Goal: Task Accomplishment & Management: Use online tool/utility

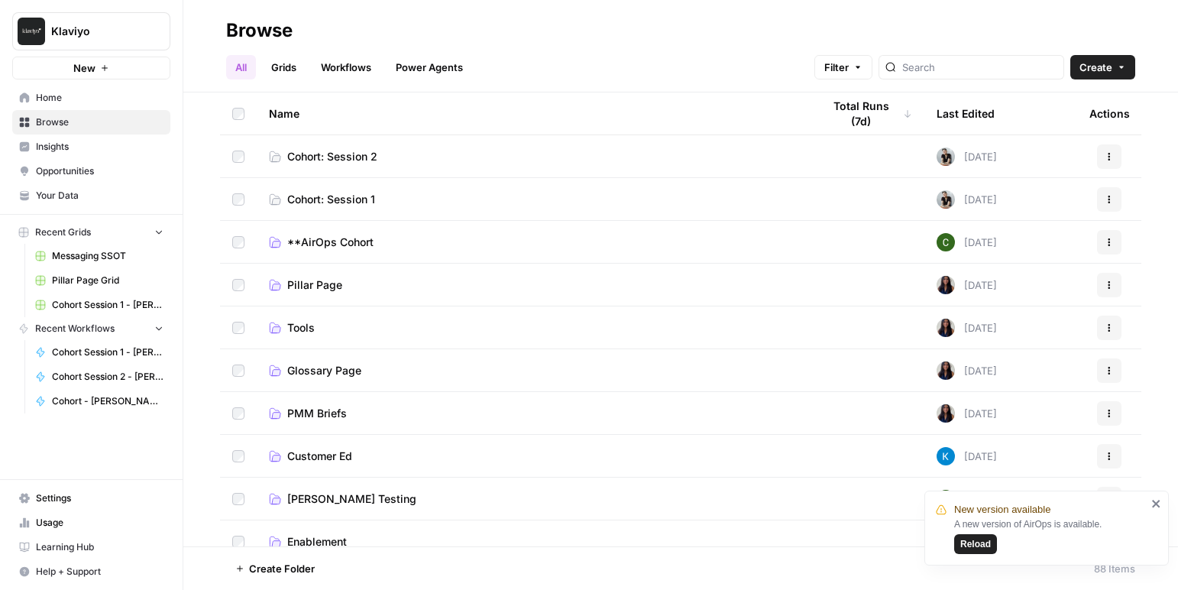
click at [99, 302] on span "Cohort Session 1 - [PERSON_NAME] workflow 1 Grid" at bounding box center [108, 305] width 112 height 14
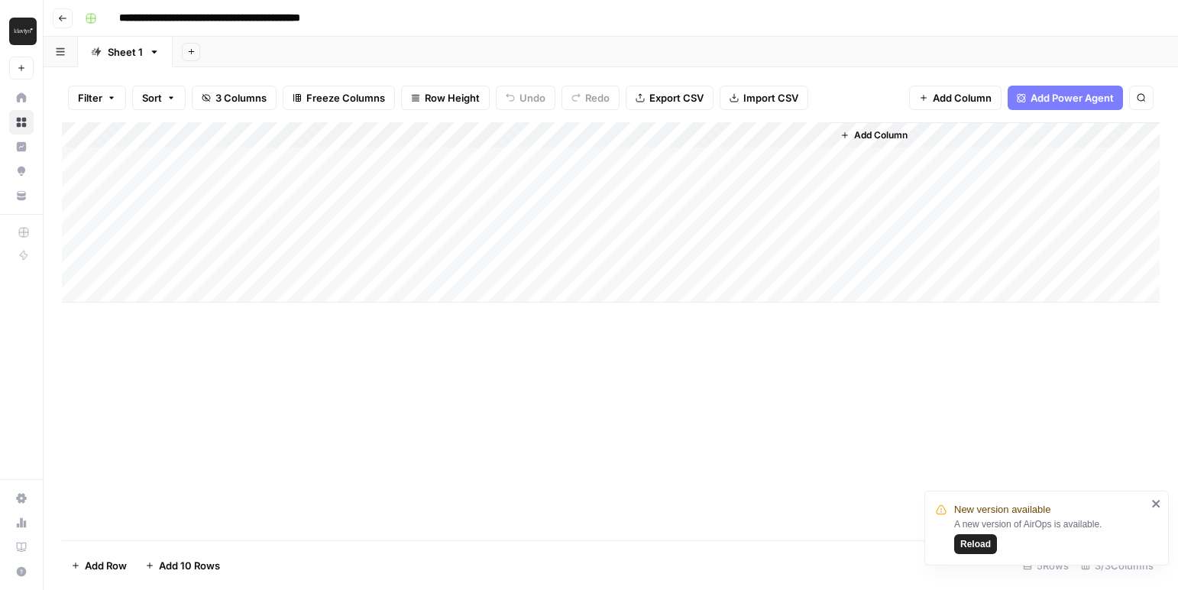
click at [614, 129] on div "Add Column" at bounding box center [611, 212] width 1098 height 180
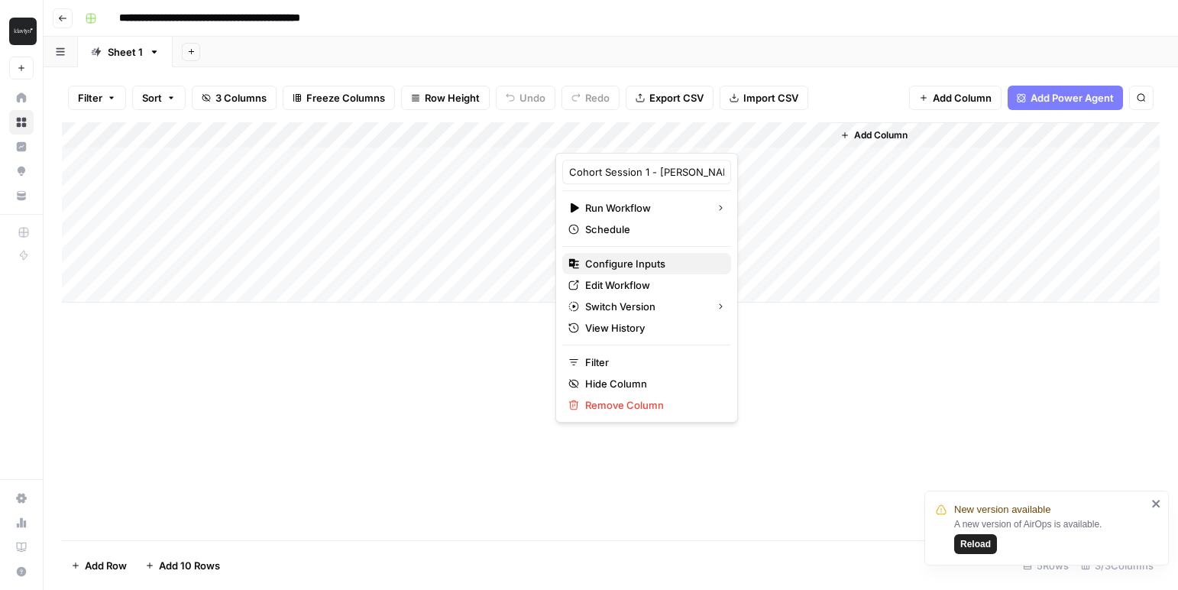
click at [627, 264] on span "Configure Inputs" at bounding box center [652, 263] width 134 height 15
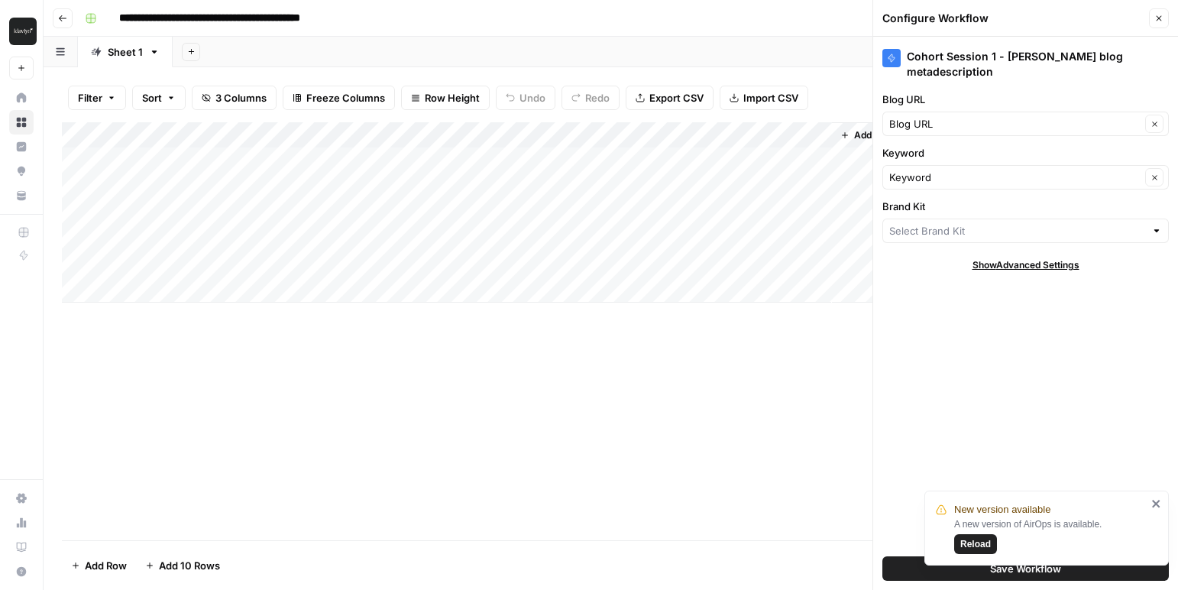
click at [190, 57] on button "Add Sheet" at bounding box center [191, 52] width 18 height 18
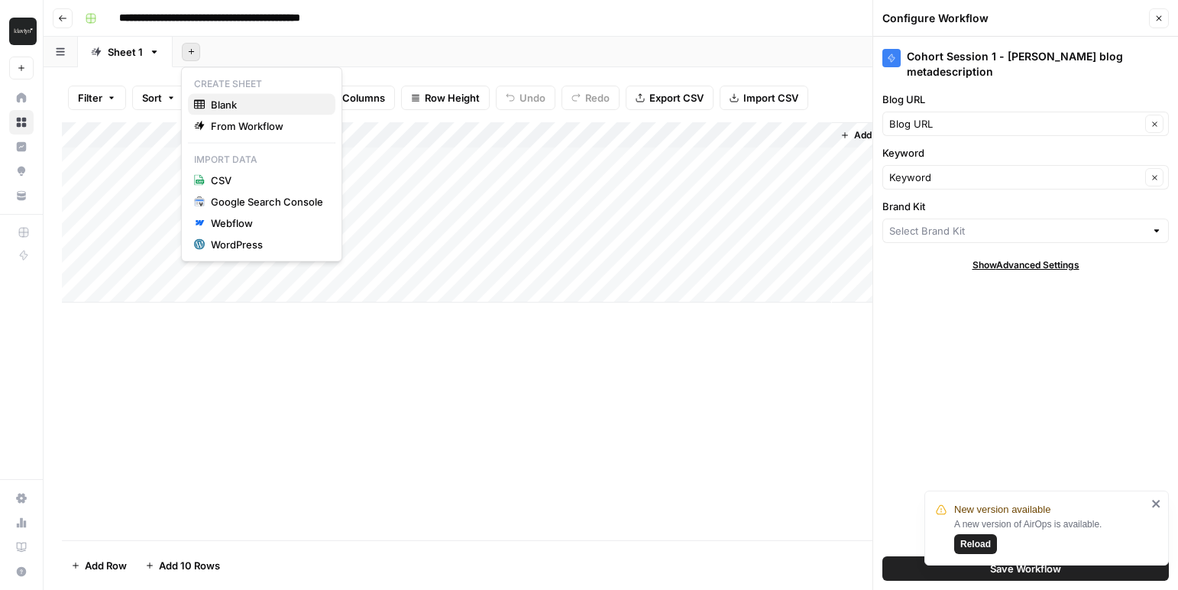
click at [225, 108] on span "Blank" at bounding box center [267, 104] width 112 height 15
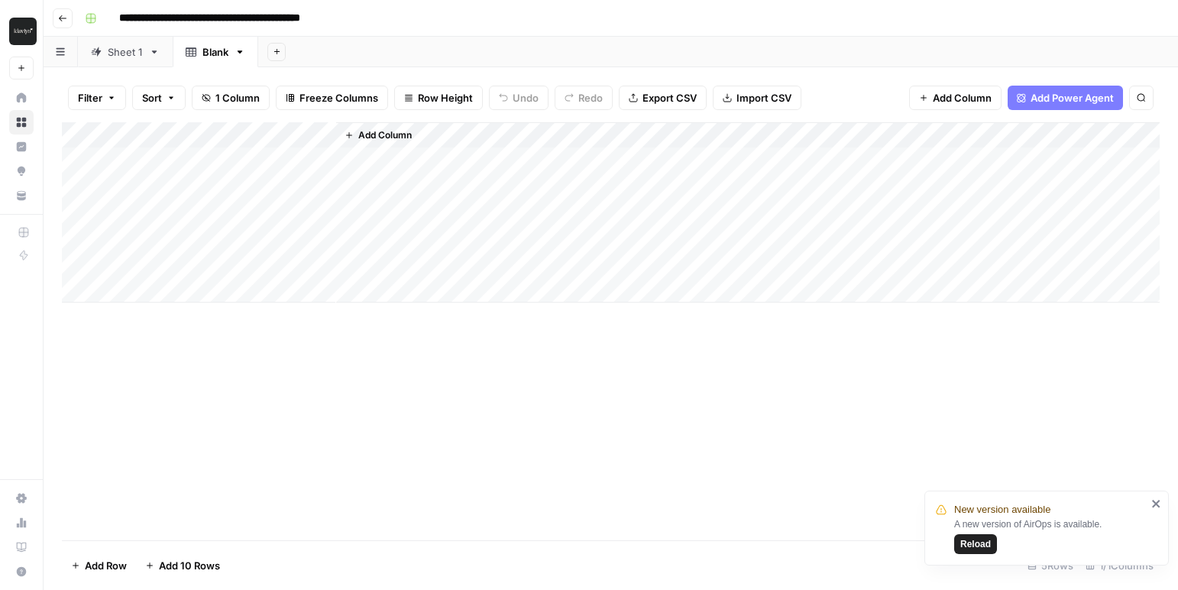
click at [144, 134] on div "Add Column" at bounding box center [611, 212] width 1098 height 180
click at [149, 173] on input "Title" at bounding box center [206, 171] width 155 height 15
drag, startPoint x: 164, startPoint y: 169, endPoint x: 119, endPoint y: 177, distance: 45.9
click at [119, 177] on div "Title Text Sort Ascending Sort Descending Filter Hide Column Remove Column" at bounding box center [206, 256] width 183 height 206
type input "url_column"
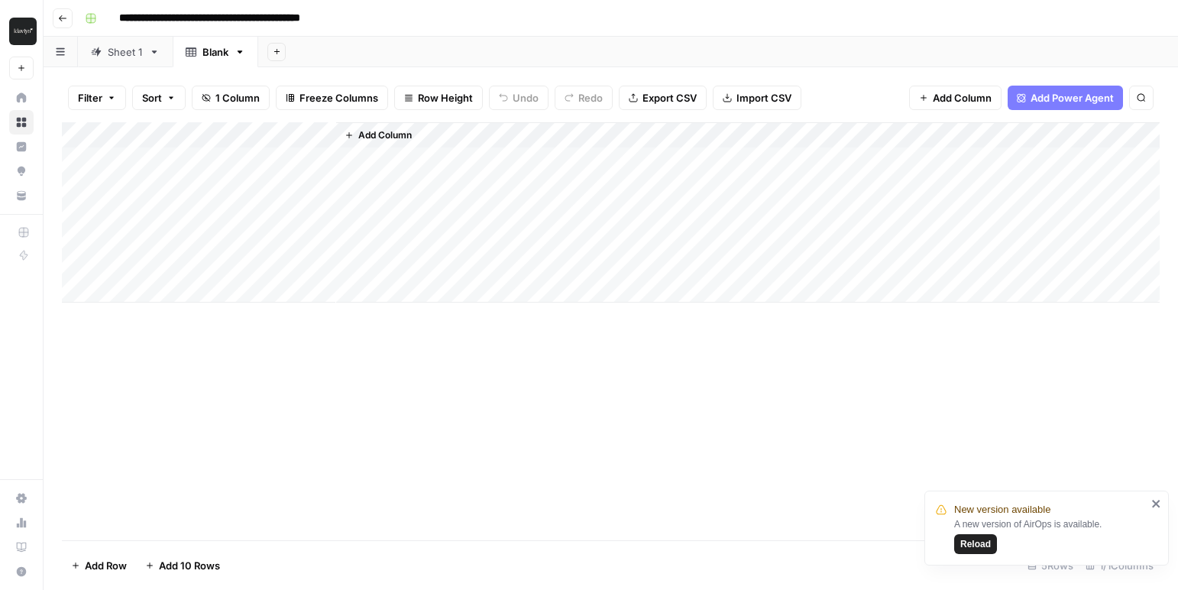
click at [371, 138] on span "Add Column" at bounding box center [384, 135] width 53 height 14
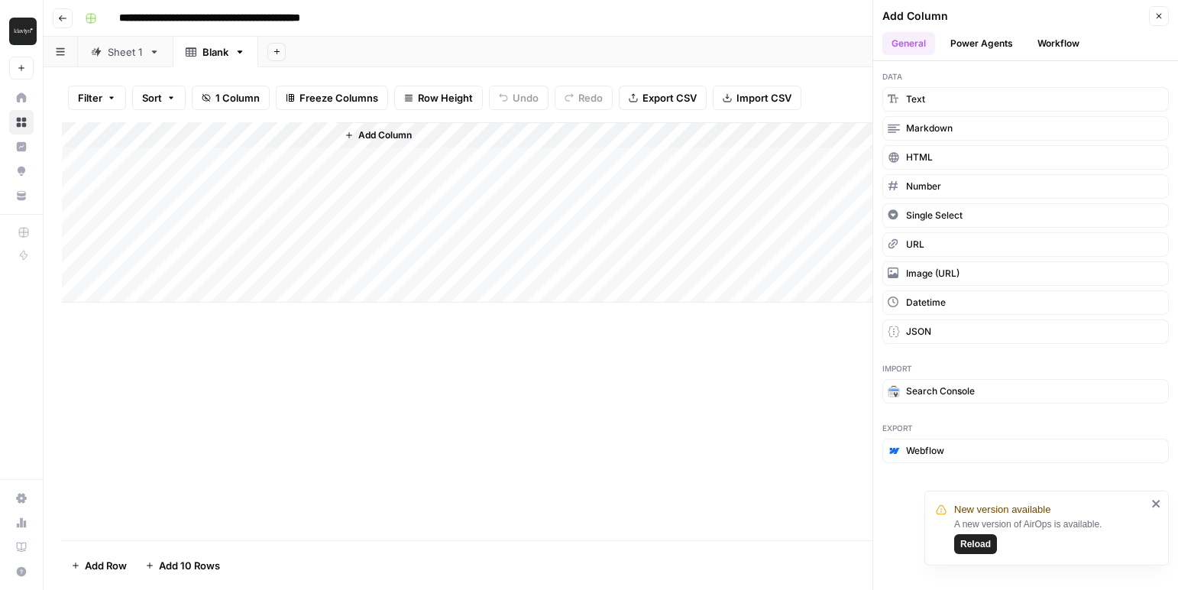
click at [1162, 17] on icon "button" at bounding box center [1159, 15] width 9 height 9
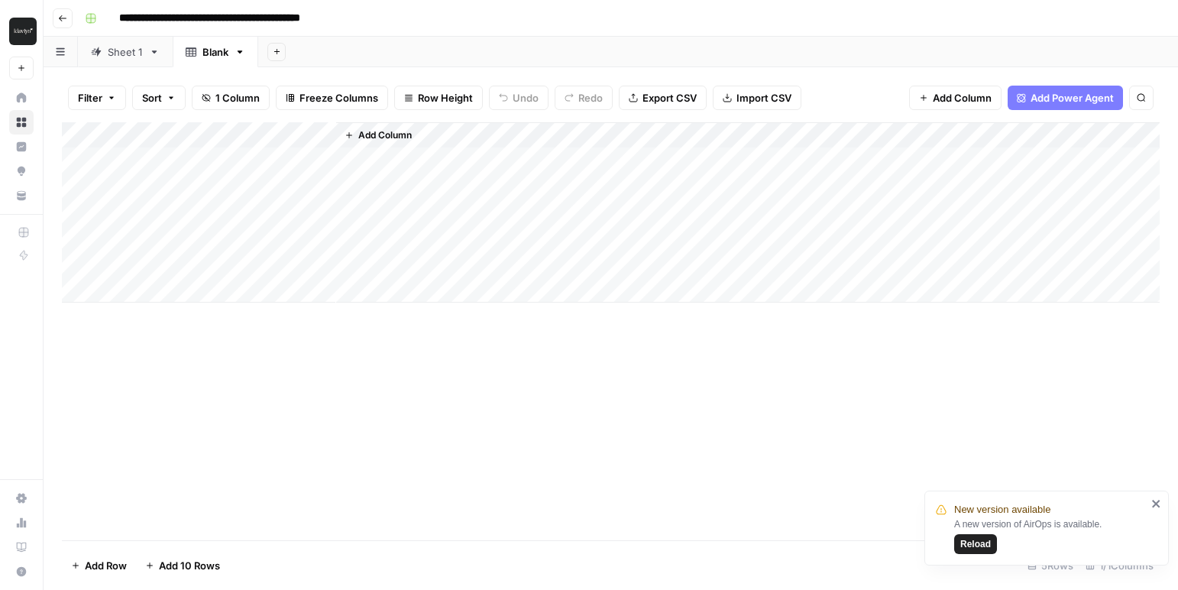
click at [363, 134] on span "Add Column" at bounding box center [384, 135] width 53 height 14
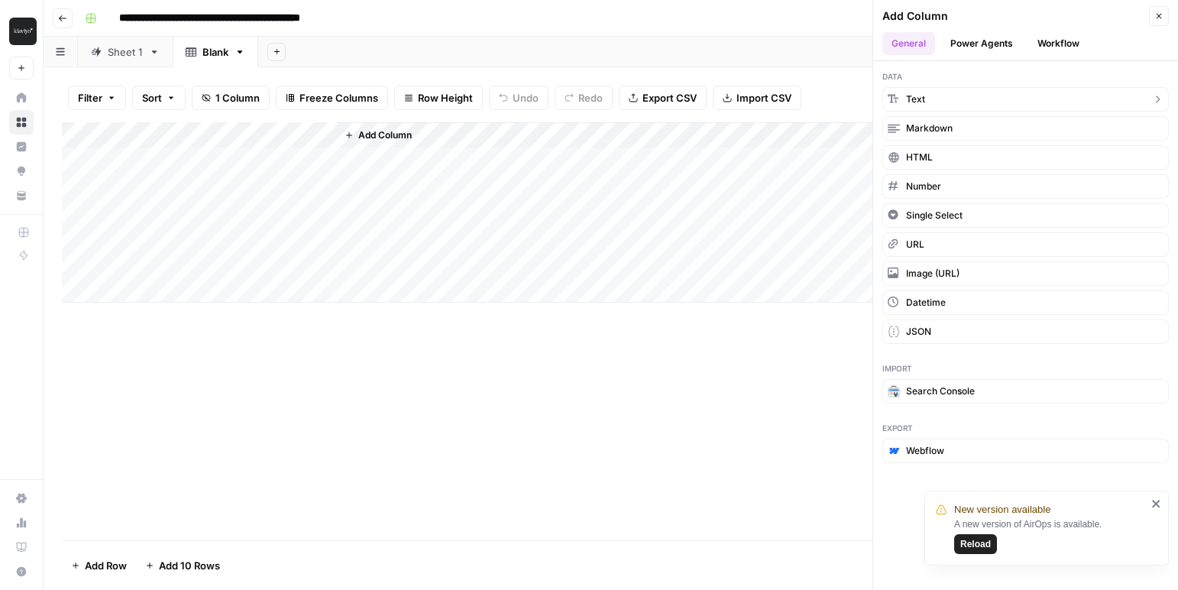
click at [929, 93] on button "Text" at bounding box center [1026, 99] width 287 height 24
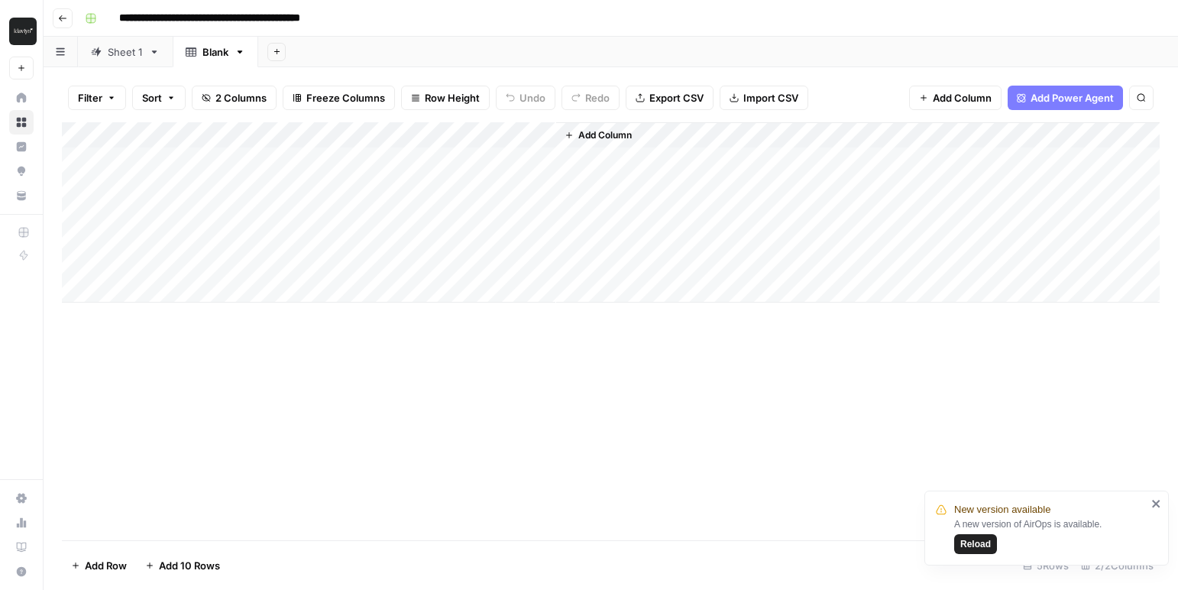
click at [365, 135] on div "Add Column" at bounding box center [611, 212] width 1098 height 180
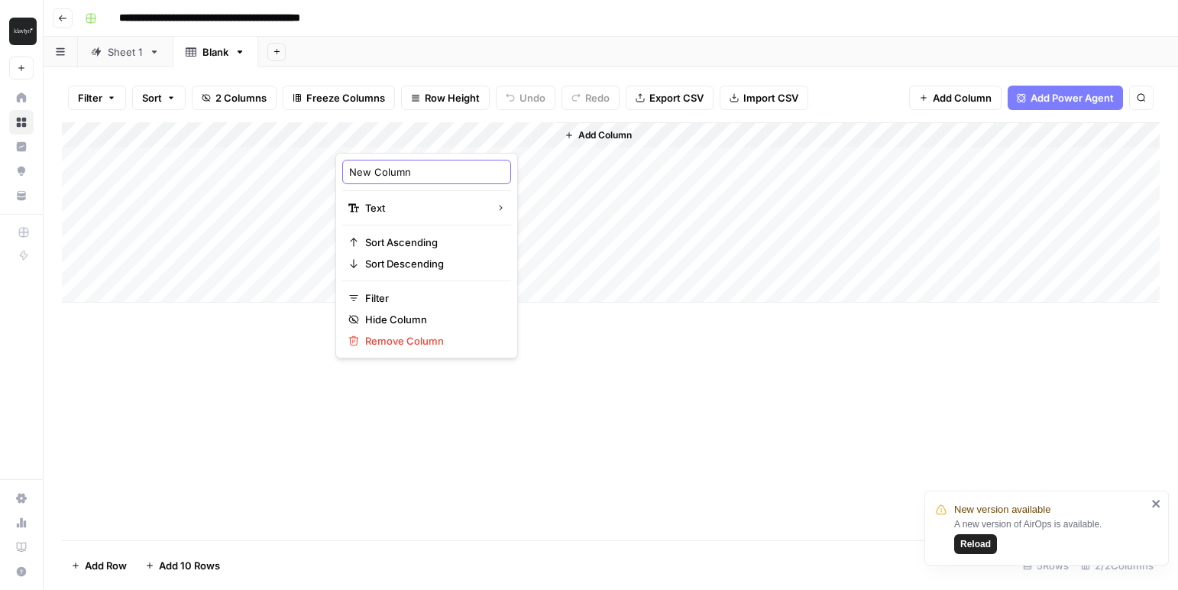
click at [370, 173] on input "New Column" at bounding box center [426, 171] width 155 height 15
drag, startPoint x: 432, startPoint y: 174, endPoint x: 350, endPoint y: 173, distance: 81.8
click at [350, 173] on input "New Column" at bounding box center [426, 171] width 155 height 15
type input "kw_column"
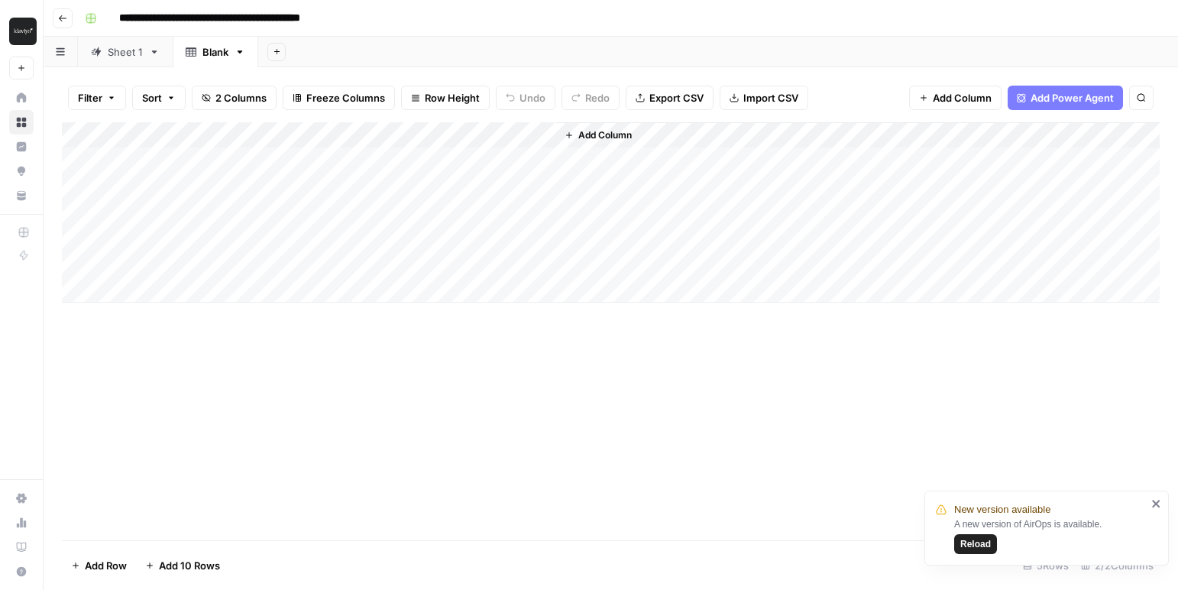
click at [602, 138] on span "Add Column" at bounding box center [604, 135] width 53 height 14
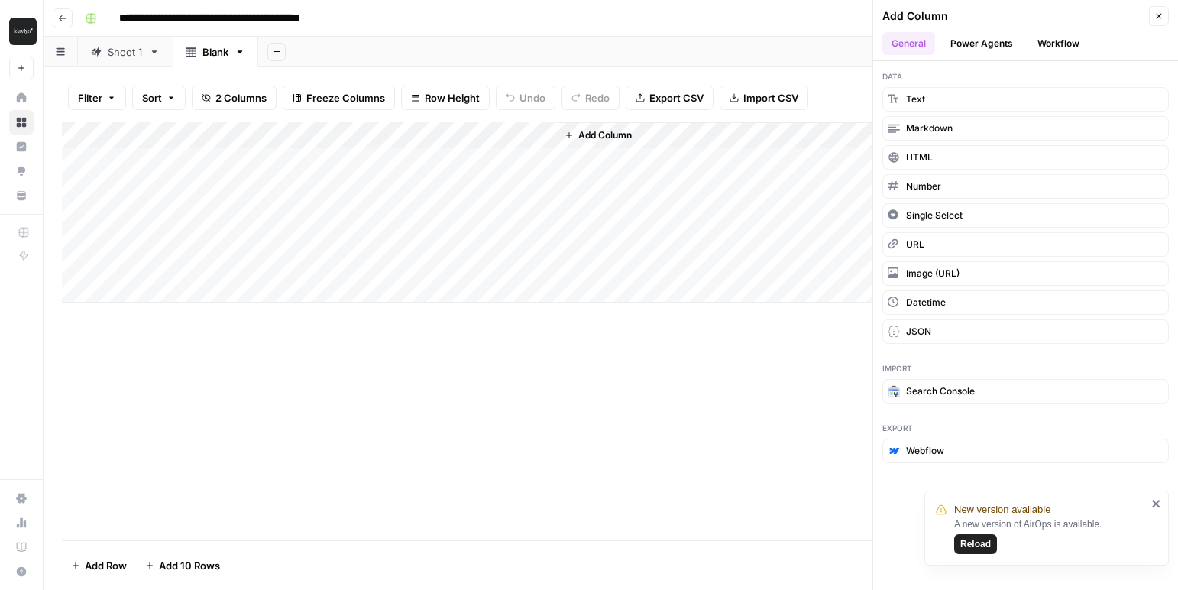
click at [1073, 41] on button "Workflow" at bounding box center [1059, 43] width 60 height 23
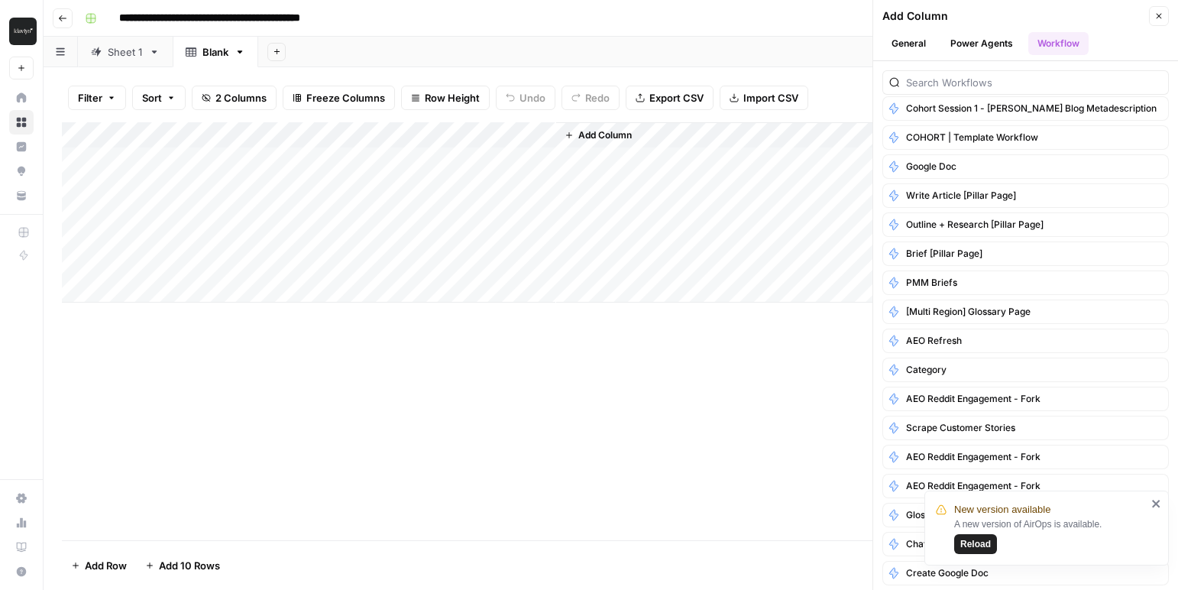
scroll to position [440, 0]
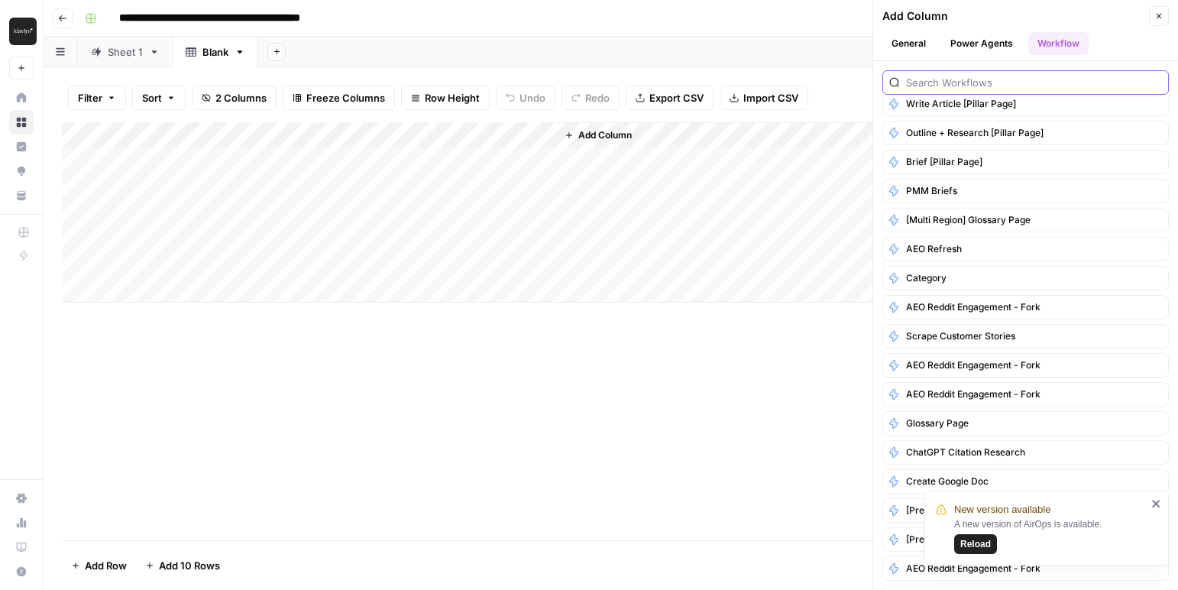
click at [941, 84] on input "search" at bounding box center [1034, 82] width 256 height 15
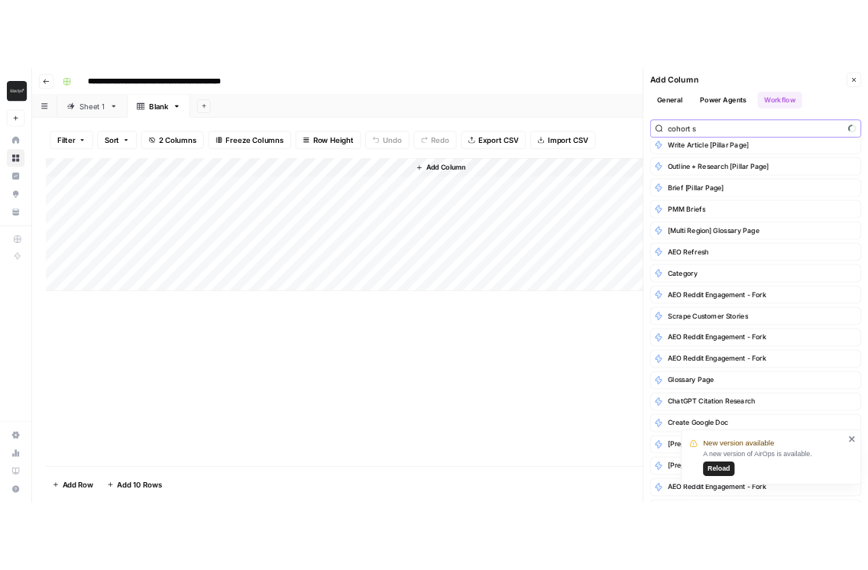
scroll to position [0, 0]
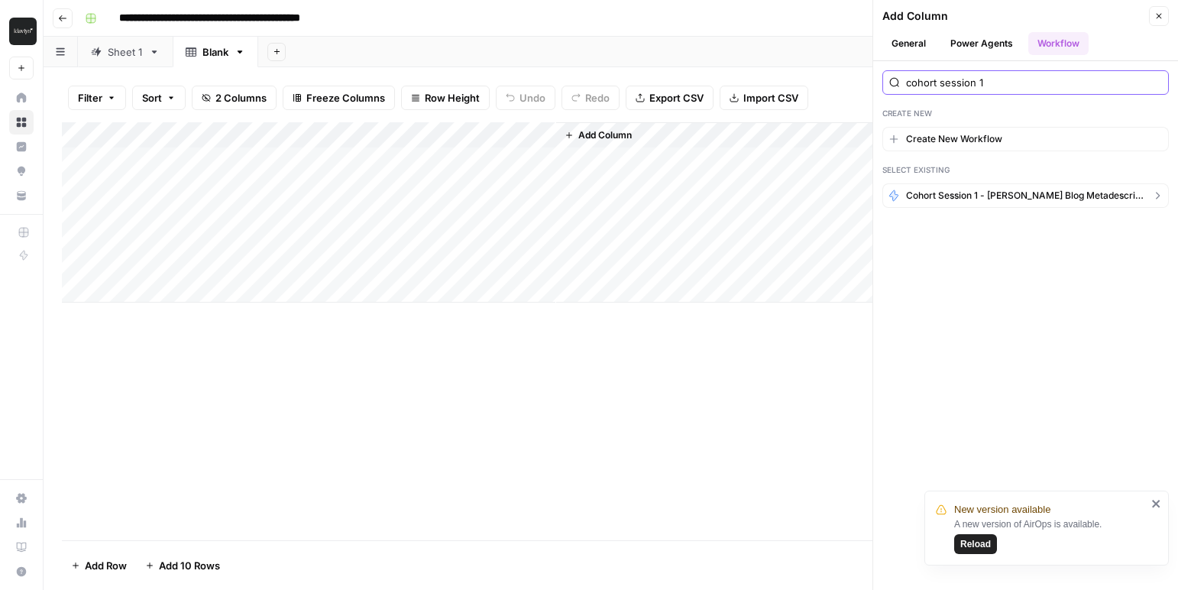
type input "cohort session 1"
click at [986, 191] on span "Cohort Session 1 - [PERSON_NAME] blog metadescription" at bounding box center [1025, 196] width 239 height 14
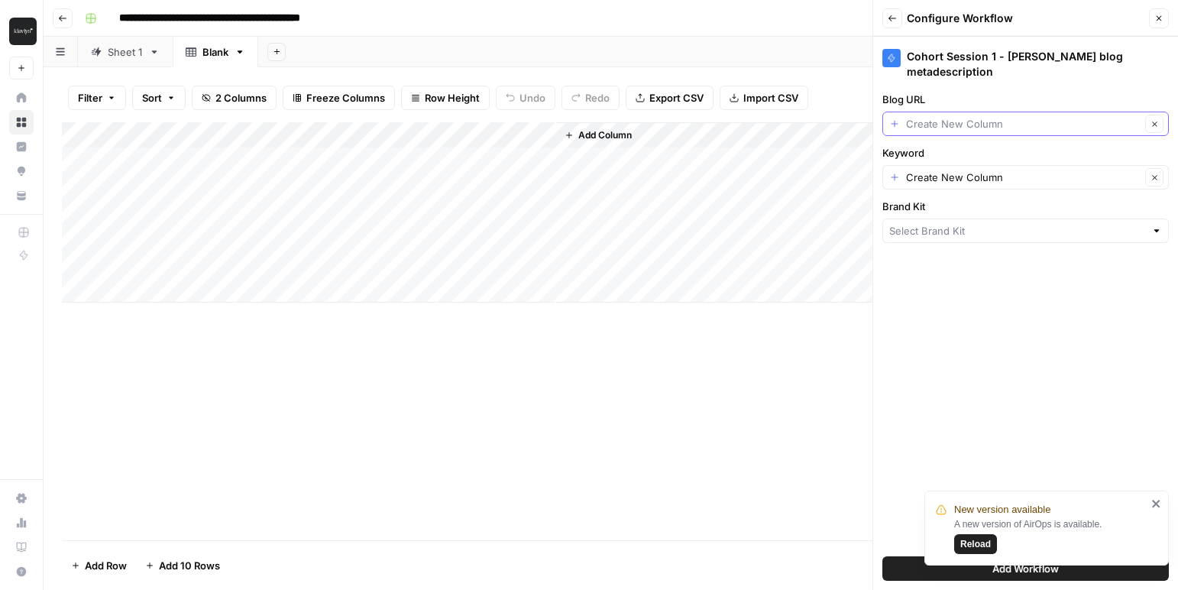
click at [1020, 131] on input "Blog URL" at bounding box center [1023, 123] width 235 height 15
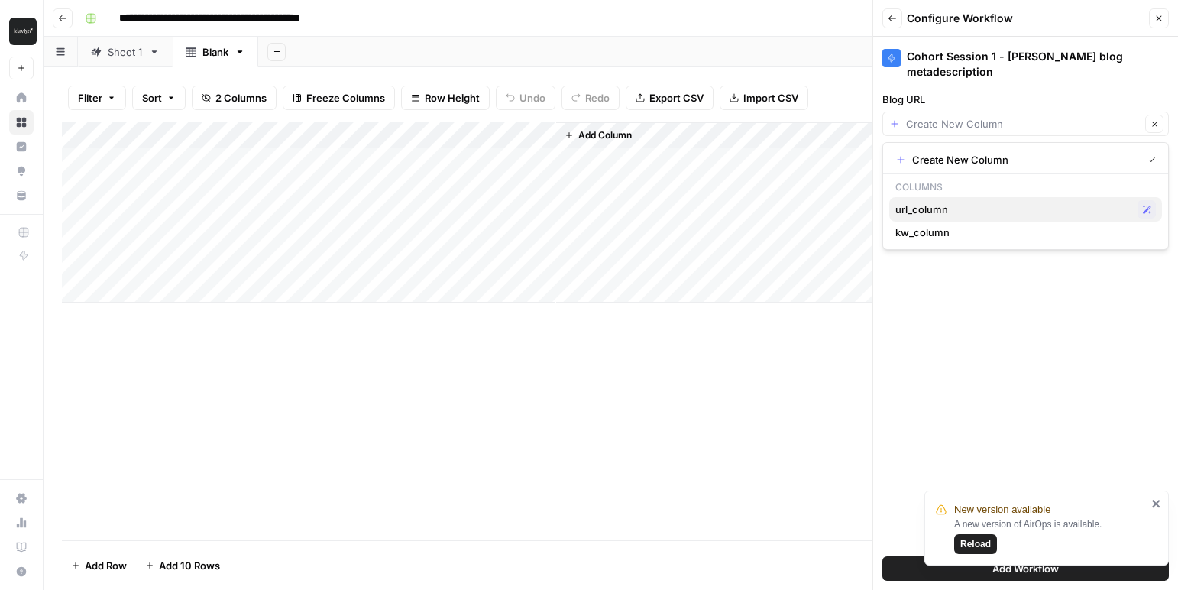
click at [935, 204] on span "url_column" at bounding box center [1014, 209] width 236 height 15
type input "url_column"
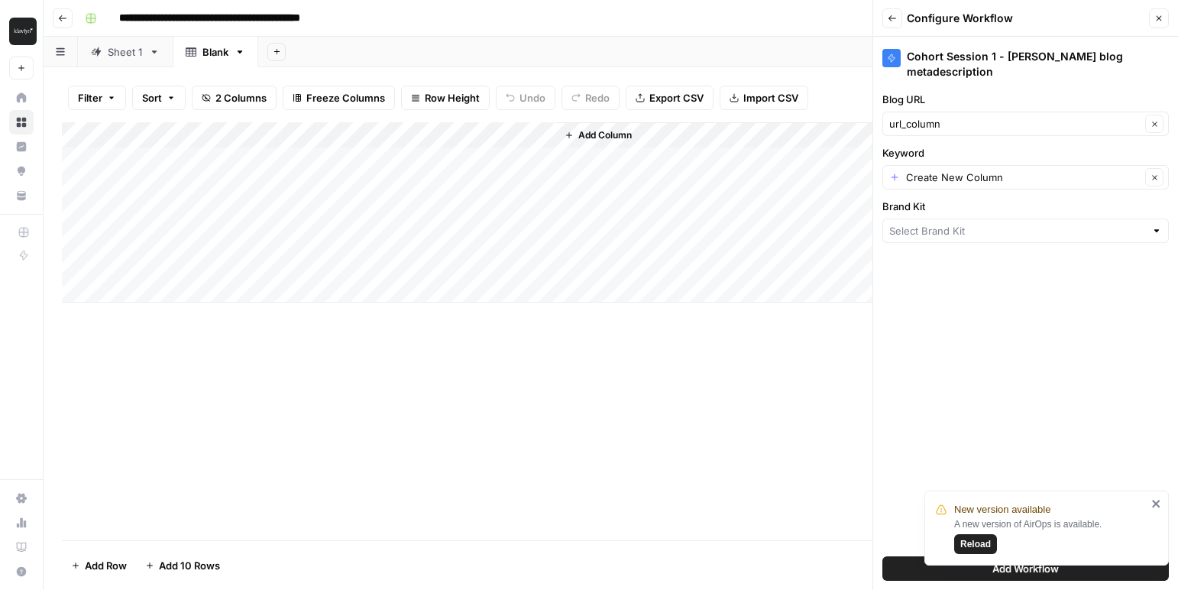
click at [958, 185] on div "Create New Column Clear" at bounding box center [1026, 177] width 287 height 24
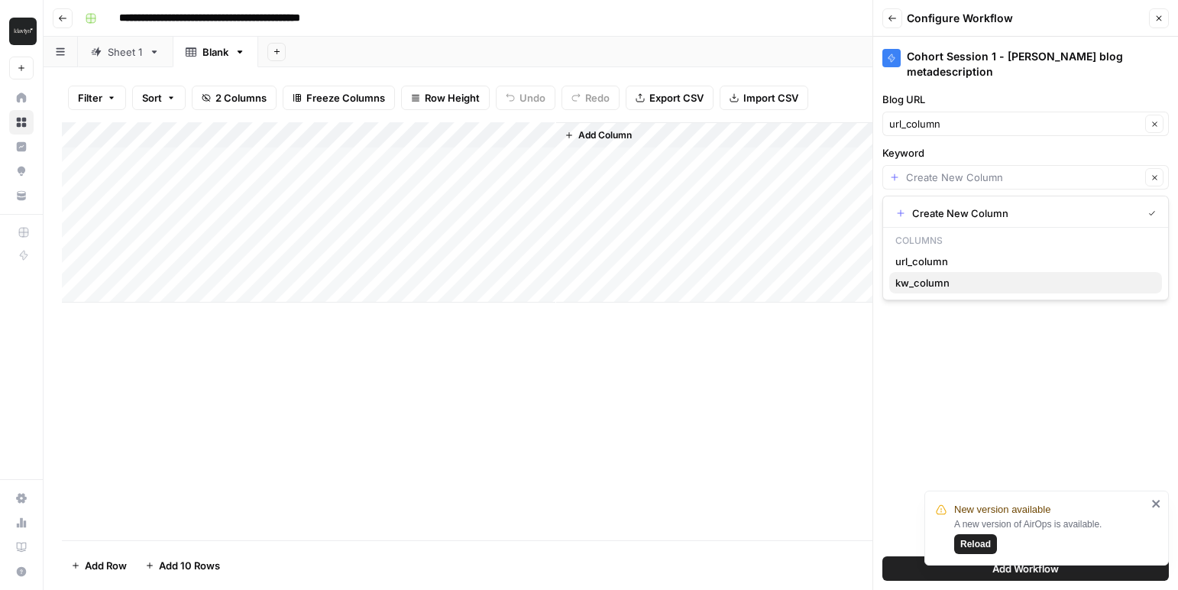
click at [959, 284] on span "kw_column" at bounding box center [1023, 282] width 254 height 15
type input "kw_column"
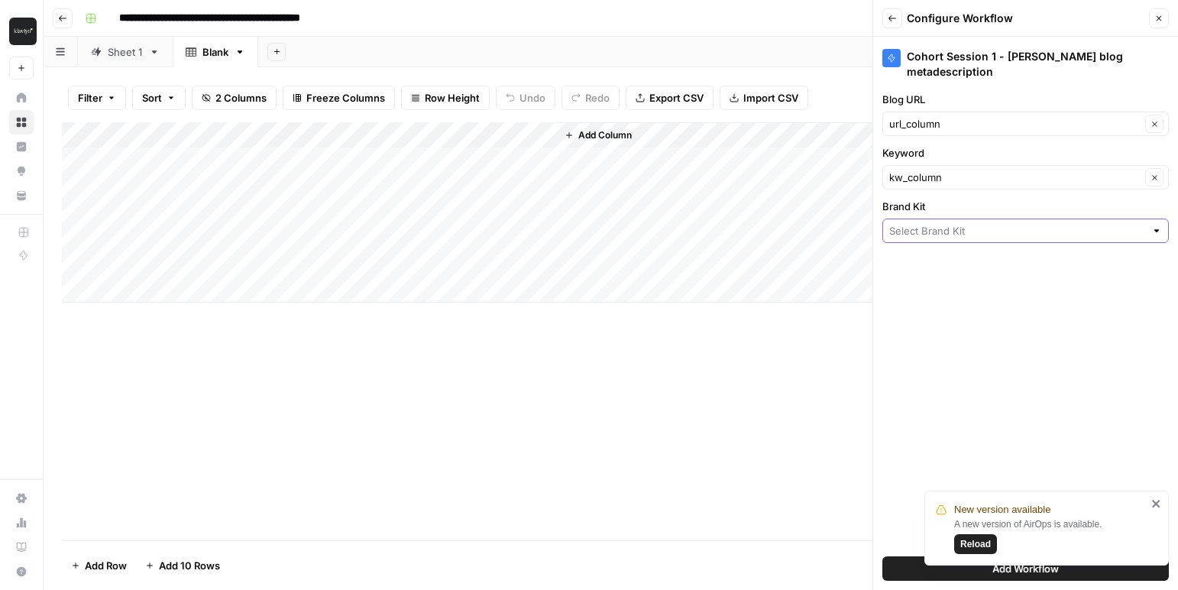
click at [955, 232] on input "Brand Kit" at bounding box center [1018, 230] width 256 height 15
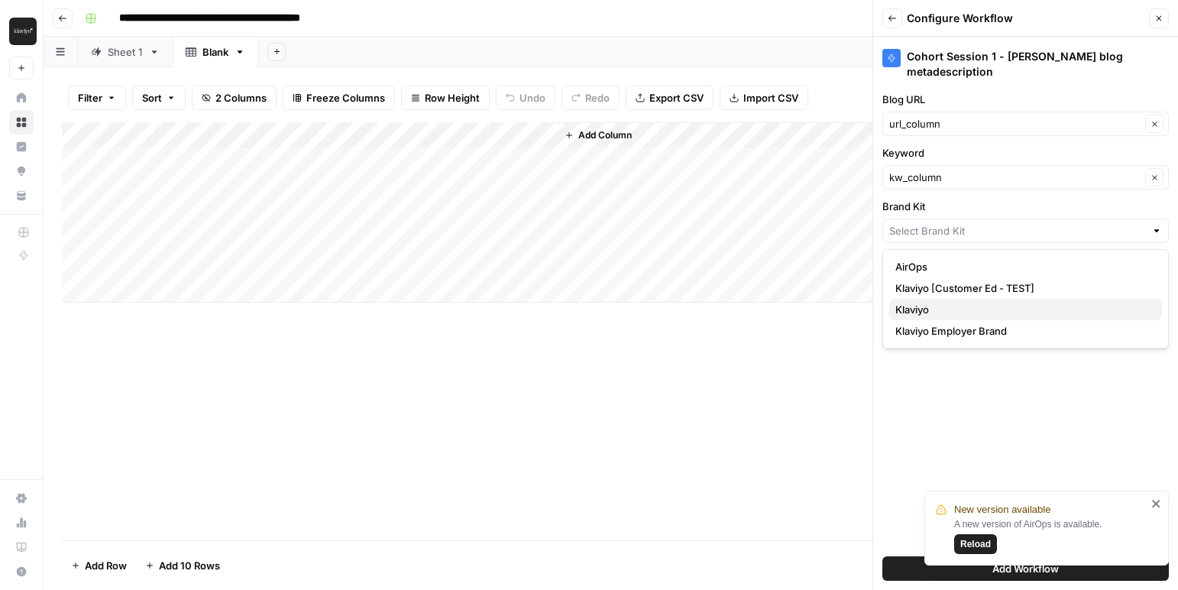
click at [940, 306] on span "Klaviyo" at bounding box center [1023, 309] width 254 height 15
type input "Klaviyo"
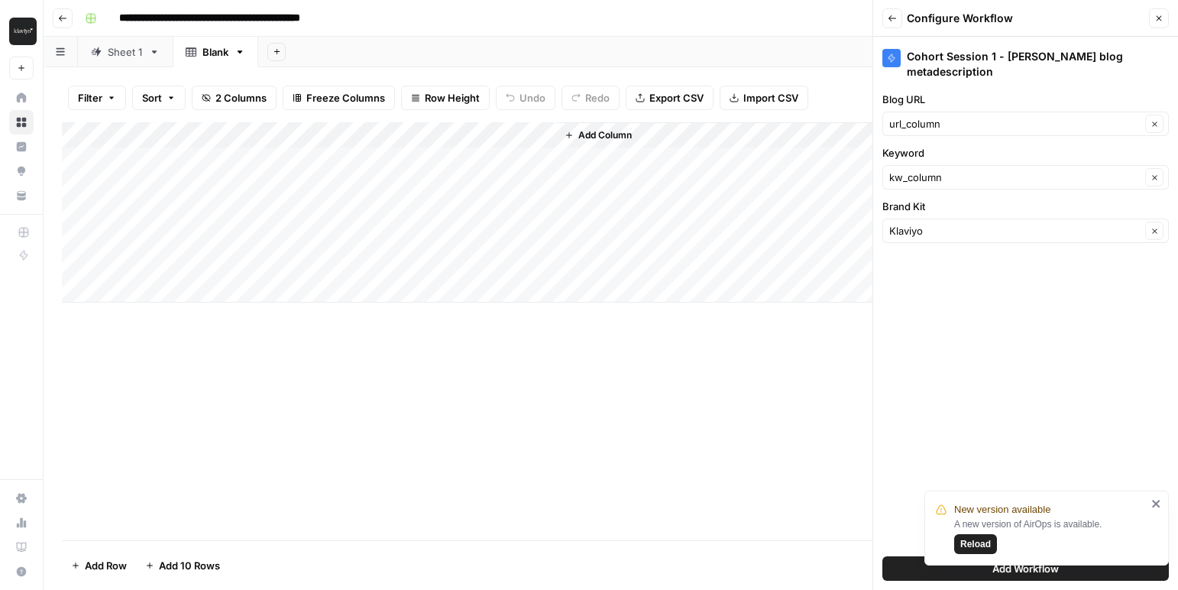
click at [1154, 501] on icon "close" at bounding box center [1156, 504] width 8 height 8
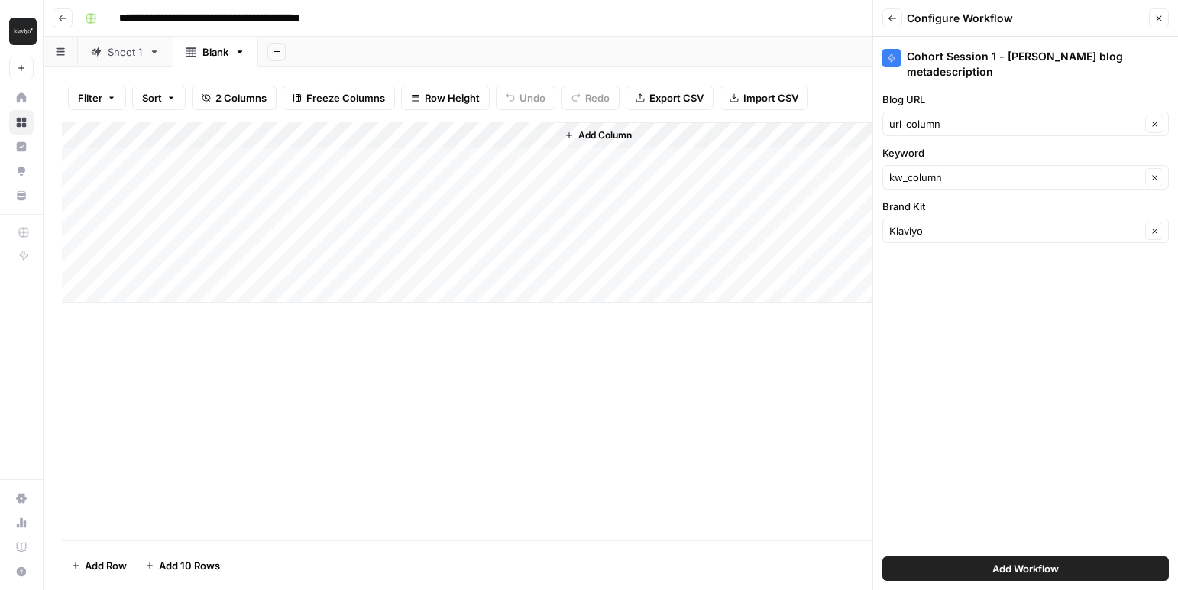
click at [1009, 563] on span "Add Workflow" at bounding box center [1026, 568] width 66 height 15
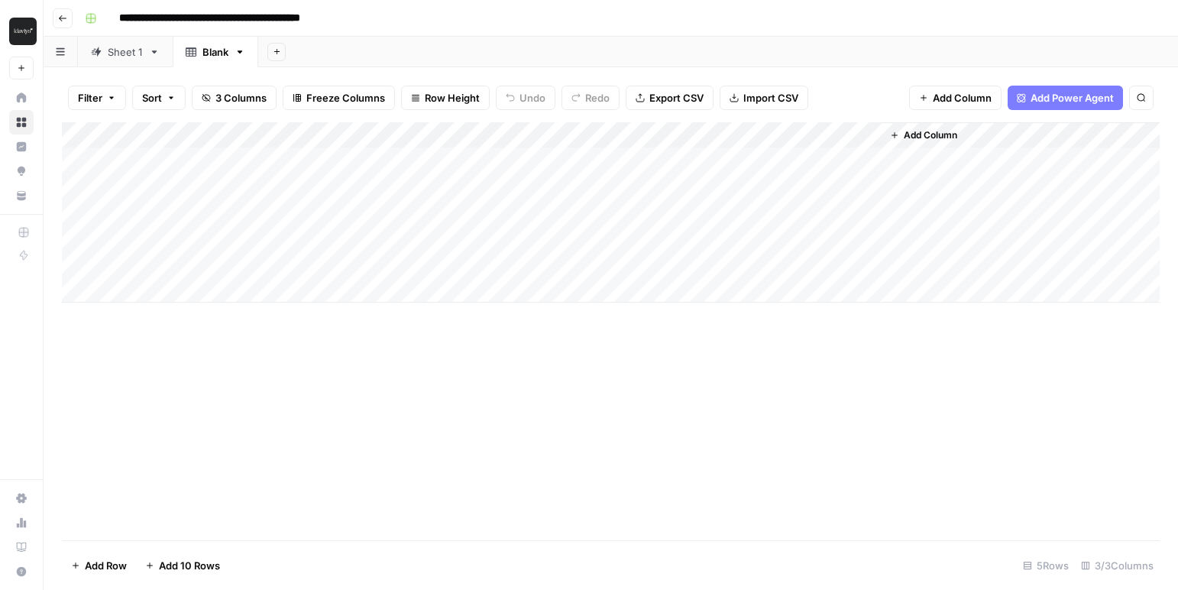
click at [178, 154] on div "Add Column" at bounding box center [611, 212] width 1098 height 180
click at [150, 157] on div "Add Column" at bounding box center [611, 212] width 1098 height 180
type textarea "**********"
click at [374, 166] on div "Add Column" at bounding box center [611, 212] width 1098 height 180
click at [375, 163] on div "Add Column" at bounding box center [611, 212] width 1098 height 180
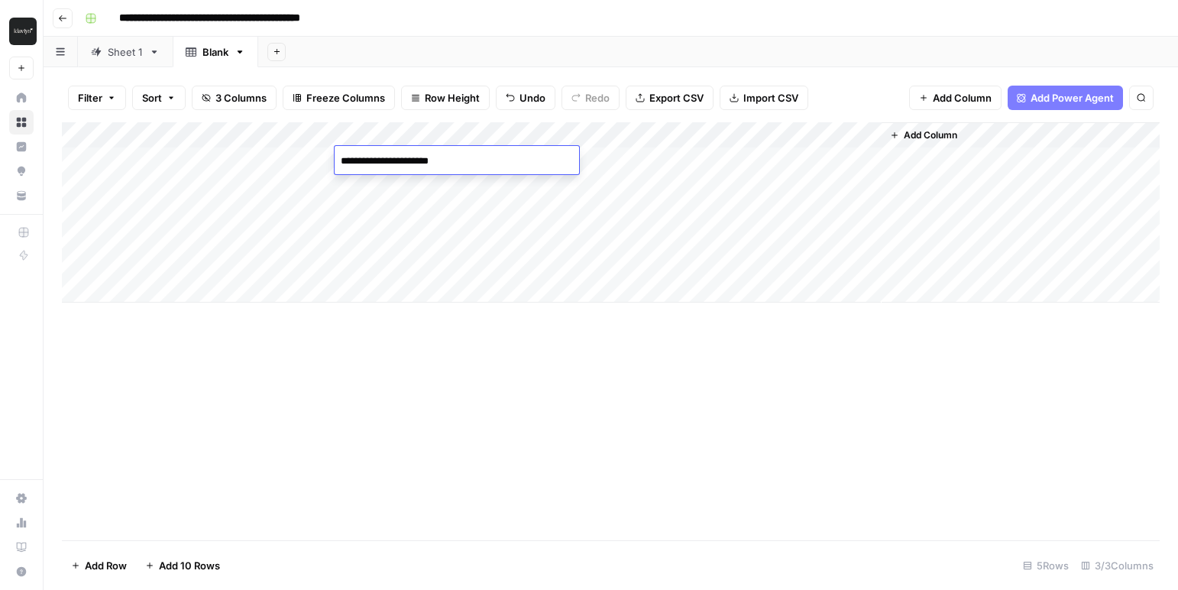
type textarea "**********"
click at [570, 159] on div "Add Column" at bounding box center [611, 212] width 1098 height 180
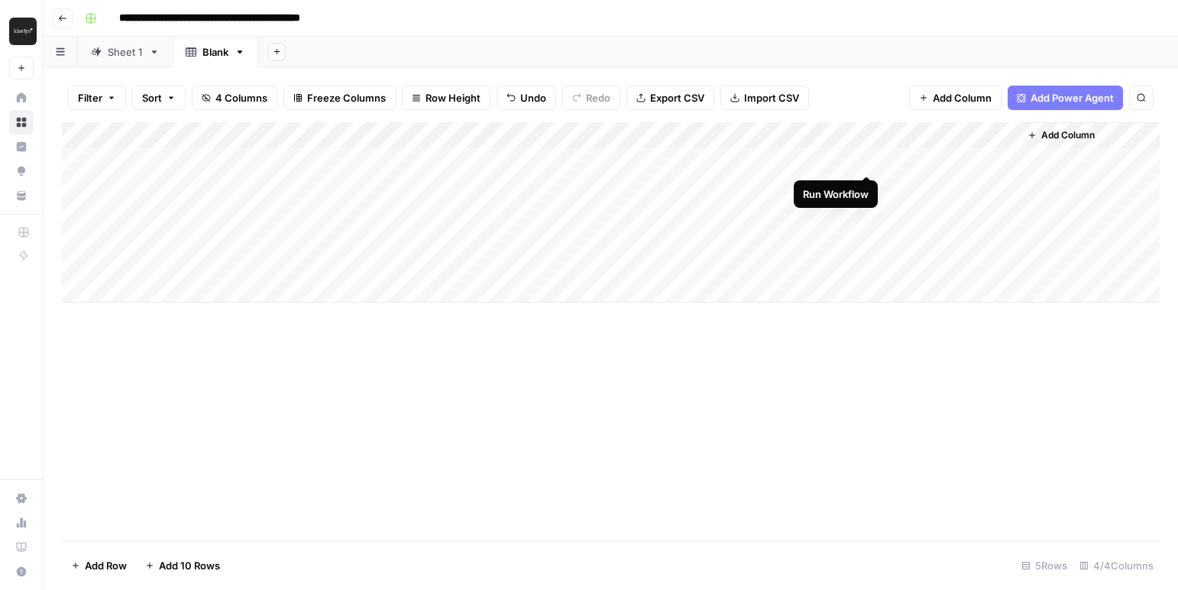
click at [871, 161] on div "Add Column" at bounding box center [611, 212] width 1098 height 180
click at [792, 160] on div "Add Column" at bounding box center [611, 212] width 1098 height 180
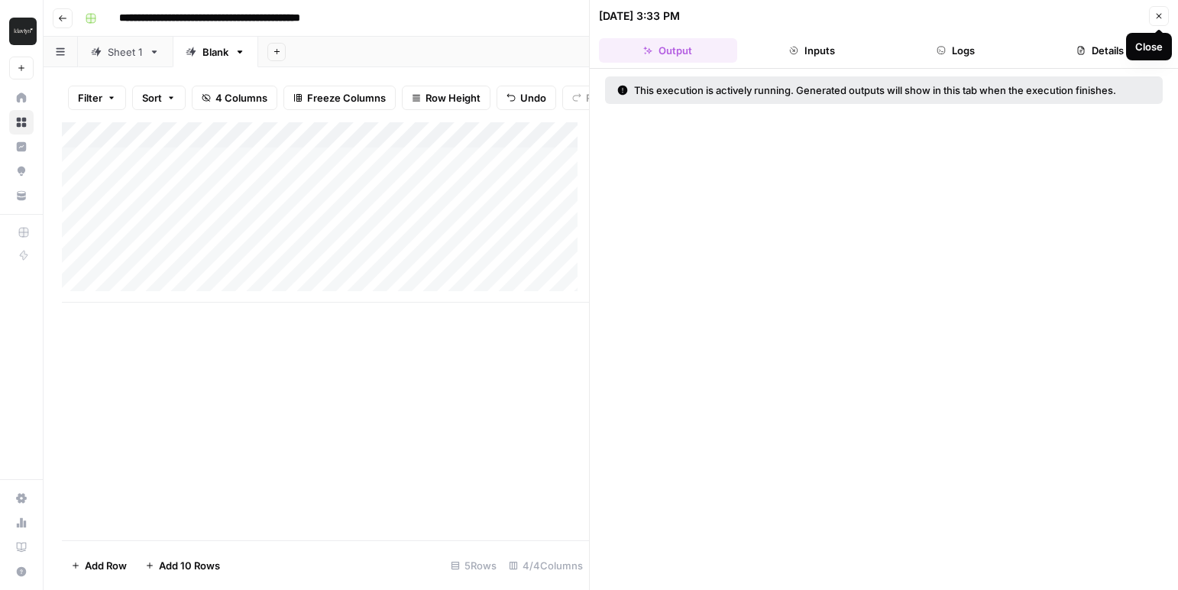
click at [1159, 15] on icon "button" at bounding box center [1159, 15] width 9 height 9
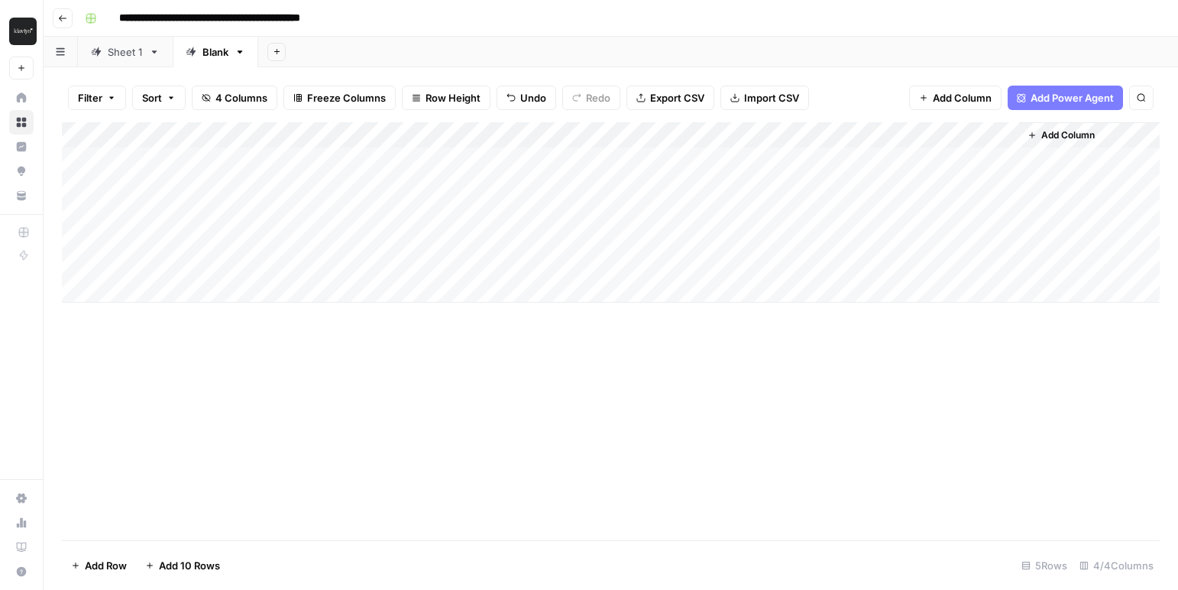
click at [614, 160] on div "Add Column" at bounding box center [611, 212] width 1098 height 180
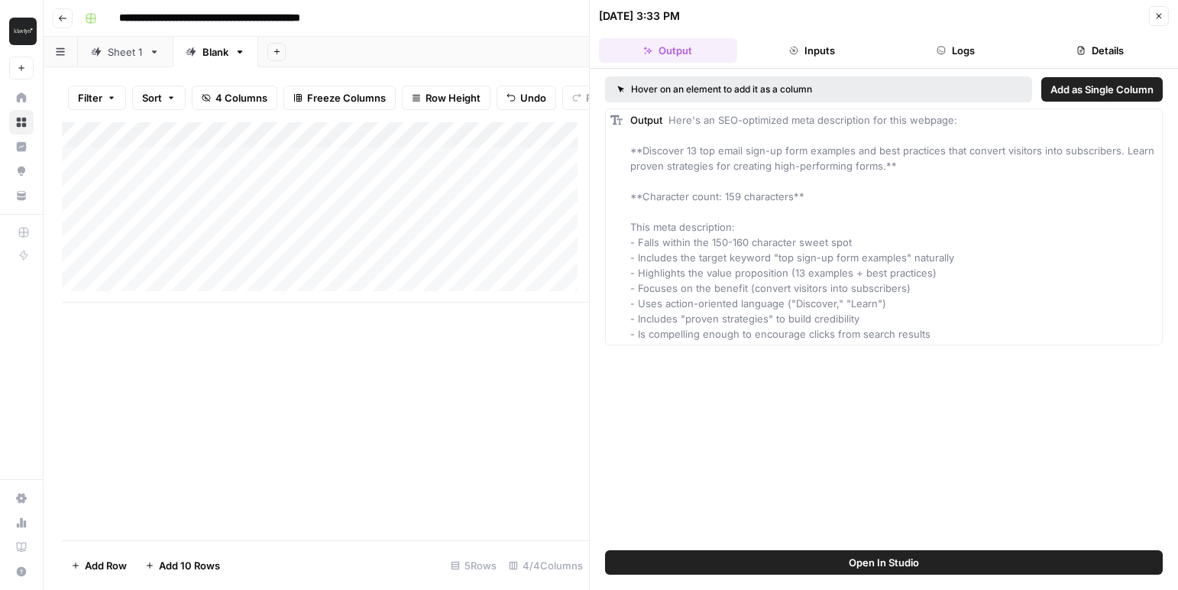
click at [828, 57] on button "Inputs" at bounding box center [813, 50] width 138 height 24
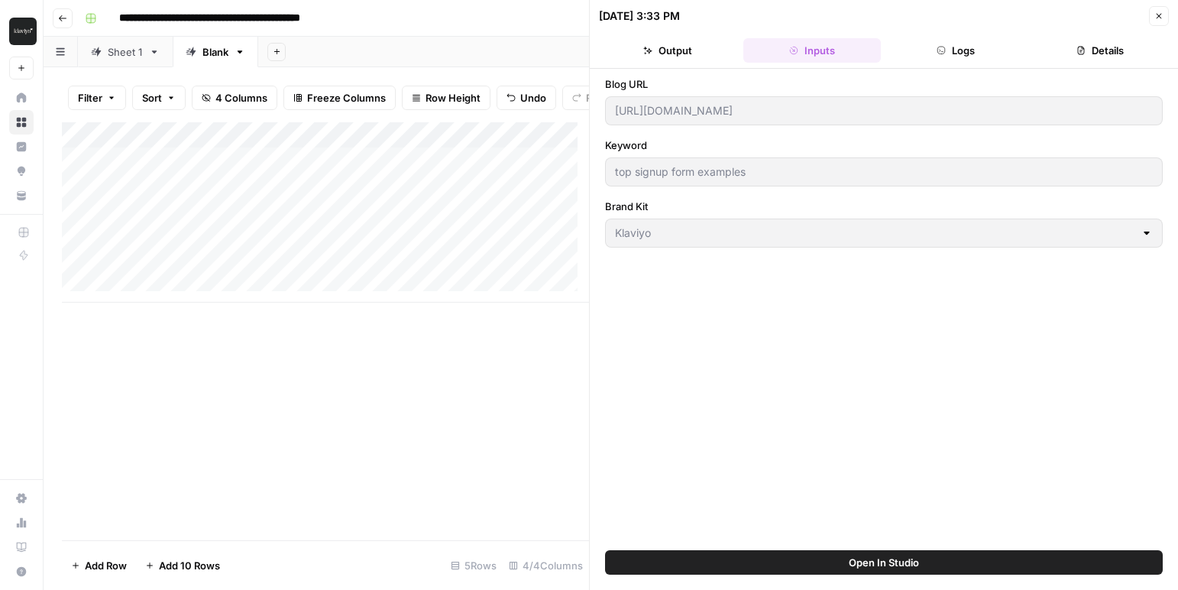
click at [1158, 11] on icon "button" at bounding box center [1159, 15] width 9 height 9
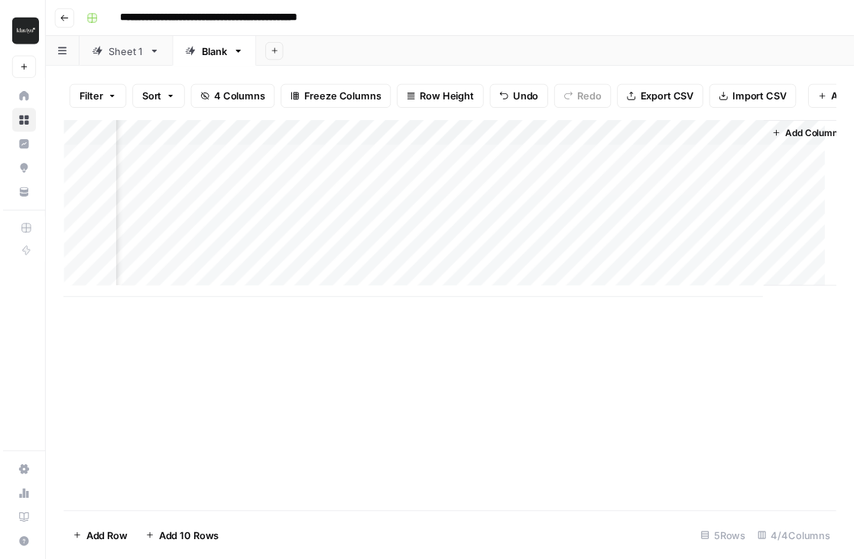
scroll to position [0, 266]
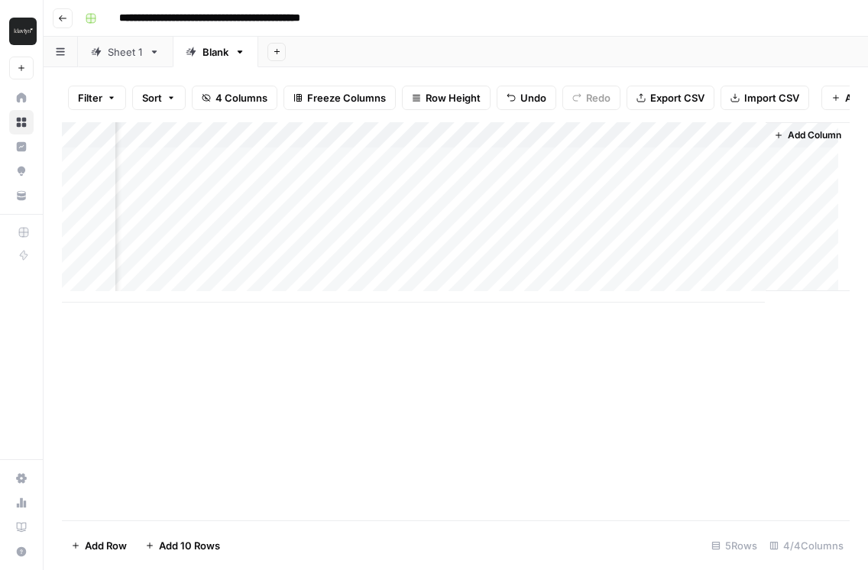
click at [526, 171] on div "Add Column" at bounding box center [456, 212] width 788 height 180
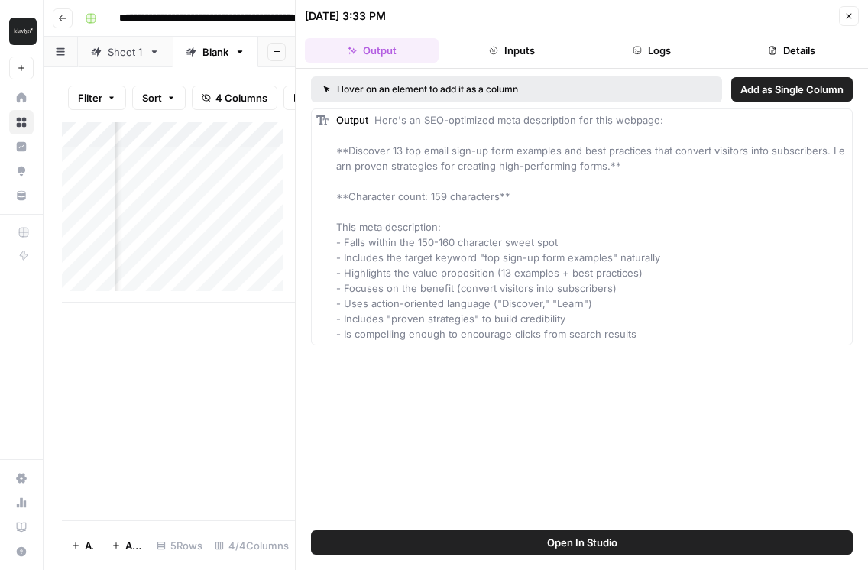
click at [786, 81] on button "Add as Single Column" at bounding box center [792, 89] width 122 height 24
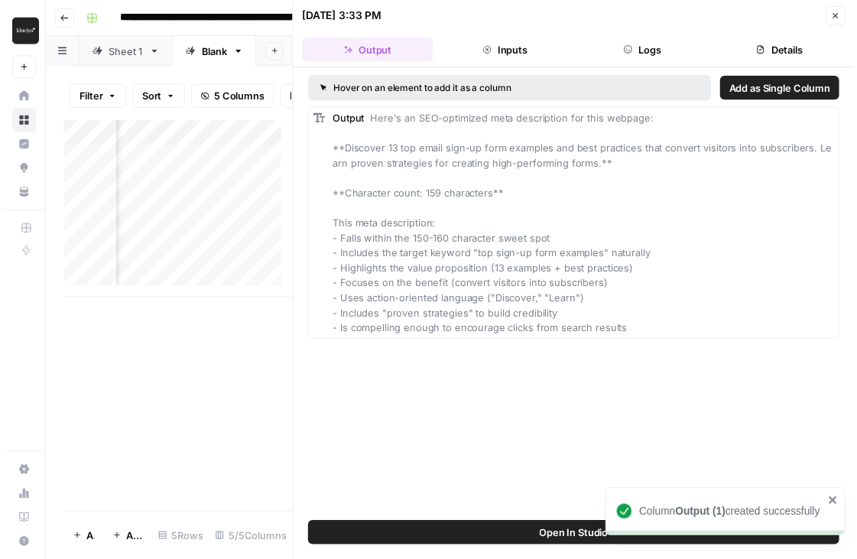
scroll to position [0, 851]
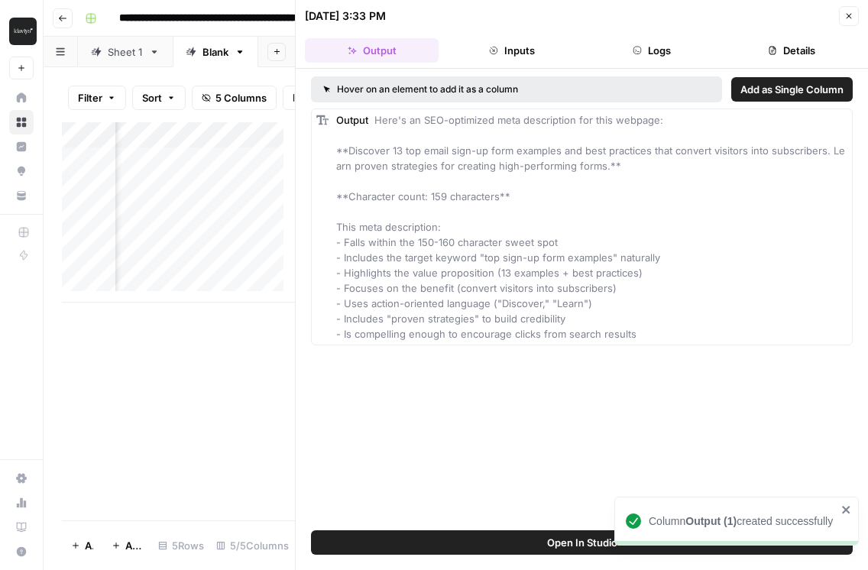
click at [851, 18] on icon "button" at bounding box center [848, 15] width 9 height 9
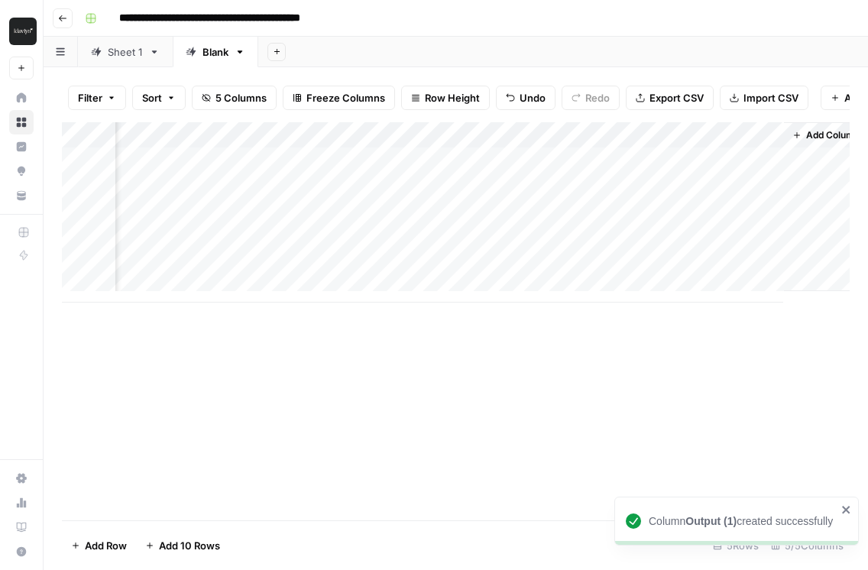
scroll to position [0, 385]
click at [758, 146] on div "Add Column" at bounding box center [456, 212] width 788 height 180
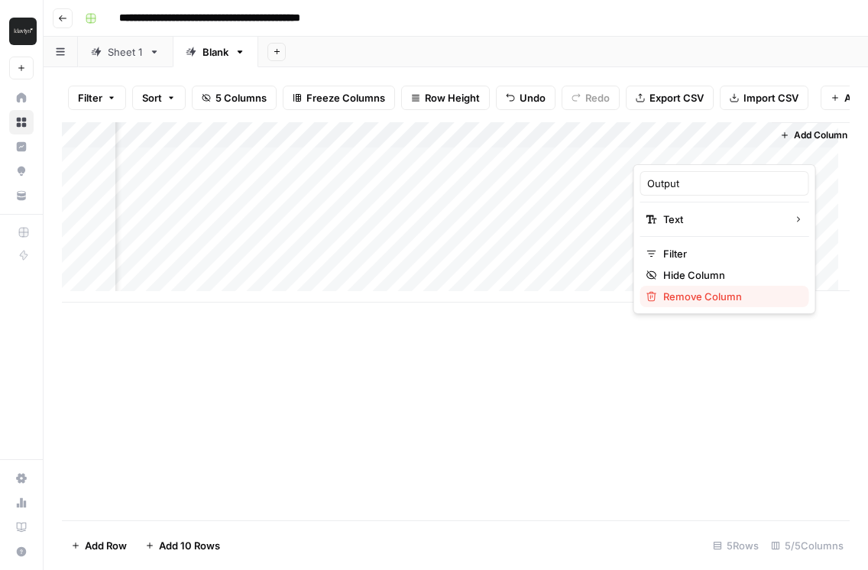
click at [692, 300] on span "Remove Column" at bounding box center [730, 296] width 134 height 15
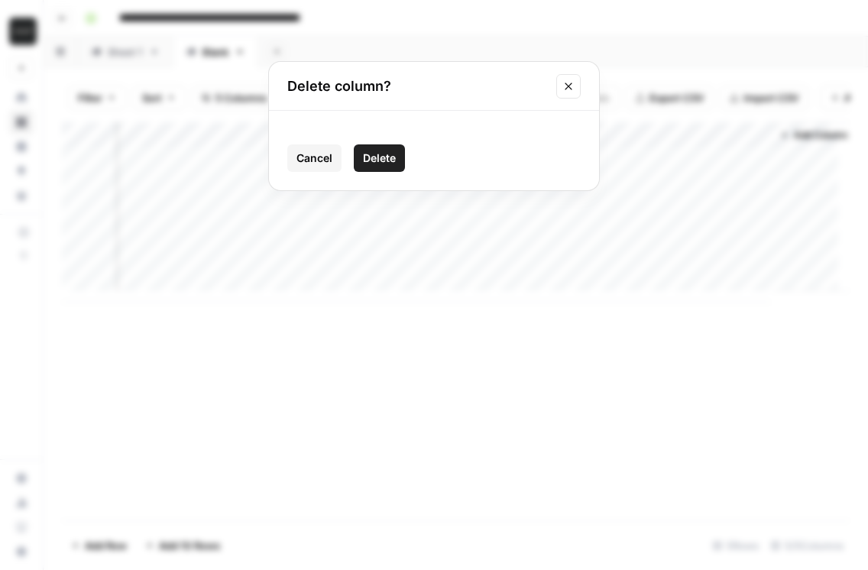
click at [381, 158] on span "Delete" at bounding box center [379, 158] width 33 height 15
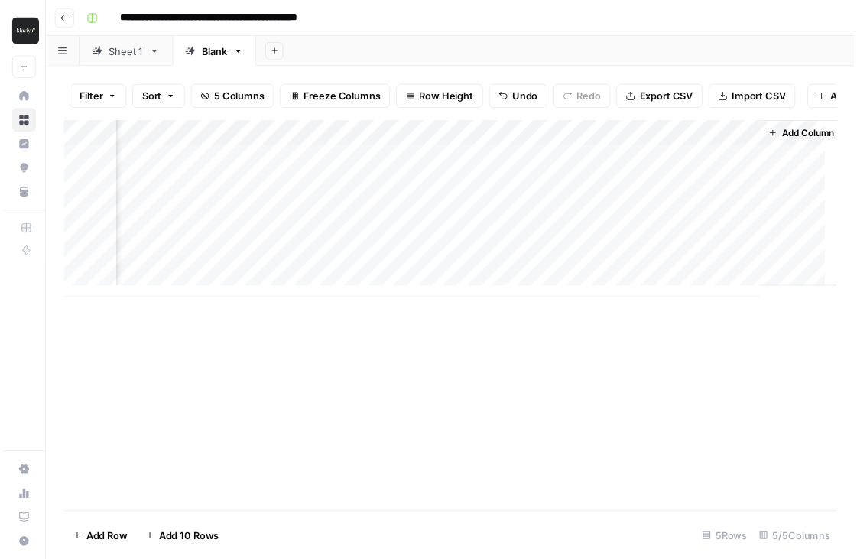
scroll to position [0, 266]
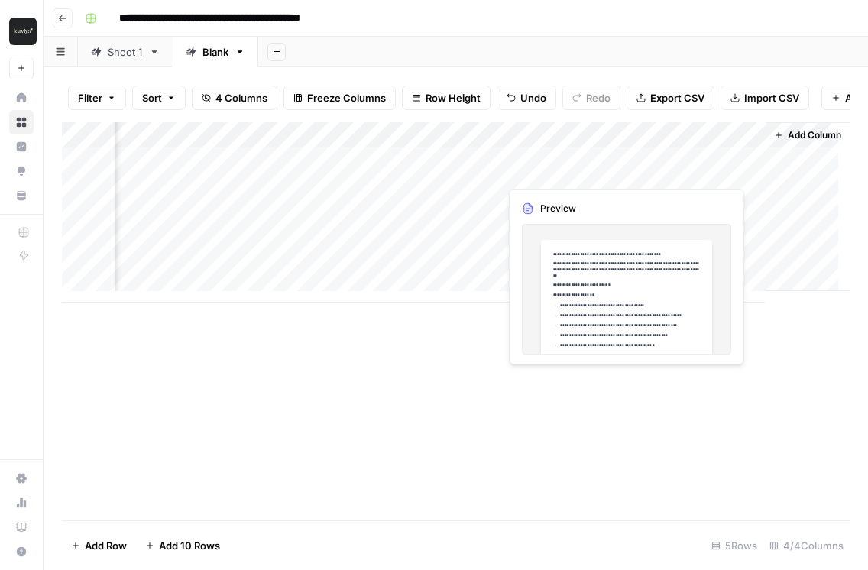
click at [671, 176] on div "Add Column" at bounding box center [456, 212] width 788 height 180
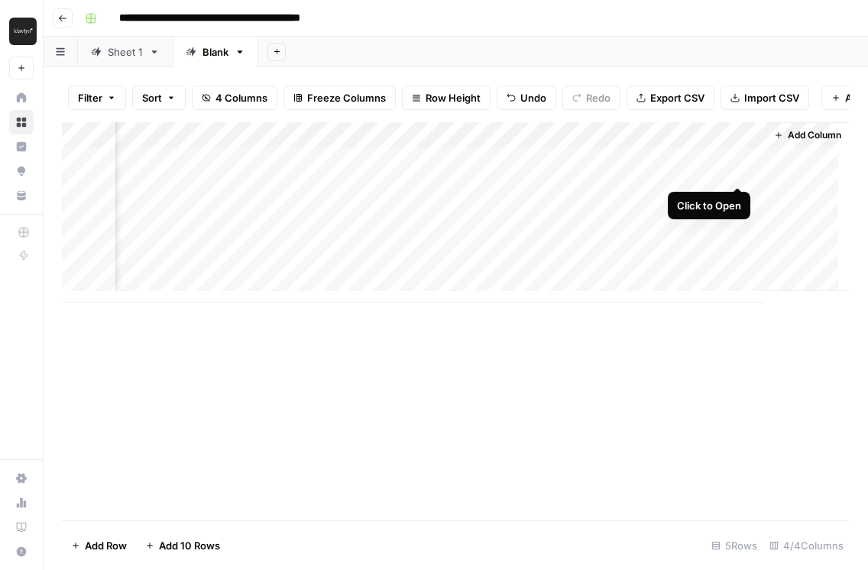
click at [741, 170] on div "Add Column" at bounding box center [456, 212] width 788 height 180
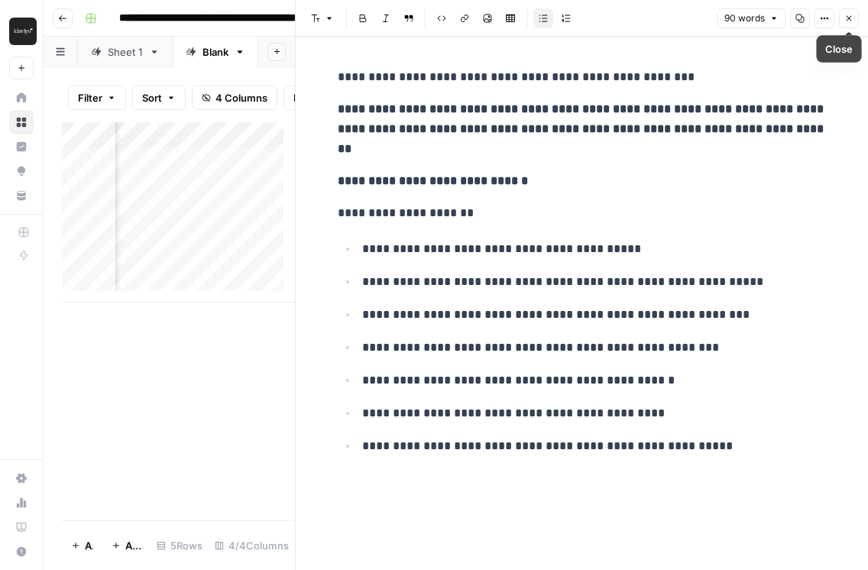
click at [854, 15] on button "Close" at bounding box center [849, 18] width 20 height 20
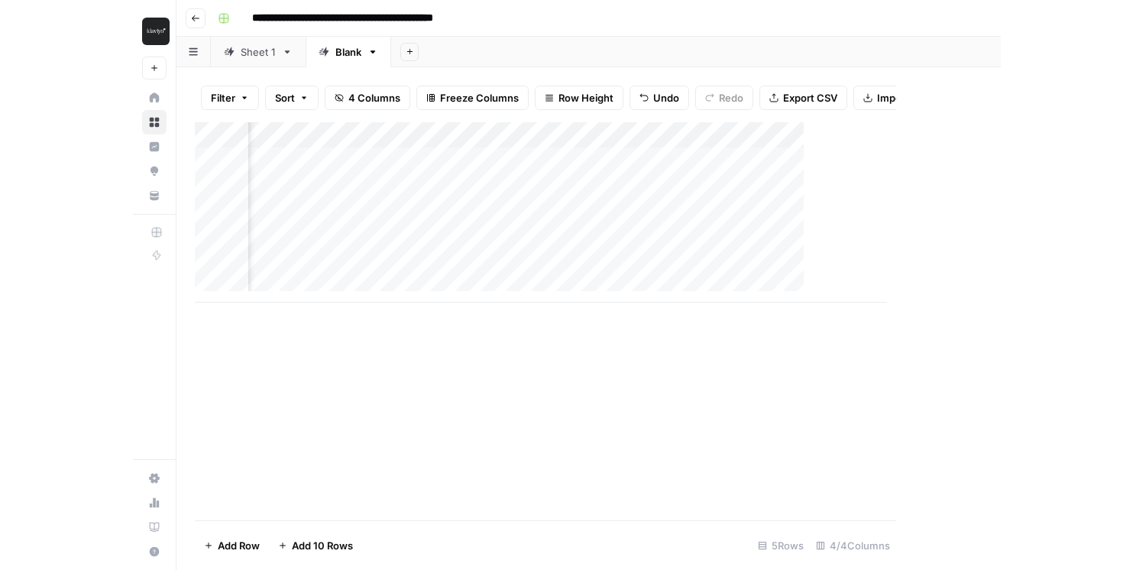
scroll to position [0, 248]
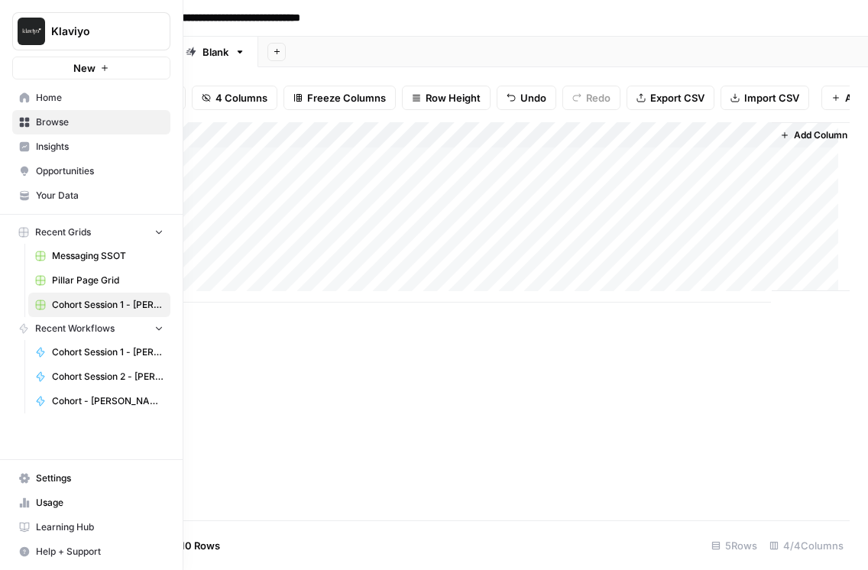
click at [130, 355] on span "Cohort Session 1 - [PERSON_NAME] blog metadescription" at bounding box center [108, 352] width 112 height 14
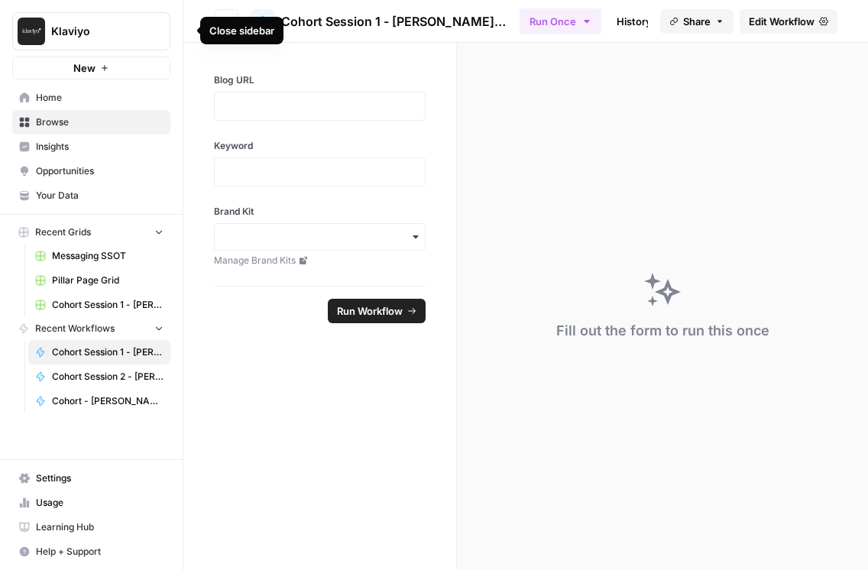
click at [186, 31] on icon "button" at bounding box center [185, 30] width 11 height 11
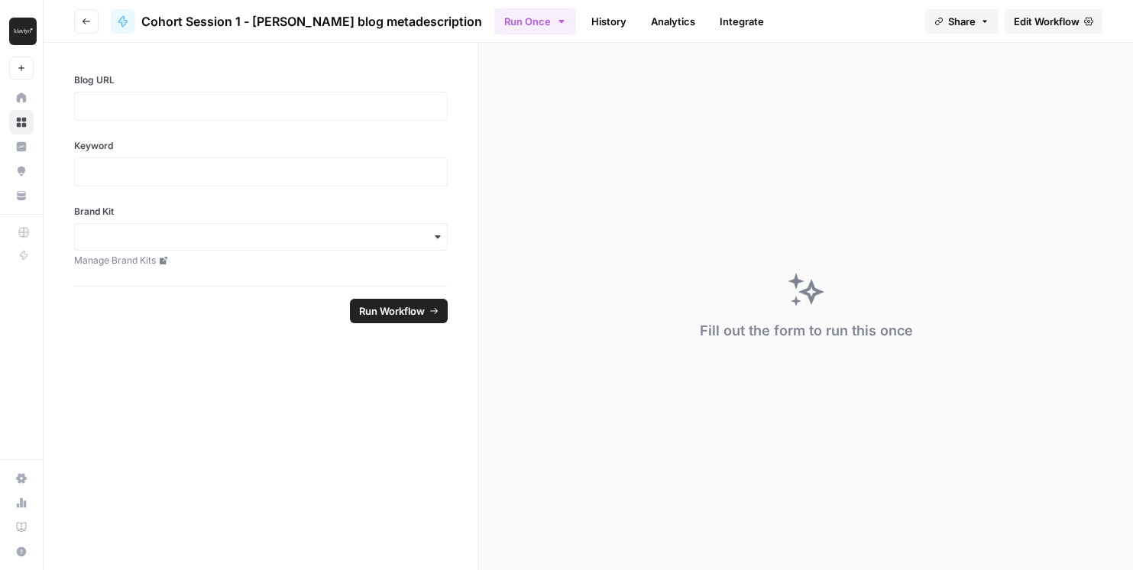
click at [556, 21] on icon "button" at bounding box center [562, 21] width 12 height 12
click at [1050, 16] on span "Edit Workflow" at bounding box center [1047, 21] width 66 height 15
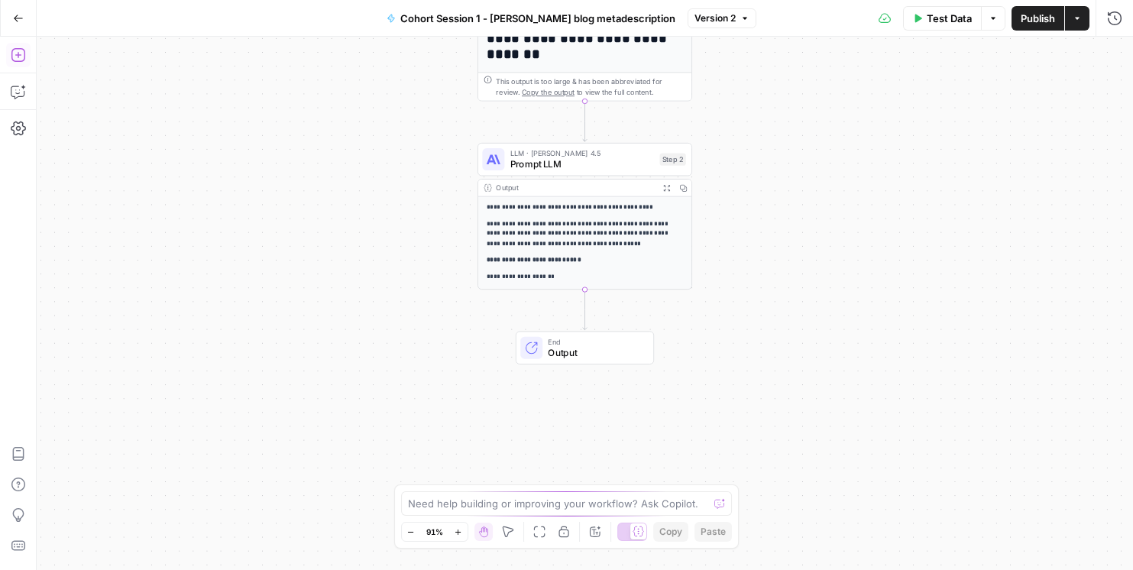
click at [24, 63] on button "Add Steps" at bounding box center [18, 55] width 24 height 24
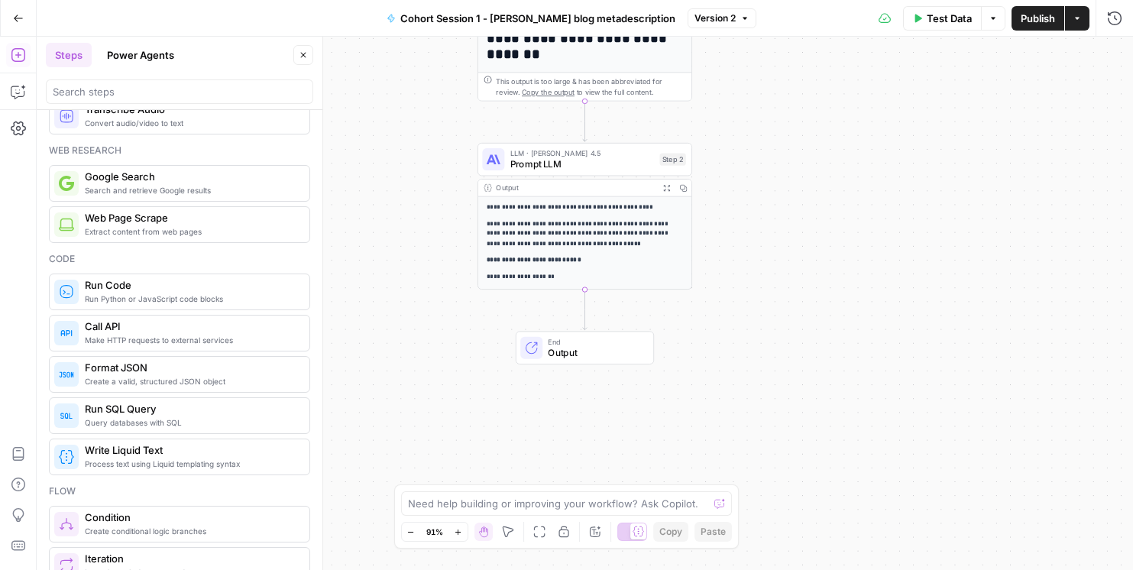
scroll to position [136, 0]
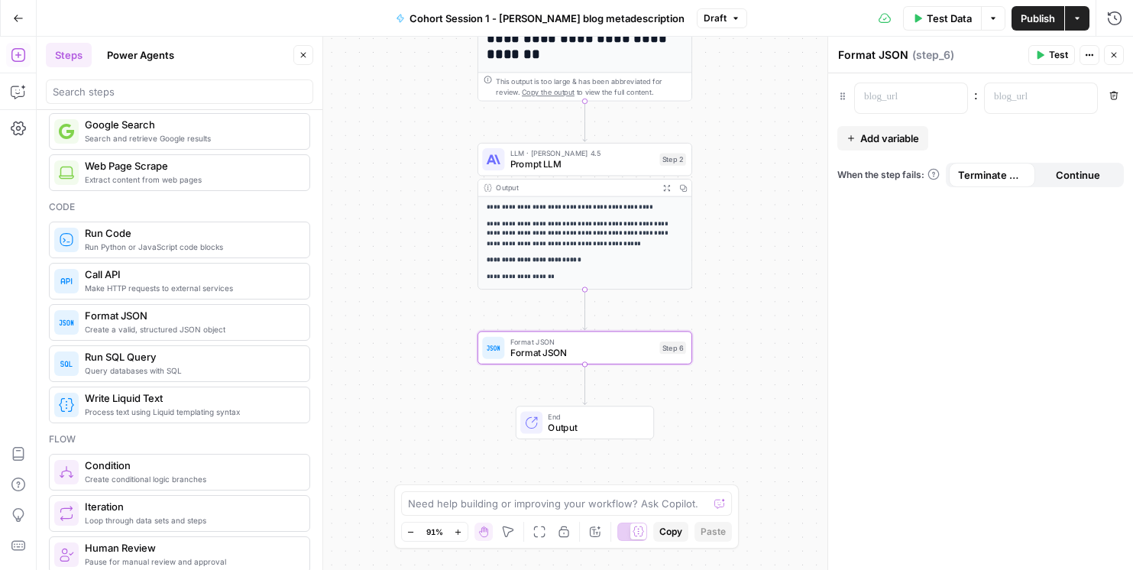
click at [886, 60] on textarea "Format JSON" at bounding box center [873, 54] width 70 height 15
type textarea "Multiple columns"
click at [888, 94] on p at bounding box center [899, 96] width 70 height 15
click at [1019, 101] on p at bounding box center [1029, 96] width 70 height 15
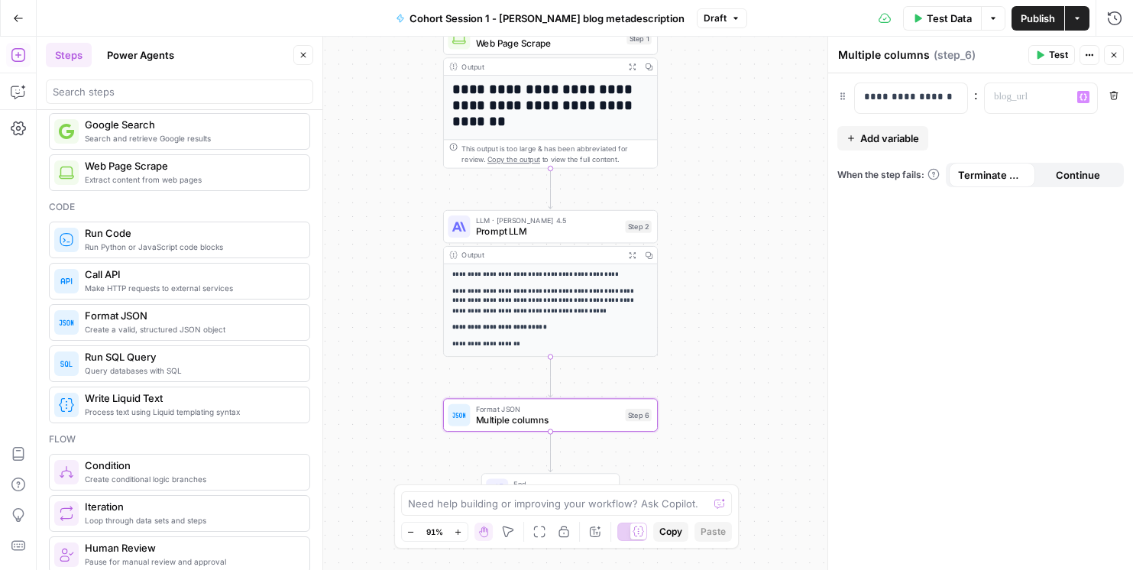
drag, startPoint x: 724, startPoint y: 149, endPoint x: 689, endPoint y: 216, distance: 75.5
click at [689, 216] on div "**********" at bounding box center [585, 303] width 1097 height 533
click at [1009, 97] on p at bounding box center [1029, 96] width 70 height 15
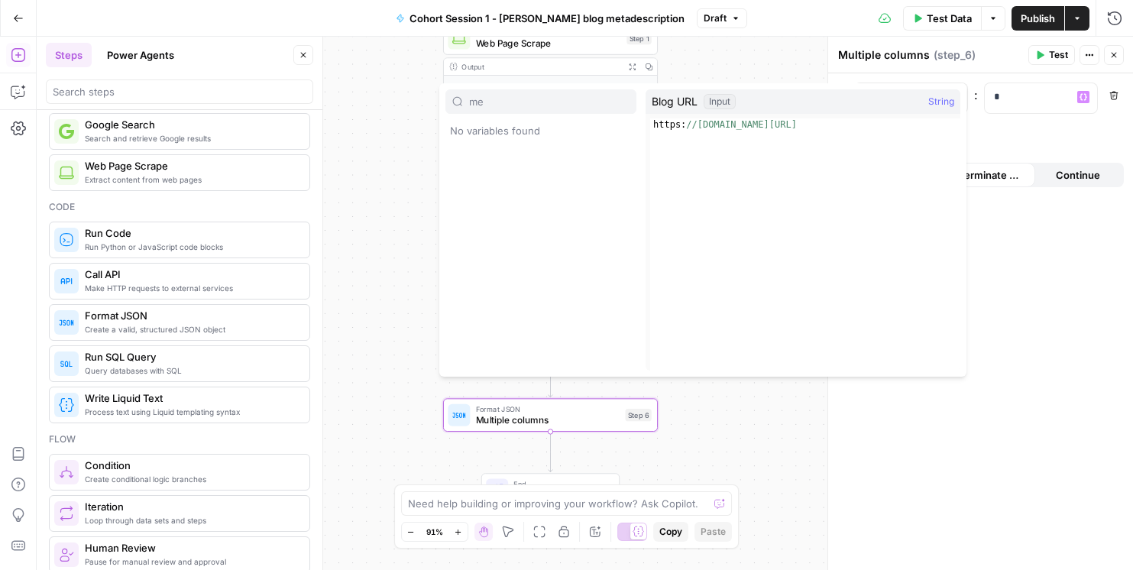
type input "m"
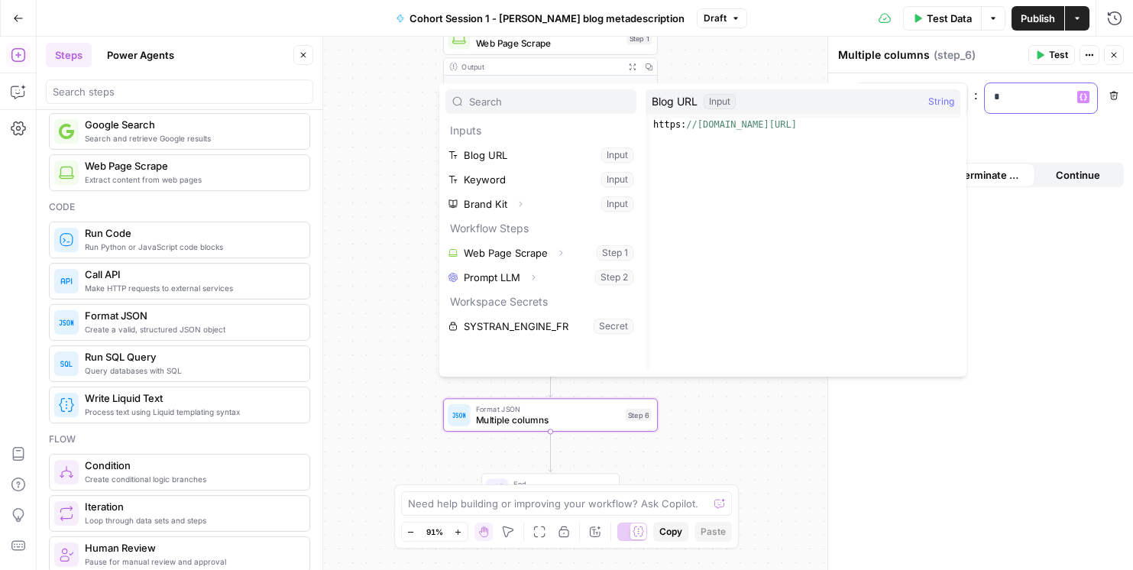
click at [1009, 97] on p "*" at bounding box center [1041, 96] width 94 height 15
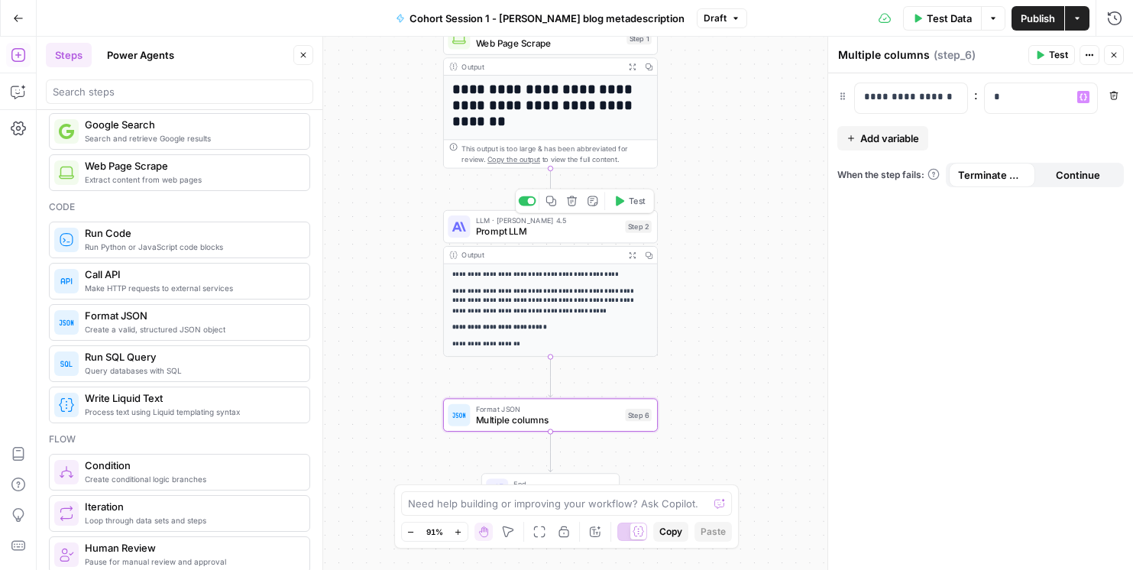
click at [507, 228] on span "Prompt LLM" at bounding box center [548, 232] width 144 height 14
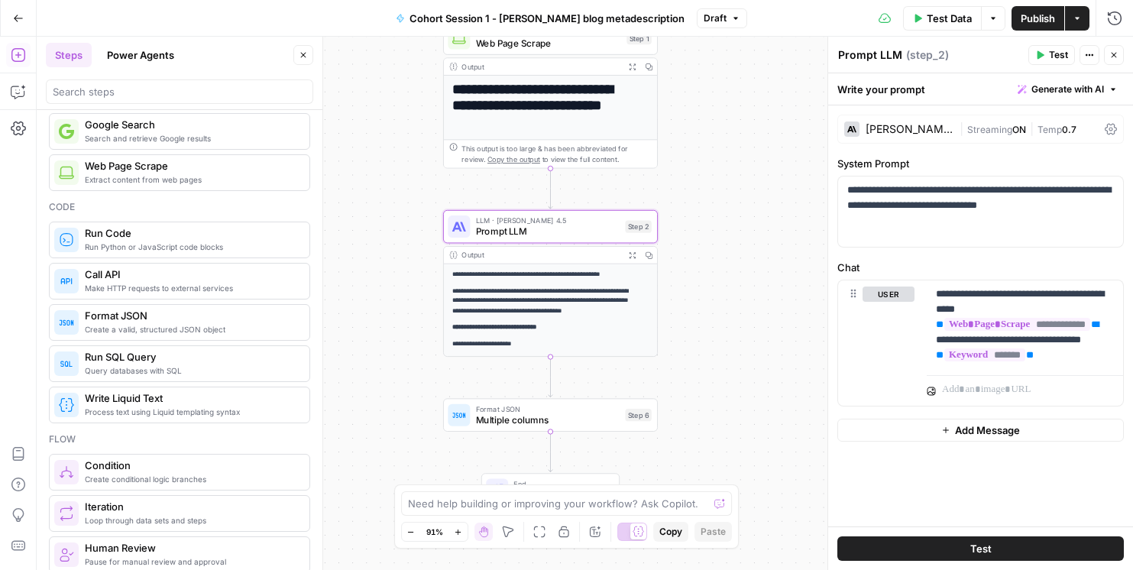
click at [886, 55] on textarea "Prompt LLM" at bounding box center [870, 54] width 64 height 15
drag, startPoint x: 900, startPoint y: 54, endPoint x: 820, endPoint y: 44, distance: 80.9
click at [828, 44] on div "**********" at bounding box center [981, 303] width 306 height 533
type textarea "Write meta description"
click at [501, 418] on span "Multiple columns" at bounding box center [548, 420] width 144 height 14
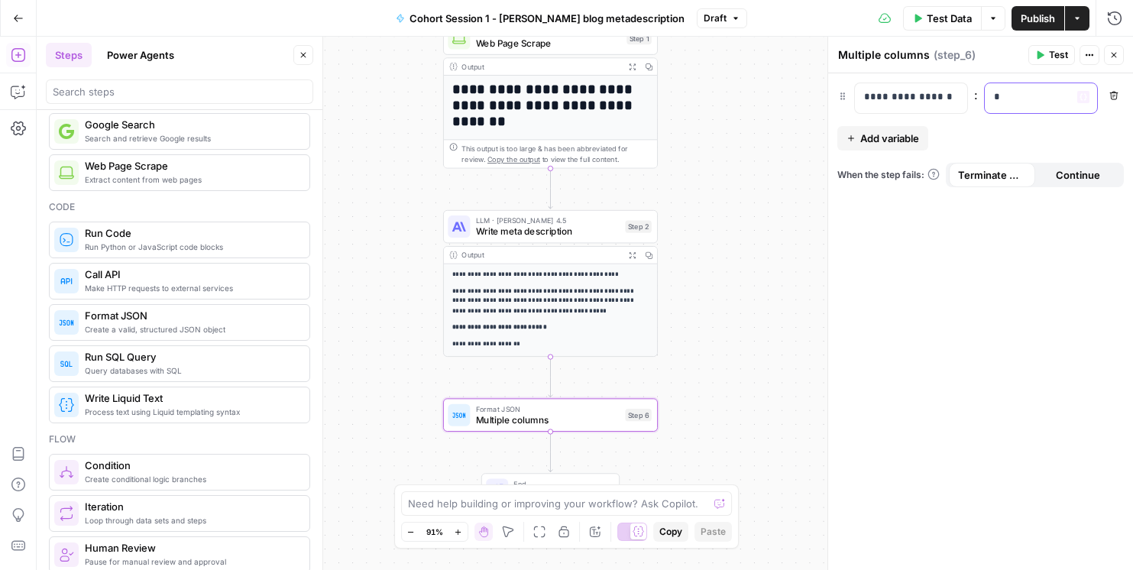
click at [1007, 99] on p "*" at bounding box center [1029, 96] width 70 height 15
drag, startPoint x: 1036, startPoint y: 102, endPoint x: 998, endPoint y: 96, distance: 38.8
click at [998, 96] on p "******" at bounding box center [1029, 96] width 70 height 15
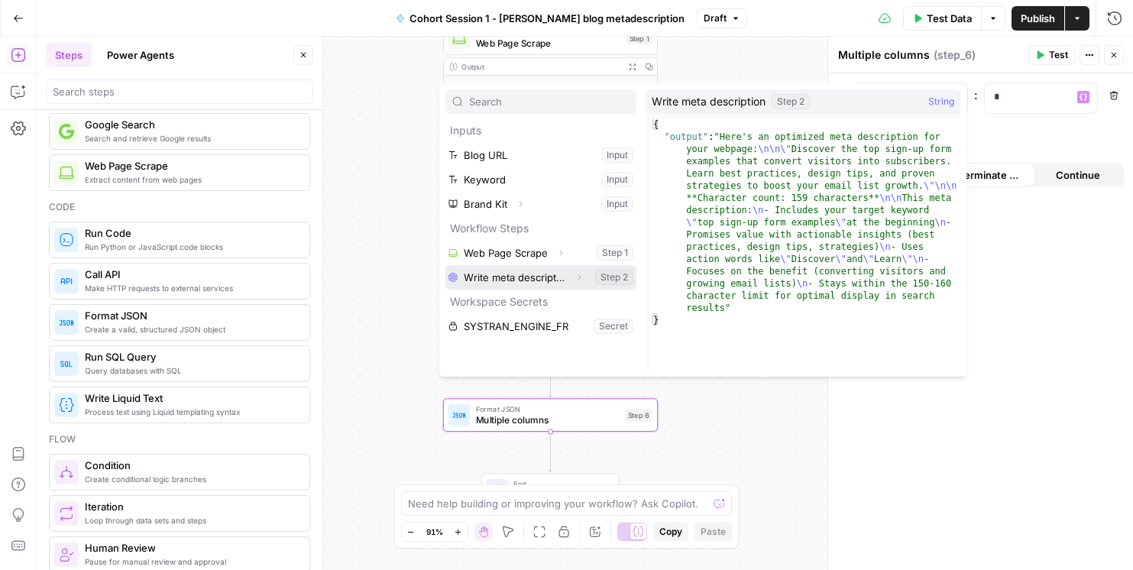
click at [531, 280] on button "Select variable Write meta description" at bounding box center [541, 277] width 191 height 24
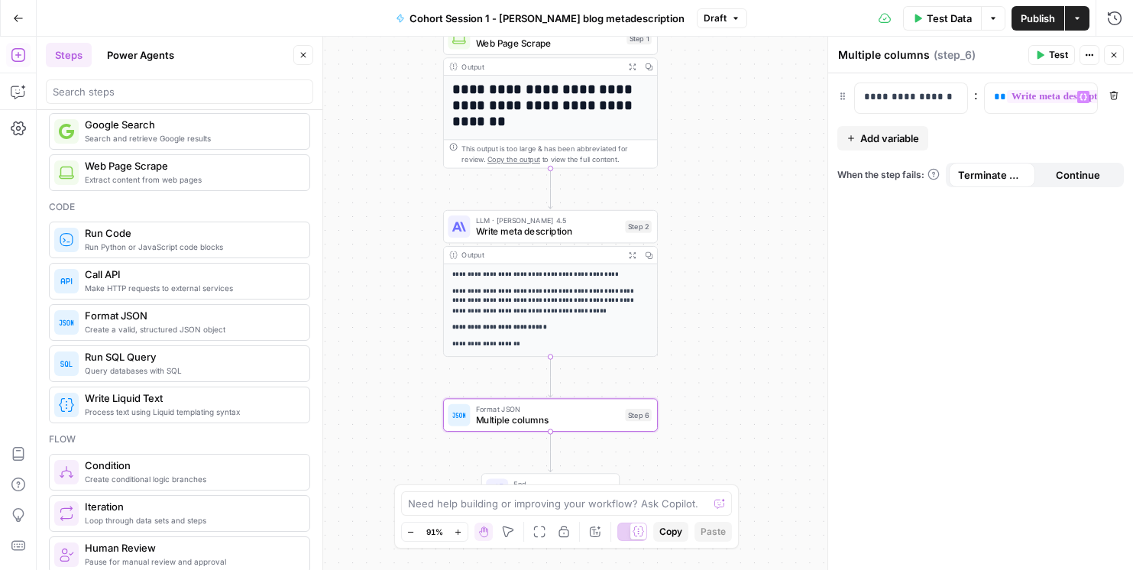
click at [862, 132] on span "Add variable" at bounding box center [889, 138] width 59 height 15
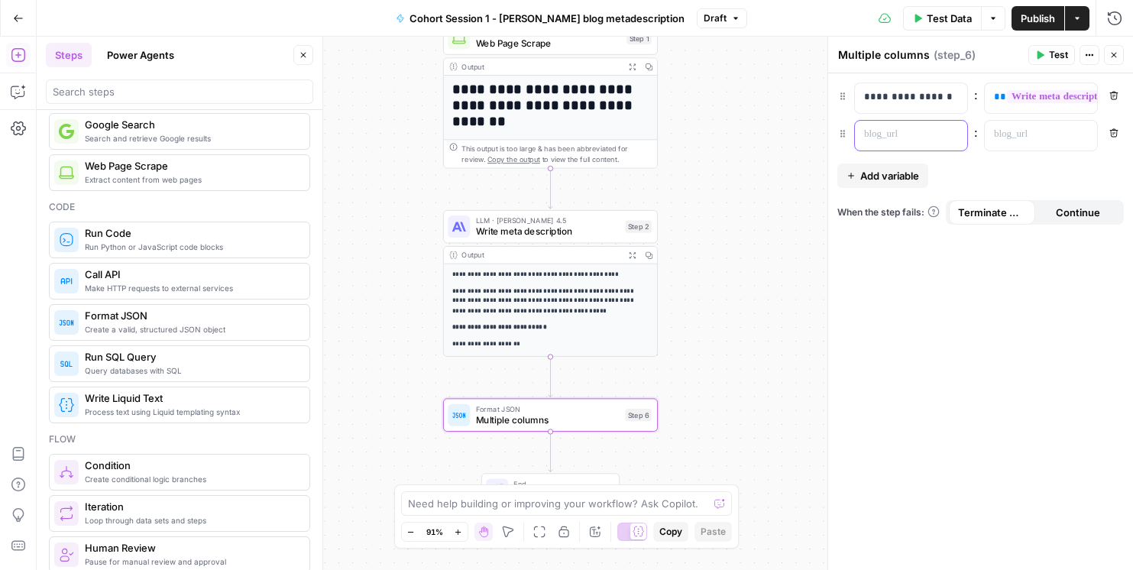
click at [879, 134] on p at bounding box center [899, 134] width 70 height 15
click at [1025, 131] on p at bounding box center [1029, 134] width 70 height 15
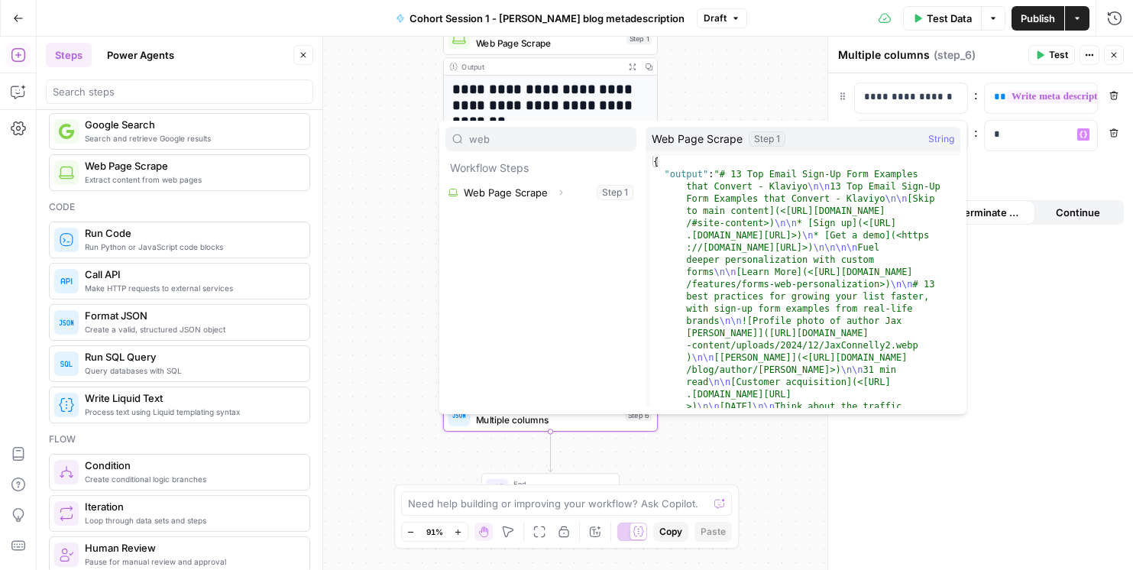
type input "web"
click at [499, 188] on button "Select variable Web Page Scrape" at bounding box center [541, 192] width 191 height 24
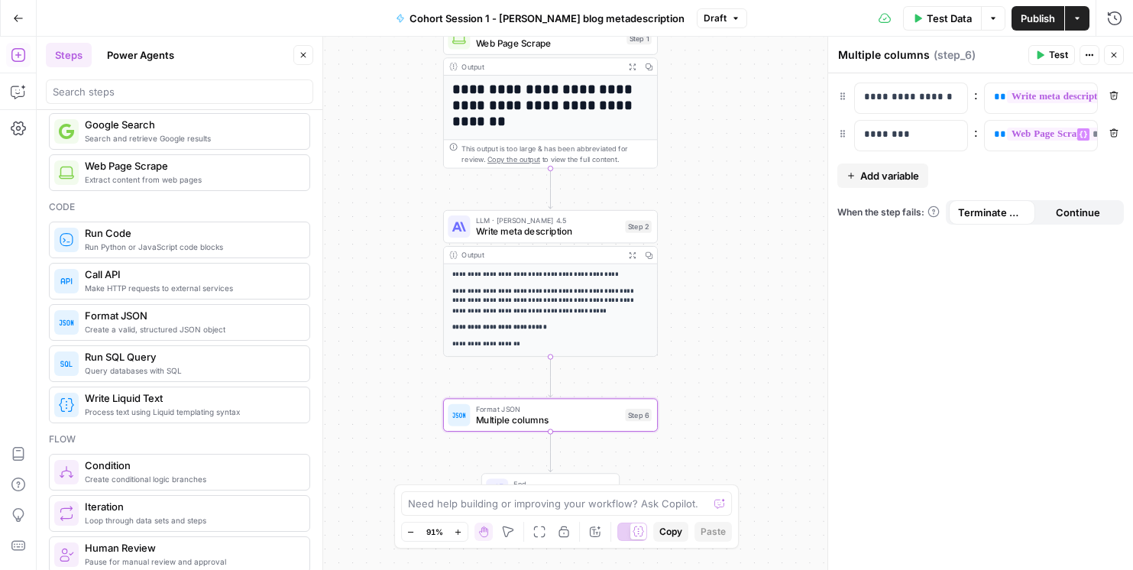
click at [1029, 21] on span "Publish" at bounding box center [1038, 18] width 34 height 15
click at [1084, 22] on button "Actions" at bounding box center [1077, 18] width 24 height 24
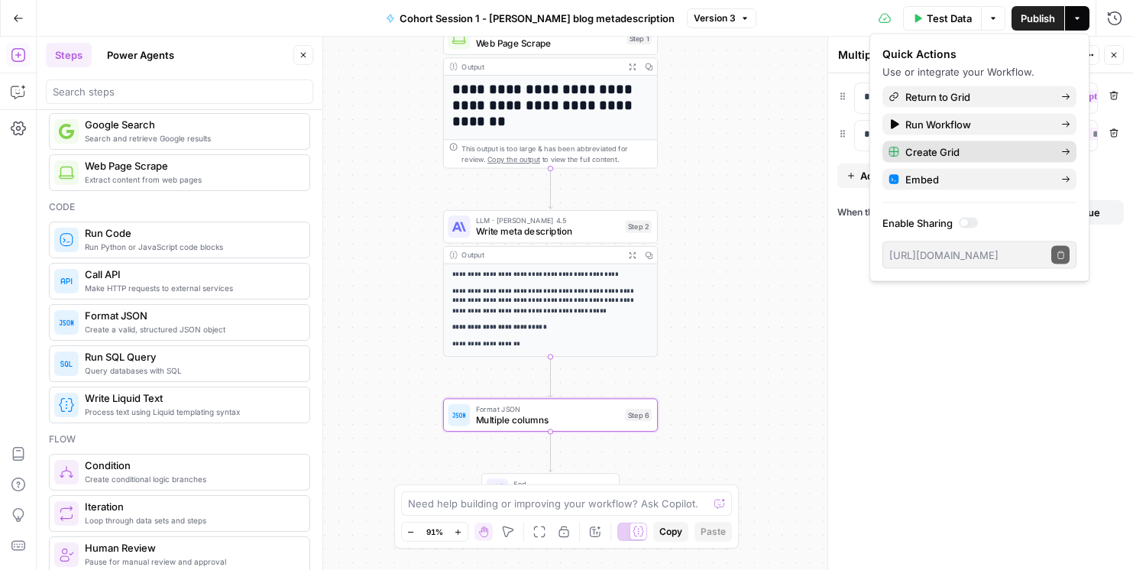
click at [956, 151] on span "Create Grid" at bounding box center [978, 151] width 144 height 15
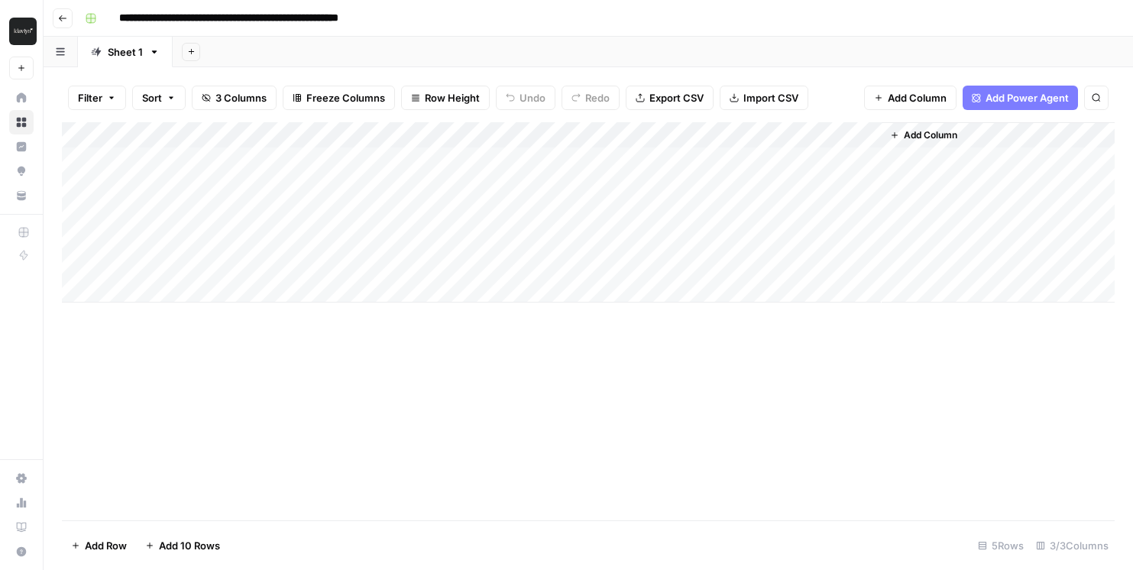
click at [186, 157] on div "Add Column" at bounding box center [588, 212] width 1053 height 180
click at [175, 164] on div "Add Column" at bounding box center [588, 212] width 1053 height 180
type textarea "**********"
click at [425, 167] on div "Add Column" at bounding box center [588, 212] width 1053 height 180
click at [377, 167] on div "Add Column" at bounding box center [588, 212] width 1053 height 180
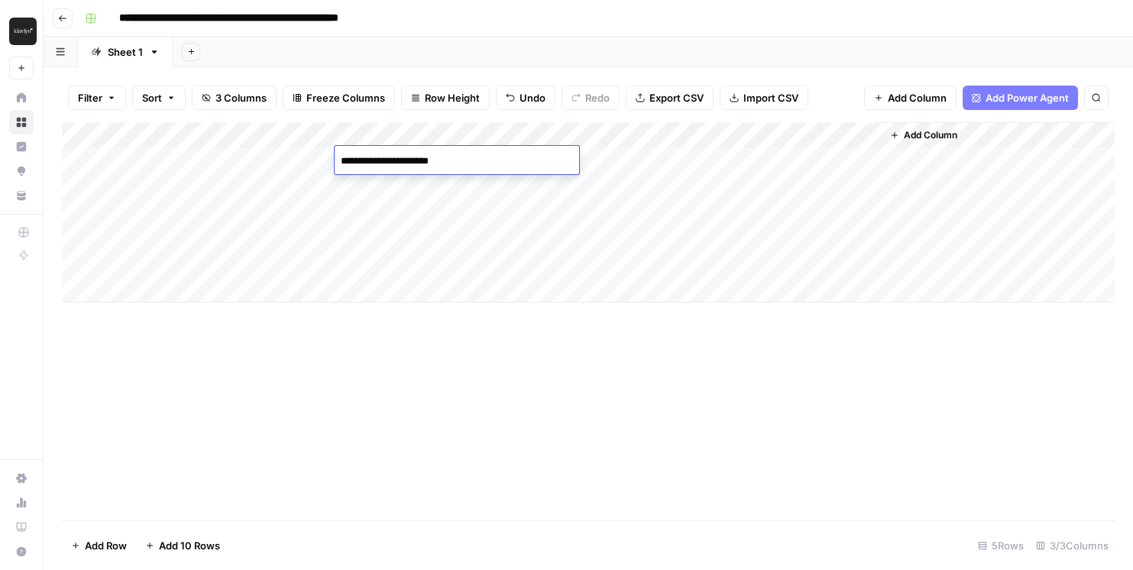
type textarea "**********"
click at [719, 161] on div "Add Column" at bounding box center [588, 212] width 1053 height 180
click at [154, 129] on div "Add Column" at bounding box center [588, 212] width 1053 height 180
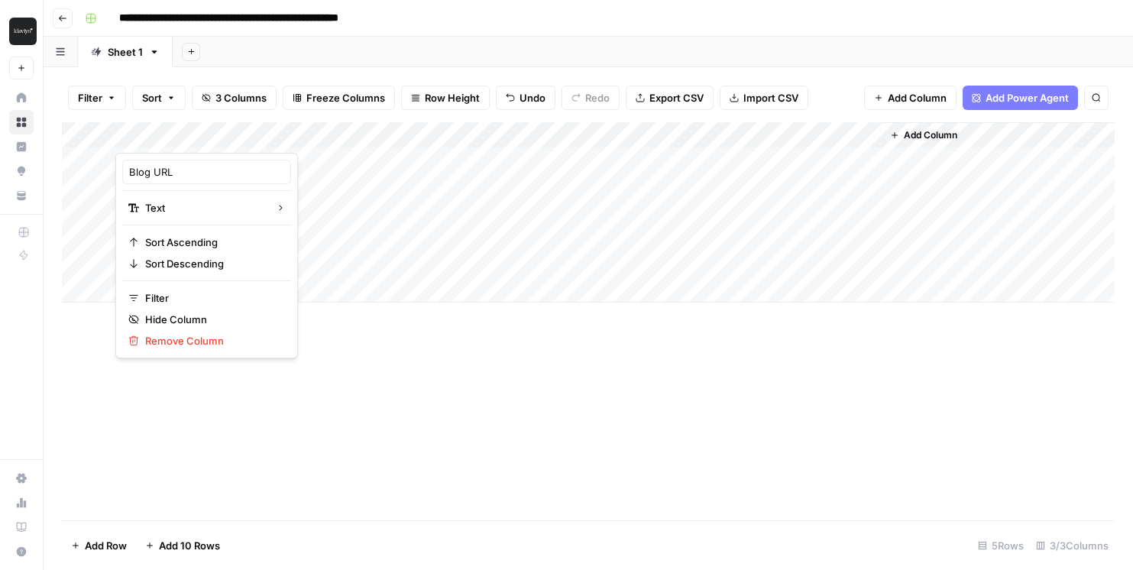
click at [154, 130] on div at bounding box center [225, 137] width 221 height 31
click at [385, 413] on div "Add Column" at bounding box center [588, 321] width 1053 height 398
click at [595, 158] on div "Add Column" at bounding box center [588, 212] width 1053 height 180
click at [600, 130] on div "Add Column" at bounding box center [588, 212] width 1053 height 180
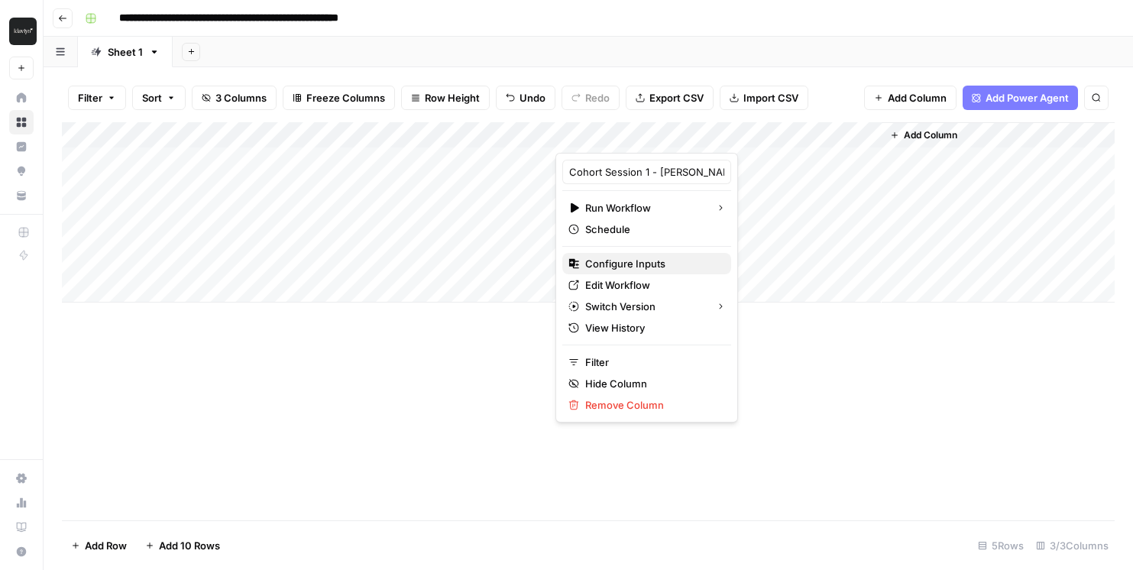
click at [629, 267] on span "Configure Inputs" at bounding box center [652, 263] width 134 height 15
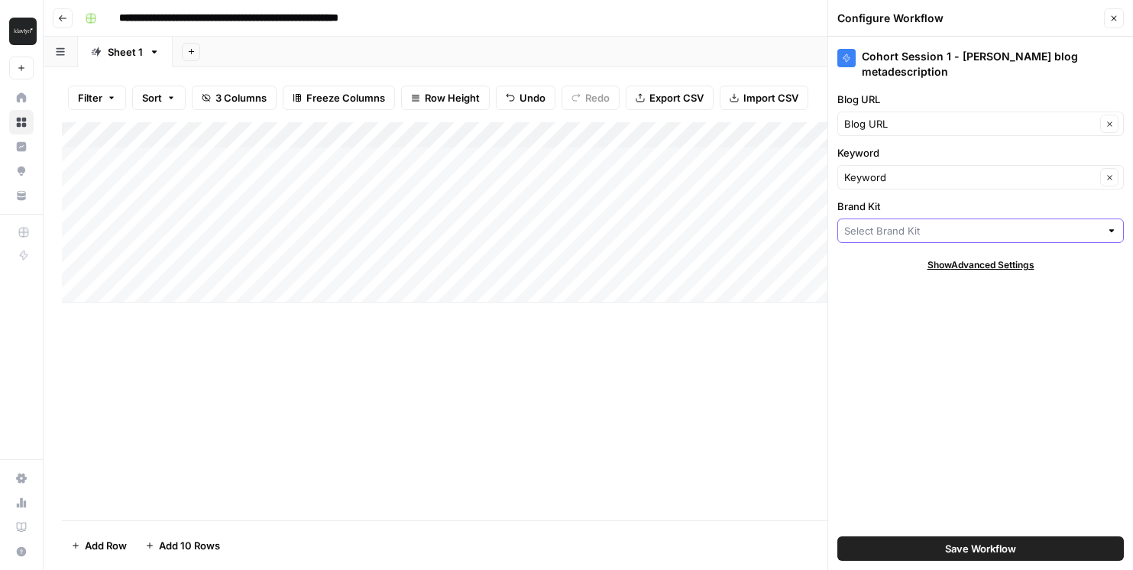
click at [958, 225] on input "Brand Kit" at bounding box center [972, 230] width 256 height 15
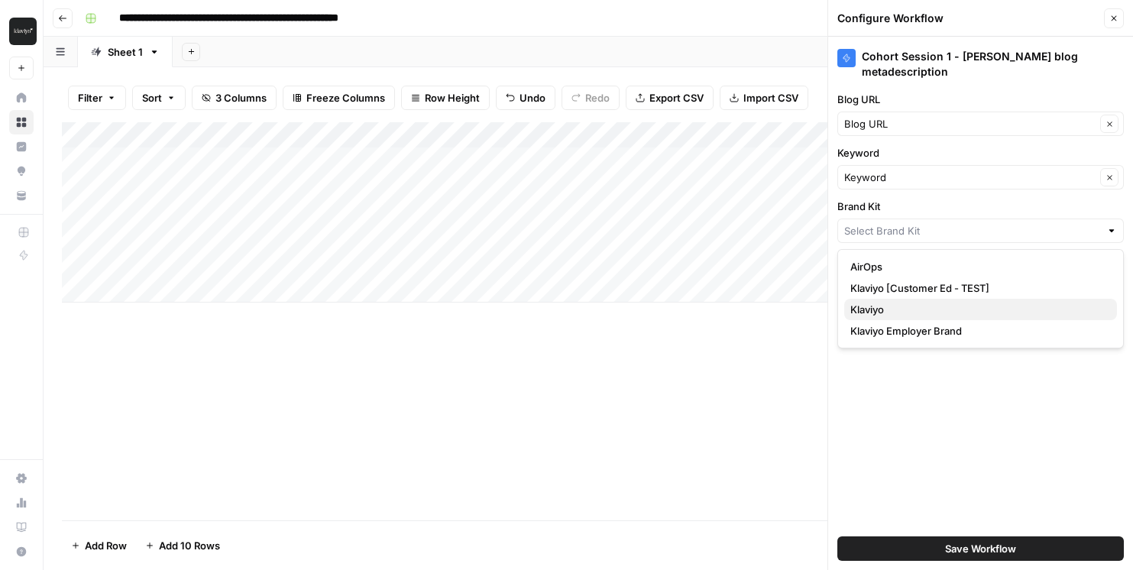
click at [906, 309] on span "Klaviyo" at bounding box center [978, 309] width 254 height 15
type input "Klaviyo"
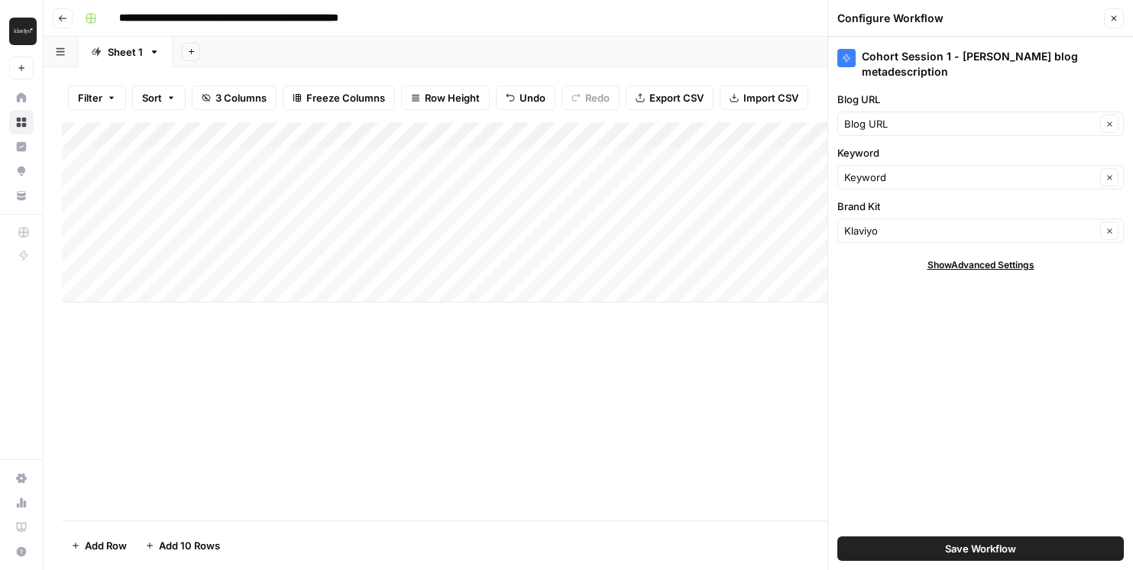
click at [952, 547] on span "Save Workflow" at bounding box center [980, 548] width 71 height 15
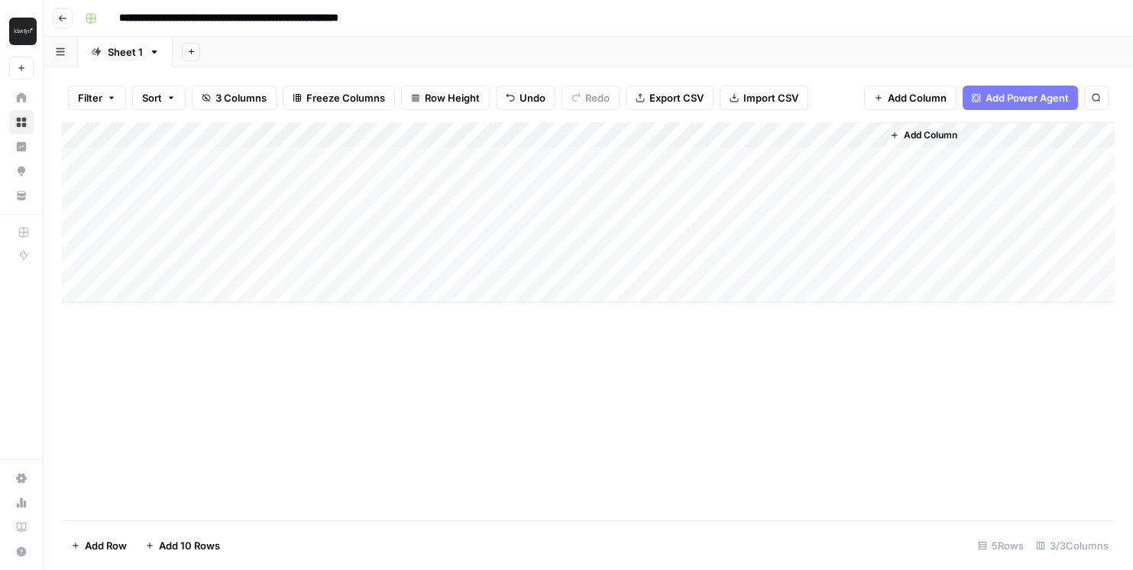
click at [721, 160] on div "Add Column" at bounding box center [588, 212] width 1053 height 180
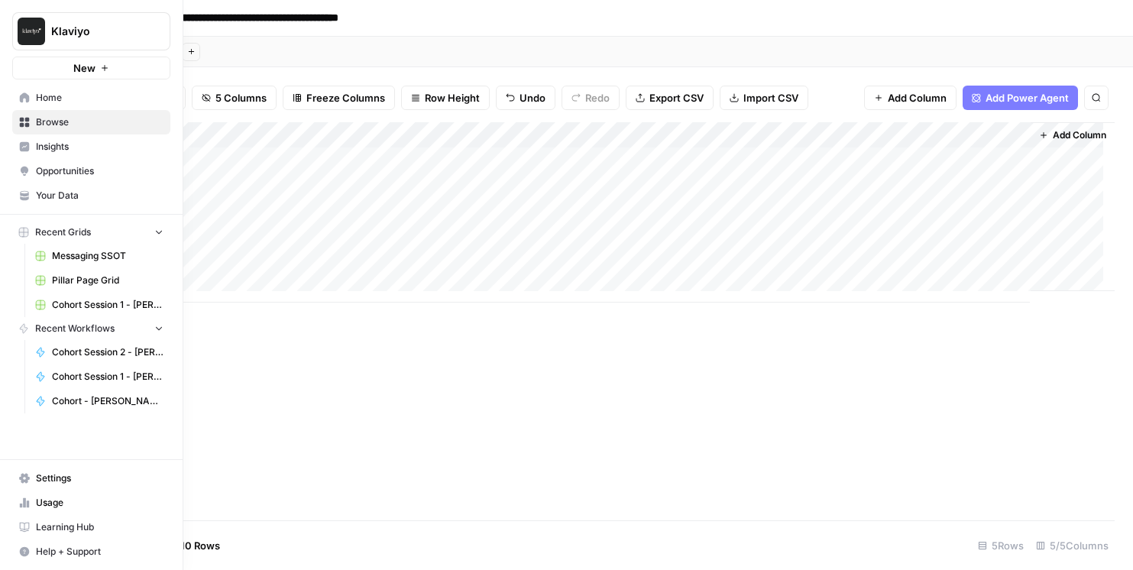
click at [50, 124] on span "Browse" at bounding box center [100, 122] width 128 height 14
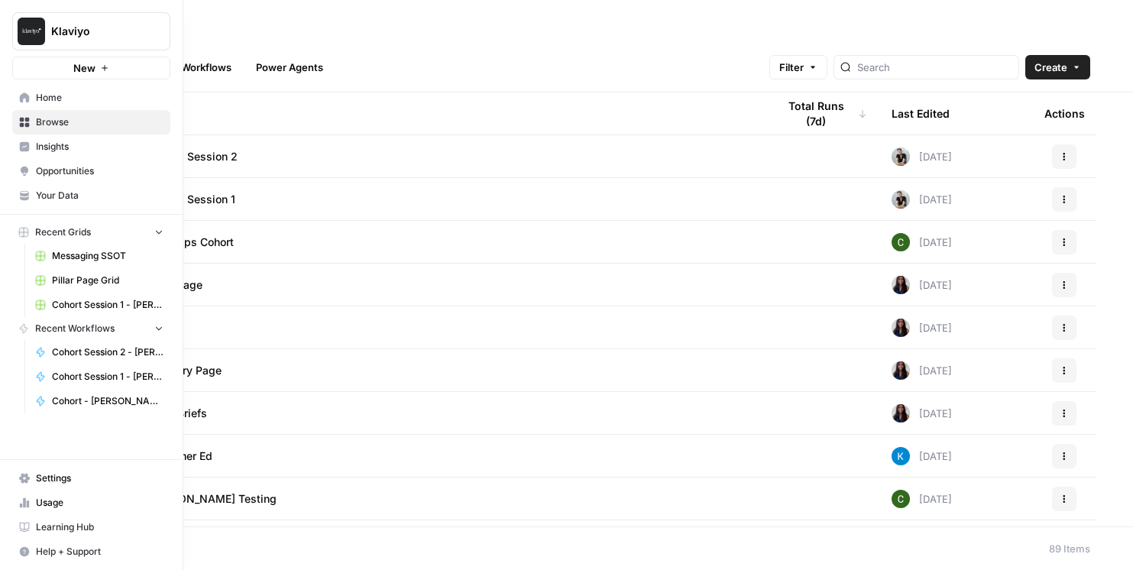
click at [122, 310] on span "Cohort Session 1 - [PERSON_NAME] workflow 1 Grid" at bounding box center [108, 305] width 112 height 14
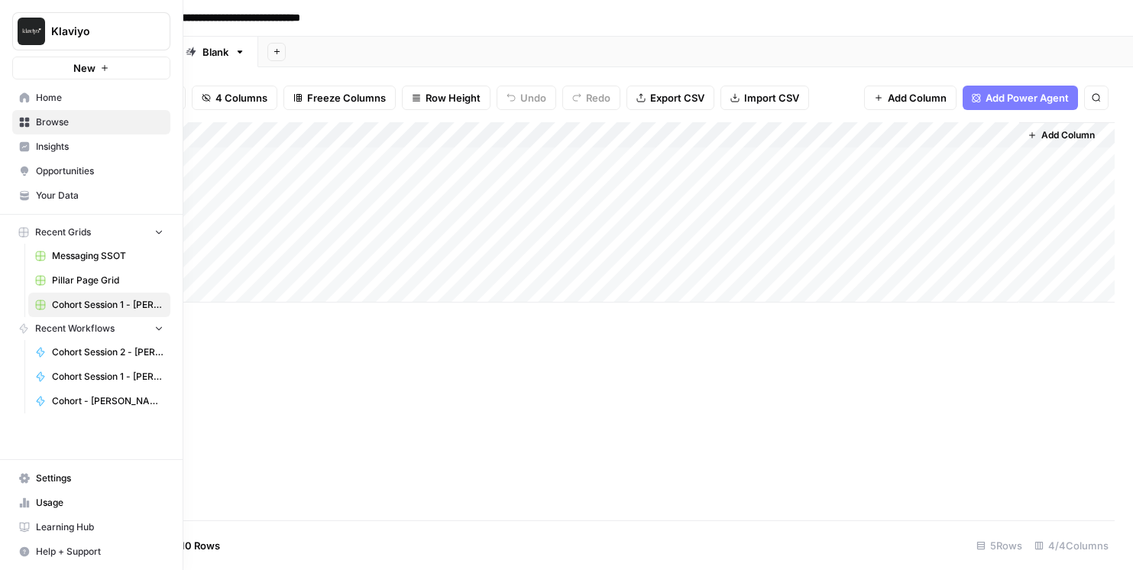
click at [105, 374] on span "Cohort Session 1 - [PERSON_NAME] blog metadescription" at bounding box center [108, 377] width 112 height 14
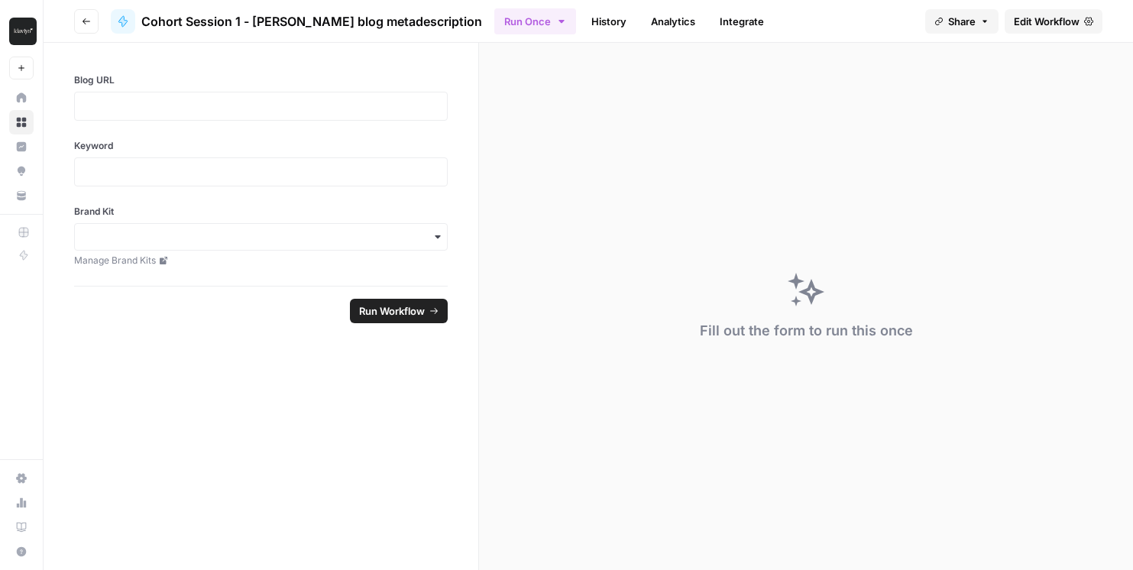
click at [1048, 23] on span "Edit Workflow" at bounding box center [1047, 21] width 66 height 15
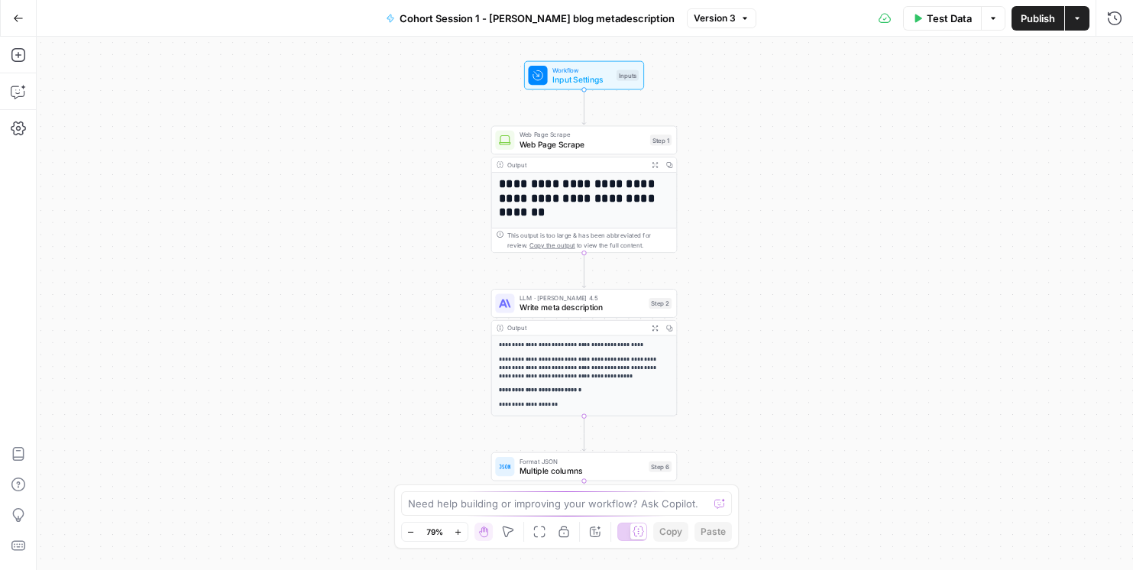
click at [1079, 21] on icon "button" at bounding box center [1077, 18] width 9 height 9
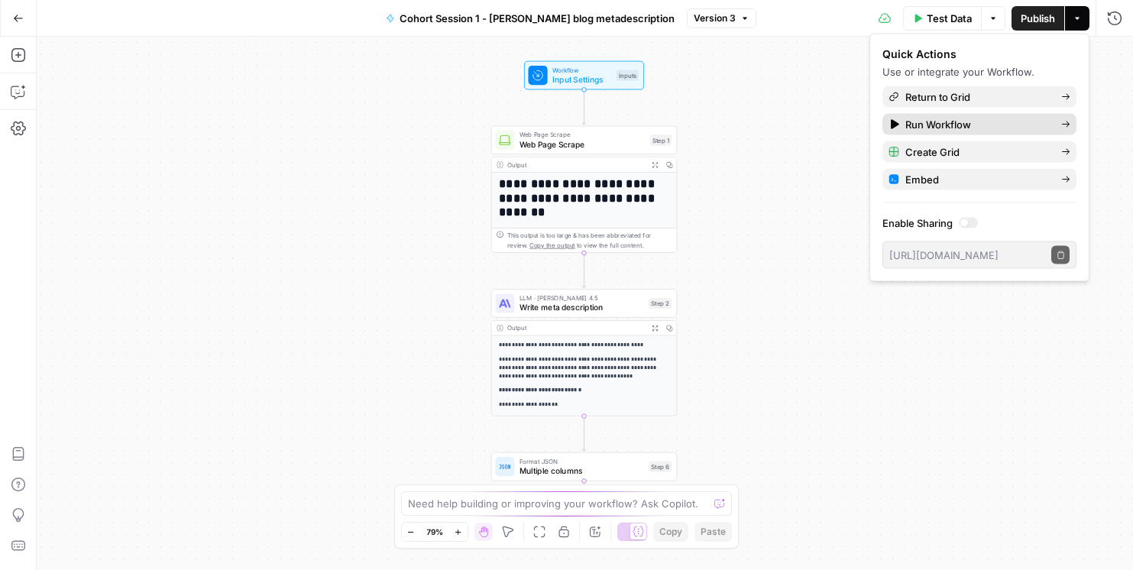
click at [1003, 125] on span "Run Workflow" at bounding box center [978, 124] width 144 height 15
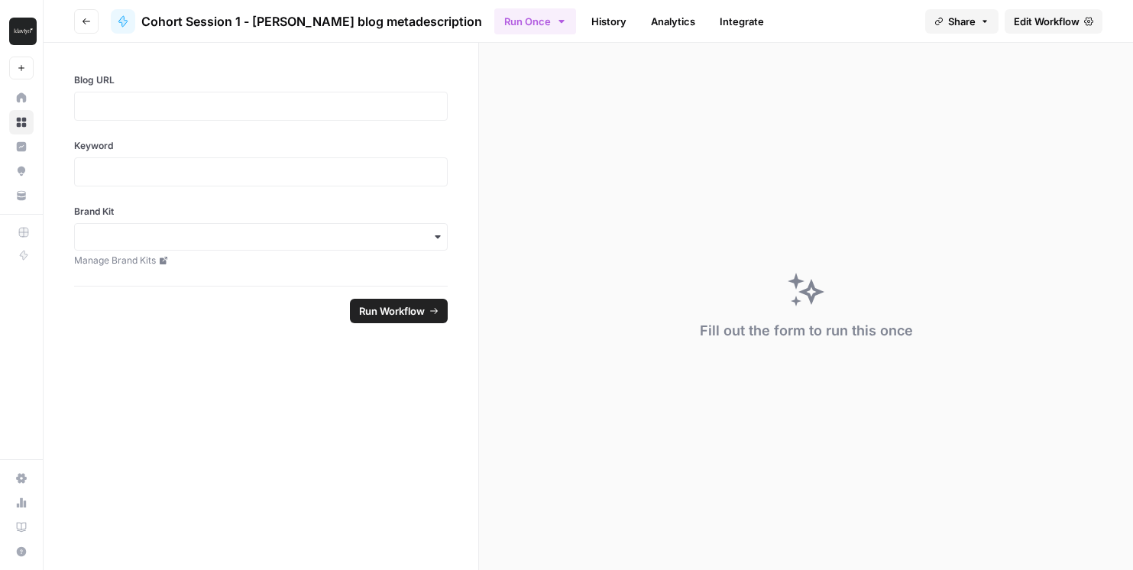
click at [164, 115] on div at bounding box center [261, 106] width 374 height 29
click at [147, 107] on p at bounding box center [261, 106] width 354 height 15
click at [131, 180] on div at bounding box center [261, 171] width 374 height 29
click at [97, 167] on p at bounding box center [261, 171] width 354 height 15
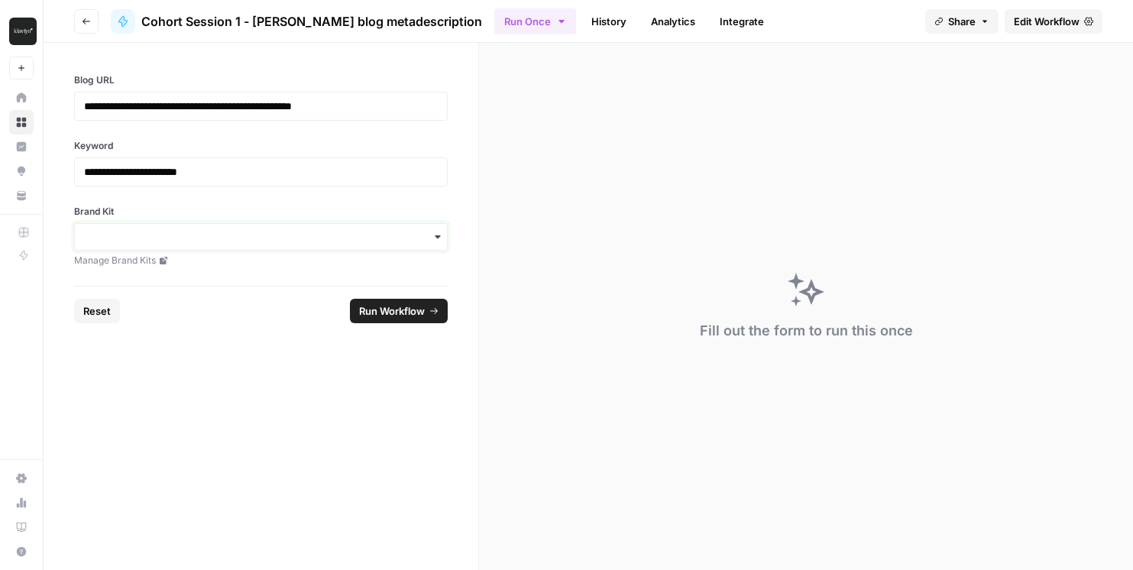
click at [102, 236] on input "Brand Kit" at bounding box center [261, 236] width 354 height 15
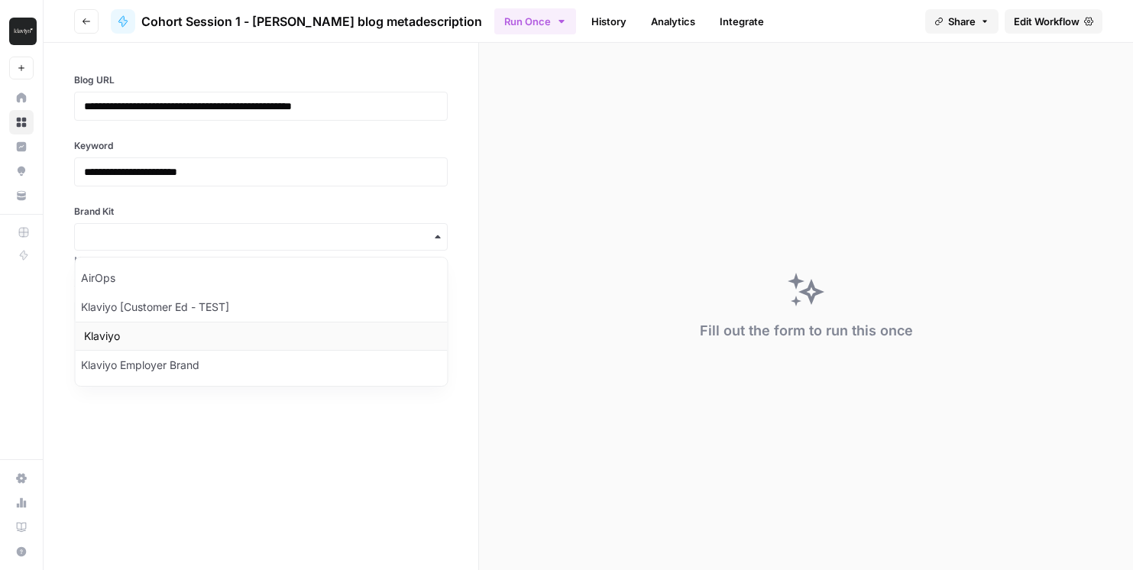
click at [110, 343] on div "Klaviyo" at bounding box center [261, 336] width 372 height 29
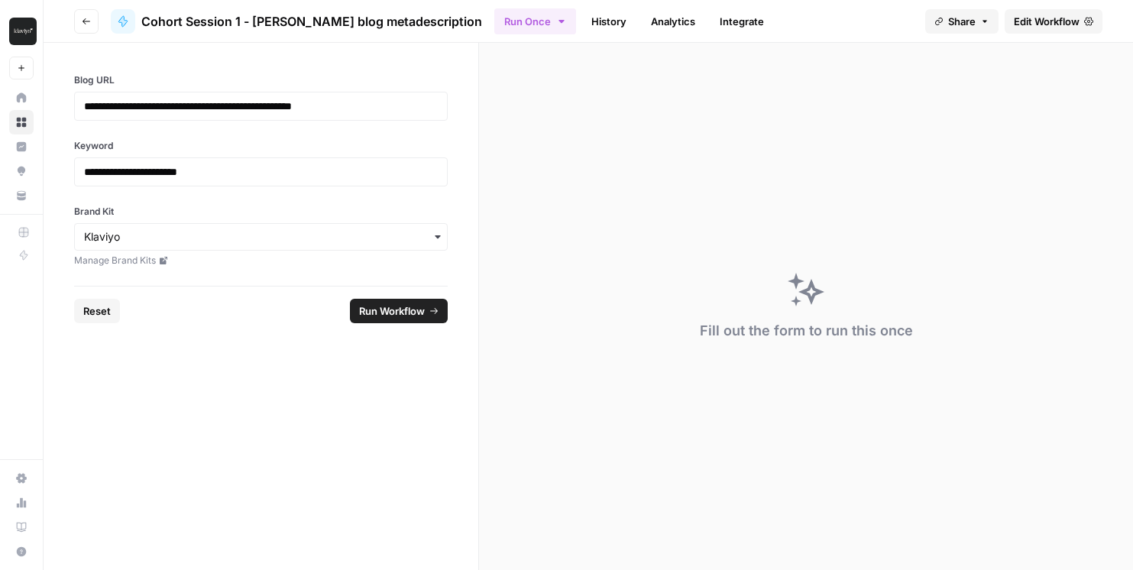
click at [373, 309] on span "Run Workflow" at bounding box center [392, 310] width 66 height 15
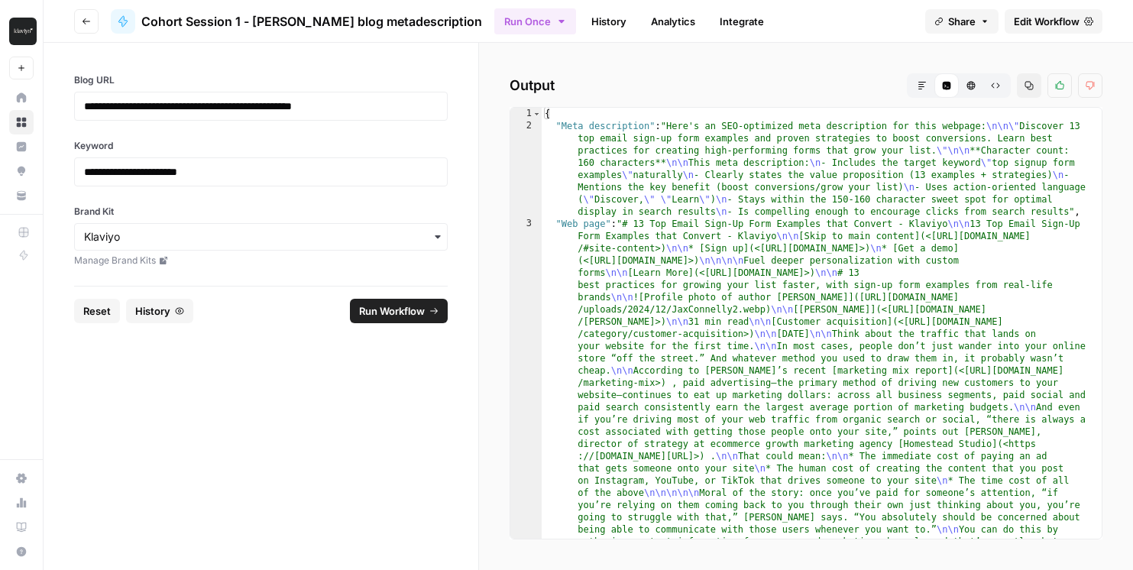
click at [916, 85] on button "Markdown" at bounding box center [922, 85] width 24 height 24
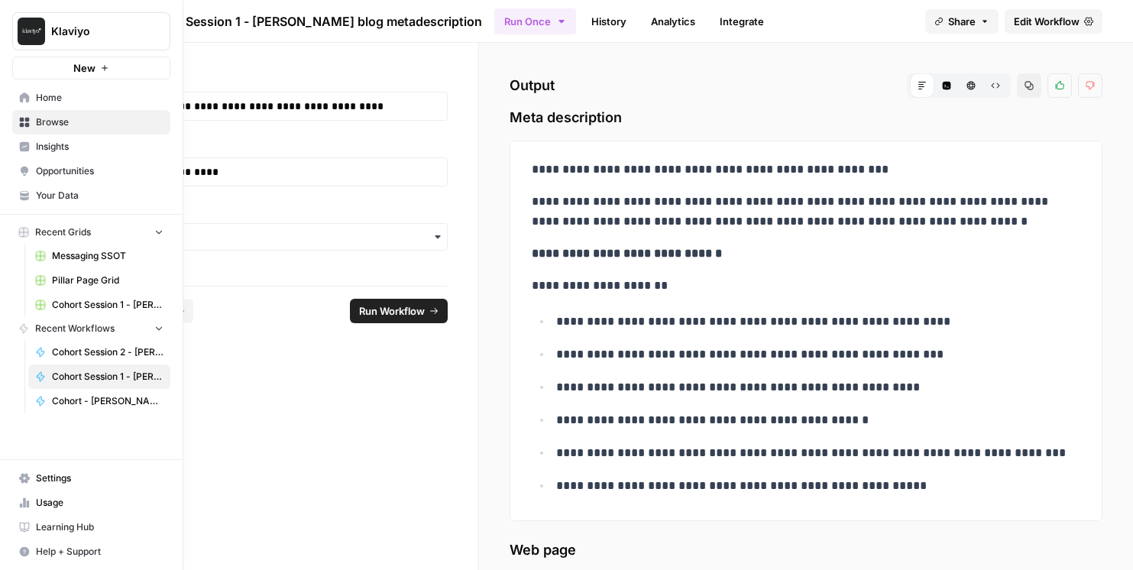
click at [25, 96] on icon at bounding box center [25, 97] width 10 height 10
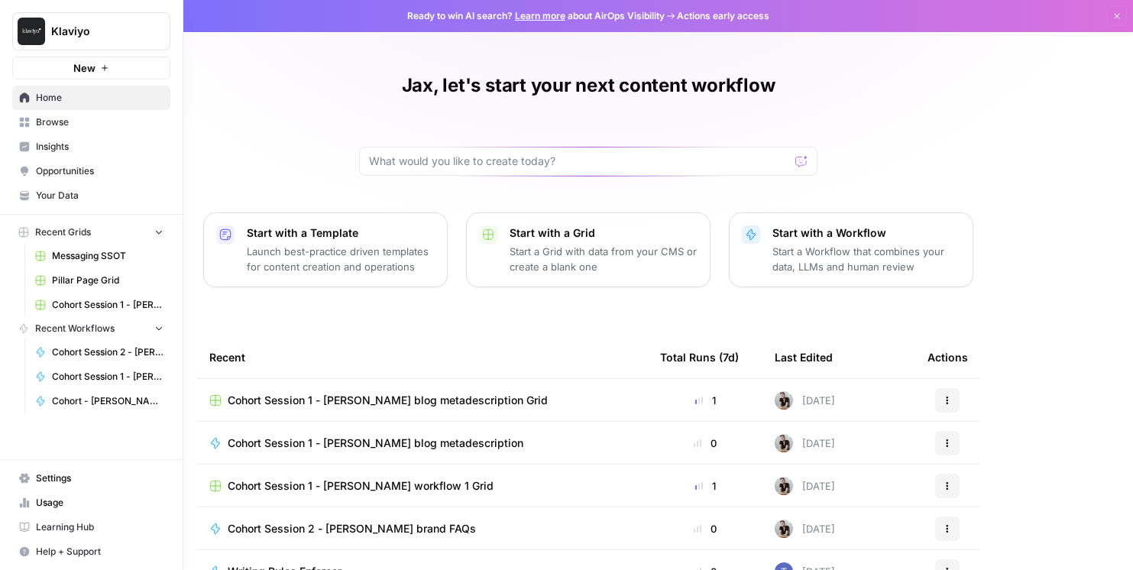
click at [99, 381] on span "Cohort Session 1 - [PERSON_NAME] blog metadescription" at bounding box center [108, 377] width 112 height 14
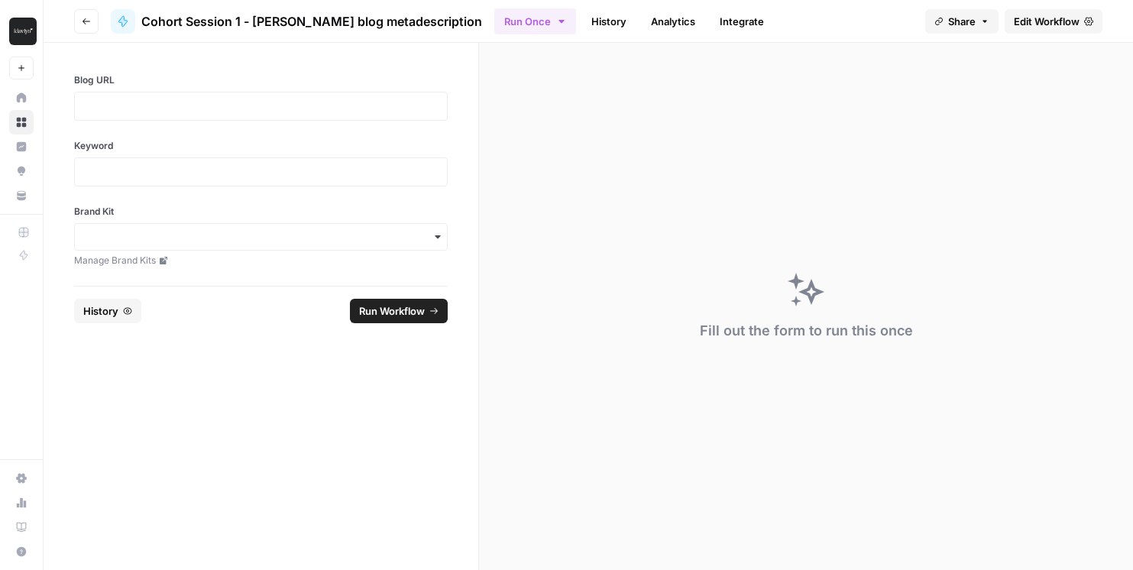
click at [1022, 25] on span "Edit Workflow" at bounding box center [1047, 21] width 66 height 15
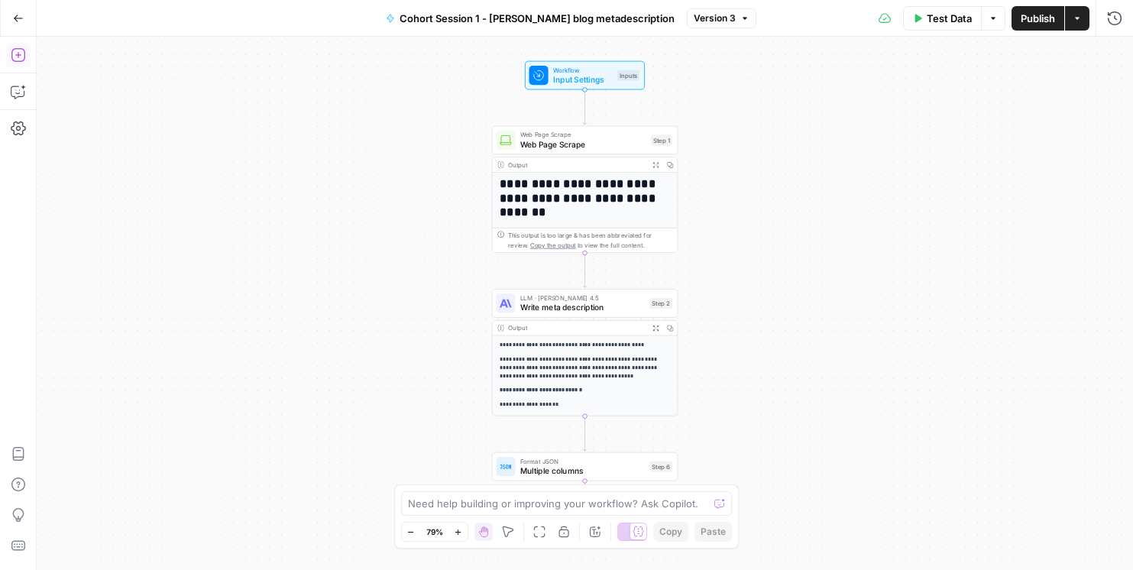
click at [17, 56] on icon "button" at bounding box center [18, 55] width 14 height 14
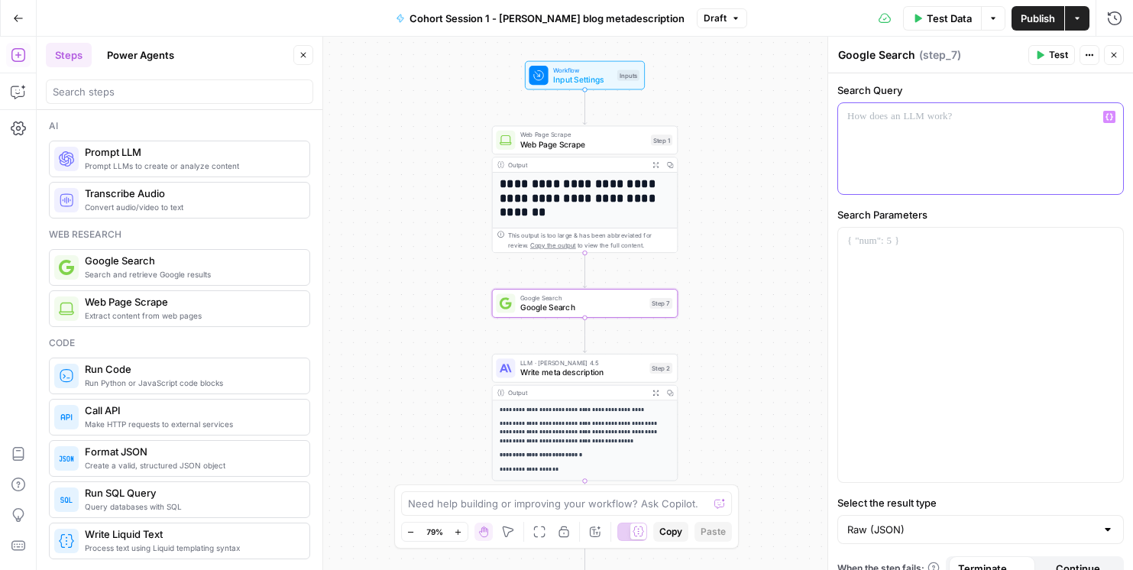
click at [882, 170] on div at bounding box center [980, 148] width 285 height 91
click at [1061, 53] on span "Test" at bounding box center [1058, 55] width 19 height 14
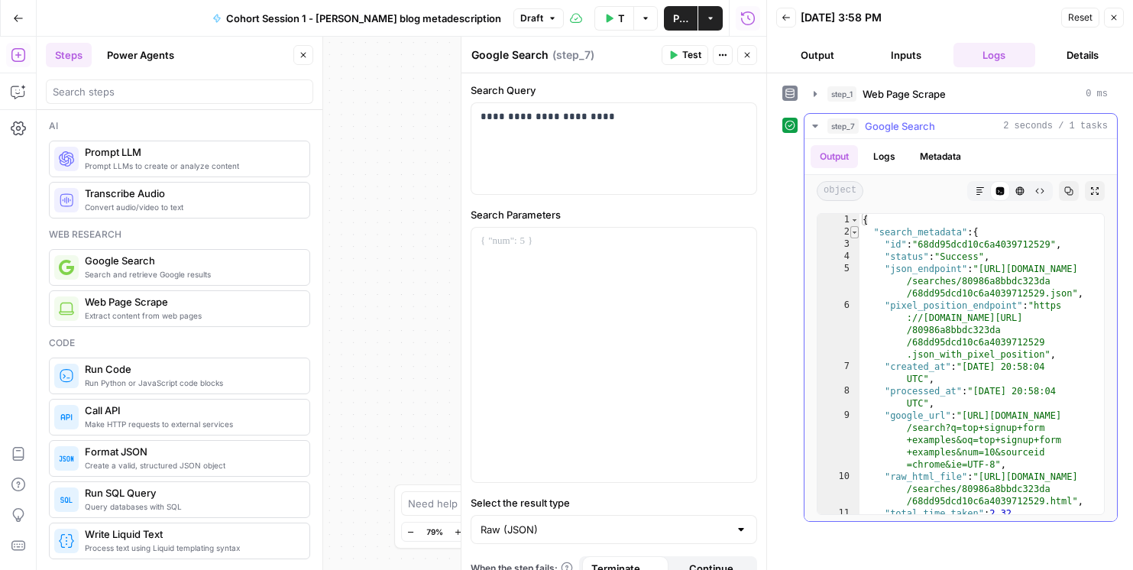
type textarea "*"
click at [854, 233] on span "Toggle code folding, rows 2 through 12" at bounding box center [855, 232] width 8 height 12
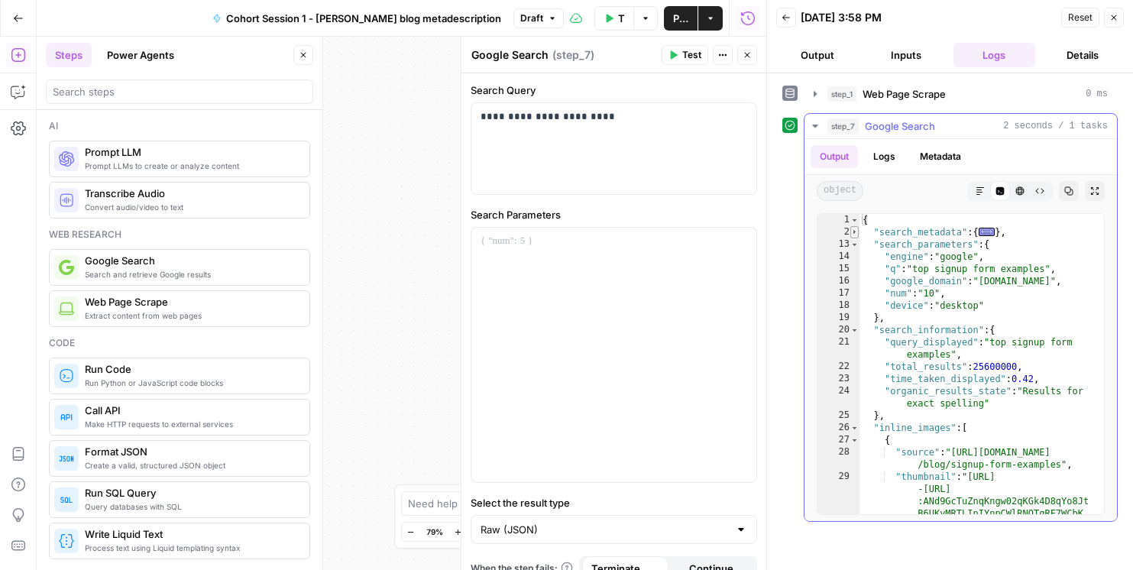
click at [854, 232] on span "Toggle code folding, rows 2 through 12" at bounding box center [855, 232] width 8 height 12
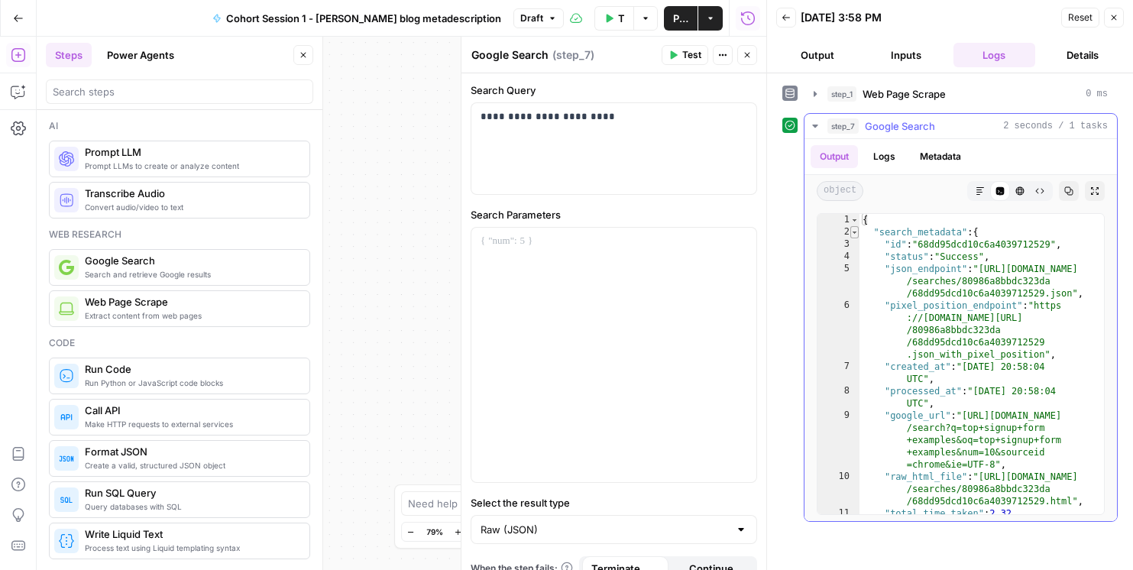
click at [854, 234] on span "Toggle code folding, rows 2 through 12" at bounding box center [855, 232] width 8 height 12
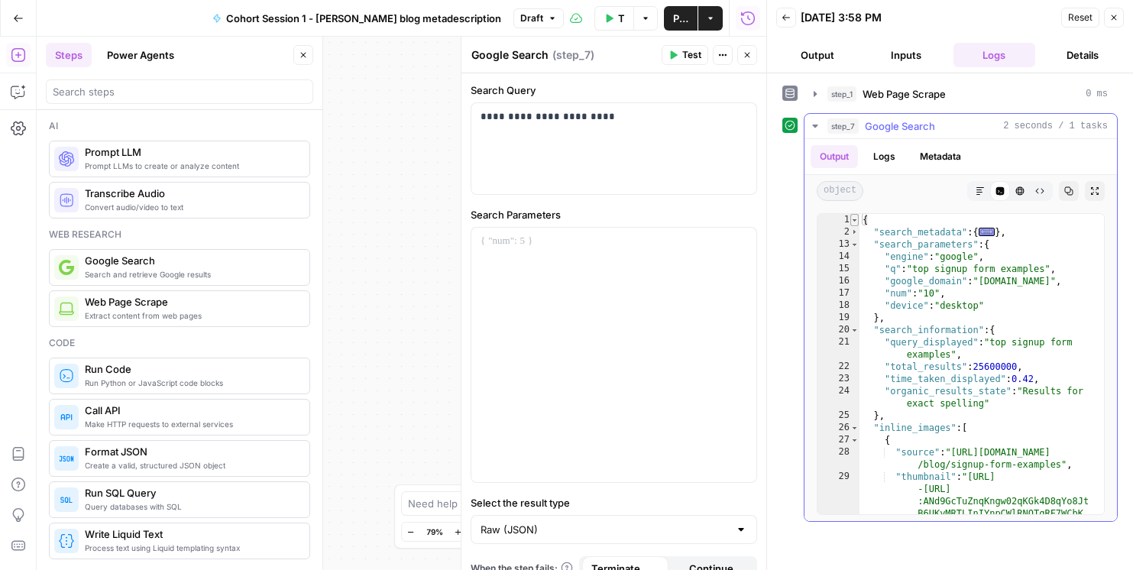
click at [855, 219] on span "Toggle code folding, rows 1 through 380" at bounding box center [855, 220] width 8 height 12
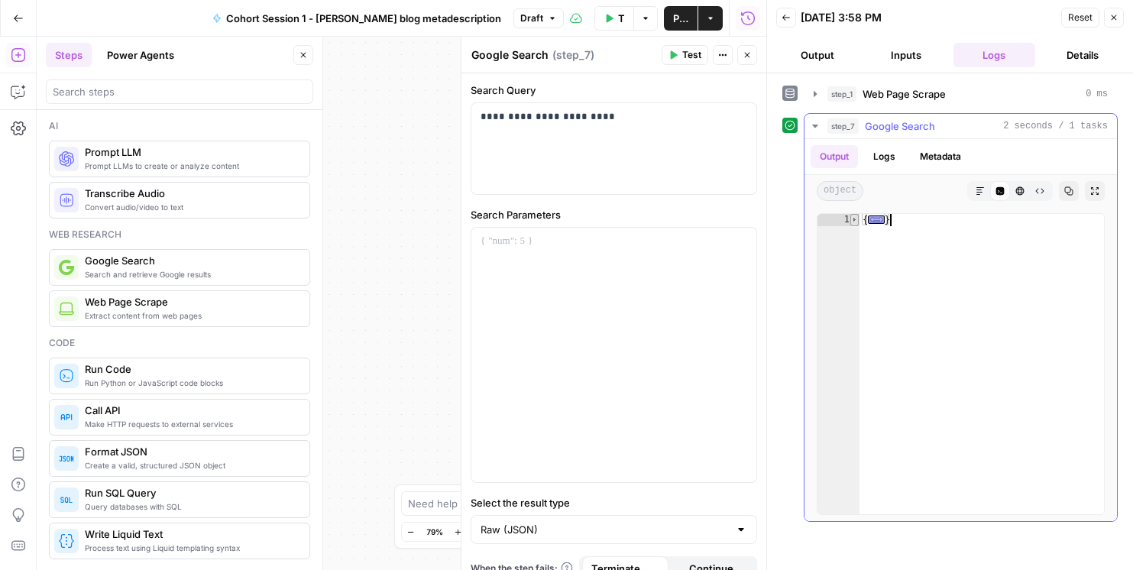
click at [855, 221] on span "Toggle code folding, rows 1 through 380" at bounding box center [855, 220] width 8 height 12
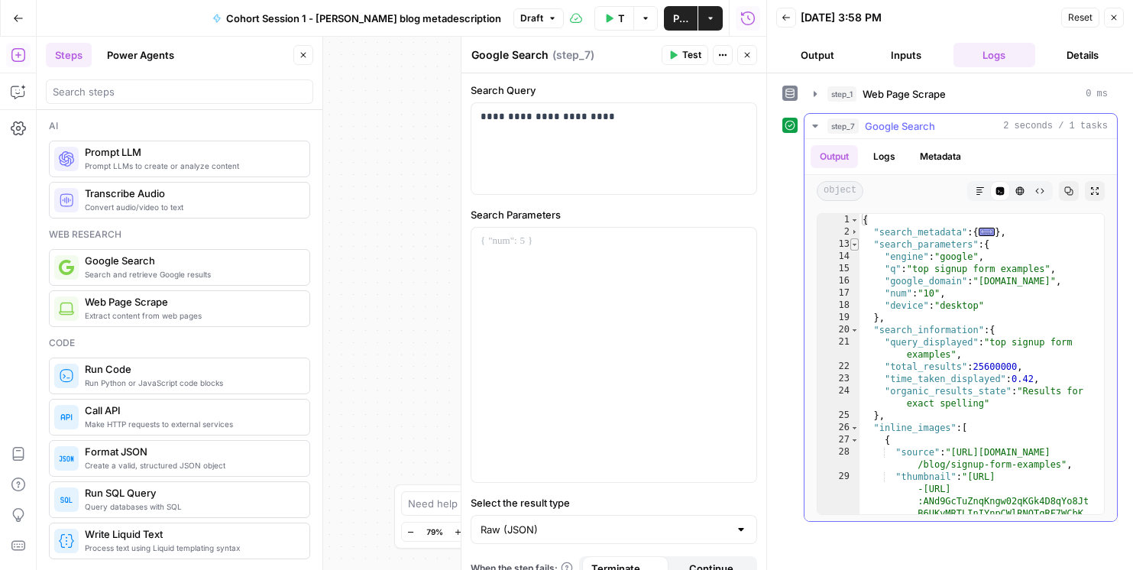
click at [854, 246] on span "Toggle code folding, rows 13 through 19" at bounding box center [855, 244] width 8 height 12
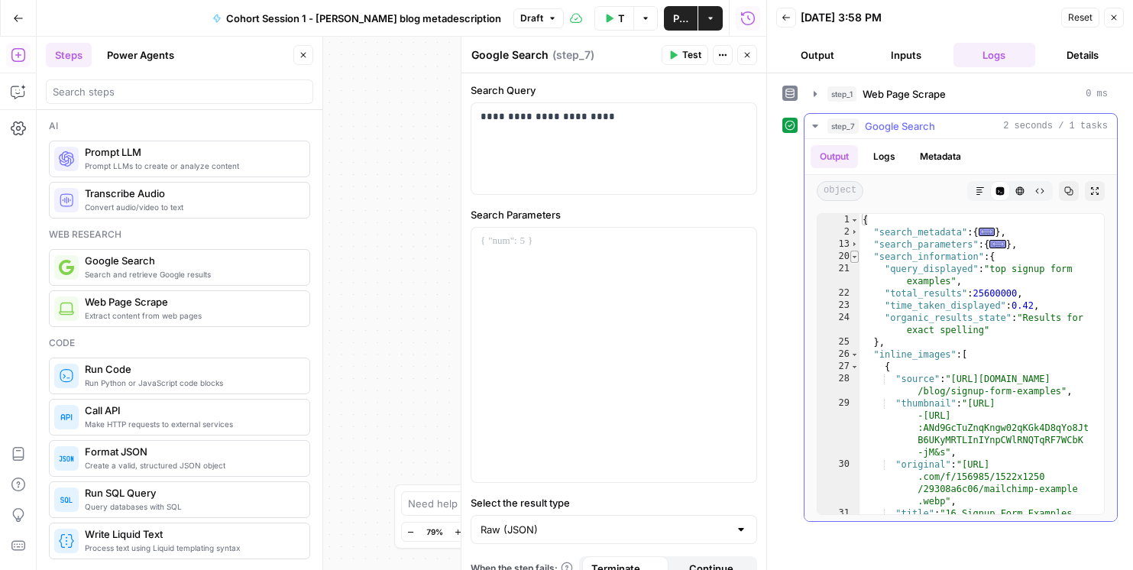
click at [857, 256] on span "Toggle code folding, rows 20 through 25" at bounding box center [855, 257] width 8 height 12
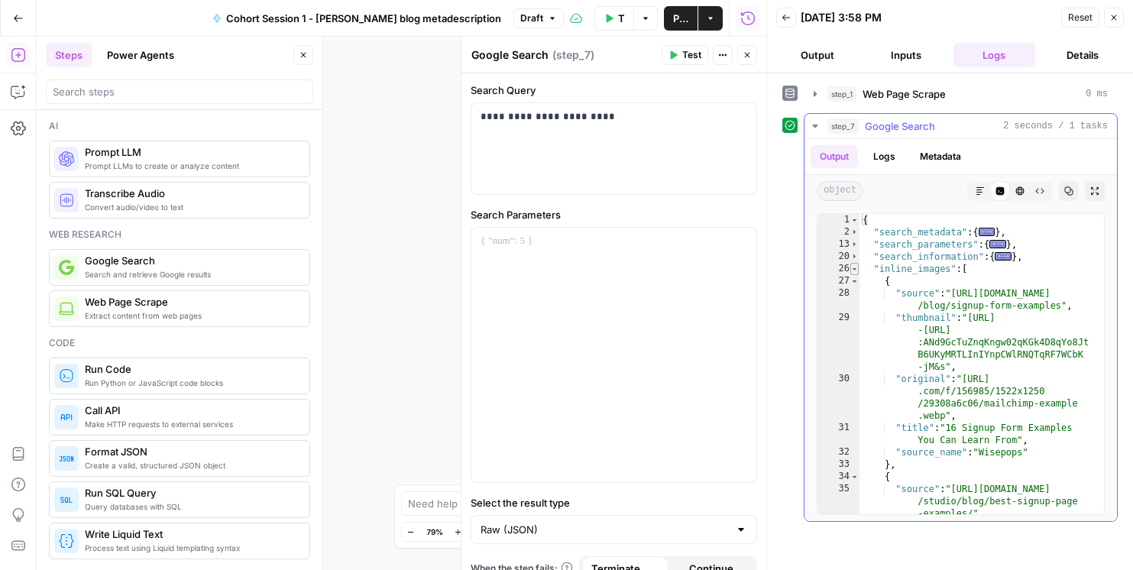
click at [857, 271] on span "Toggle code folding, rows 26 through 90" at bounding box center [855, 269] width 8 height 12
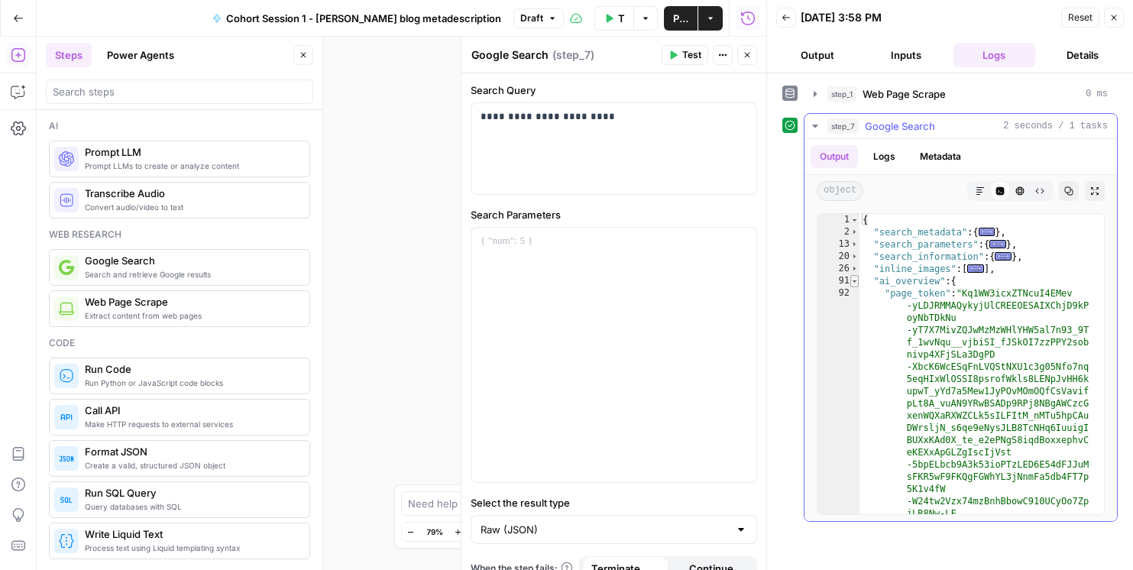
click at [854, 280] on span "Toggle code folding, rows 91 through 94" at bounding box center [855, 281] width 8 height 12
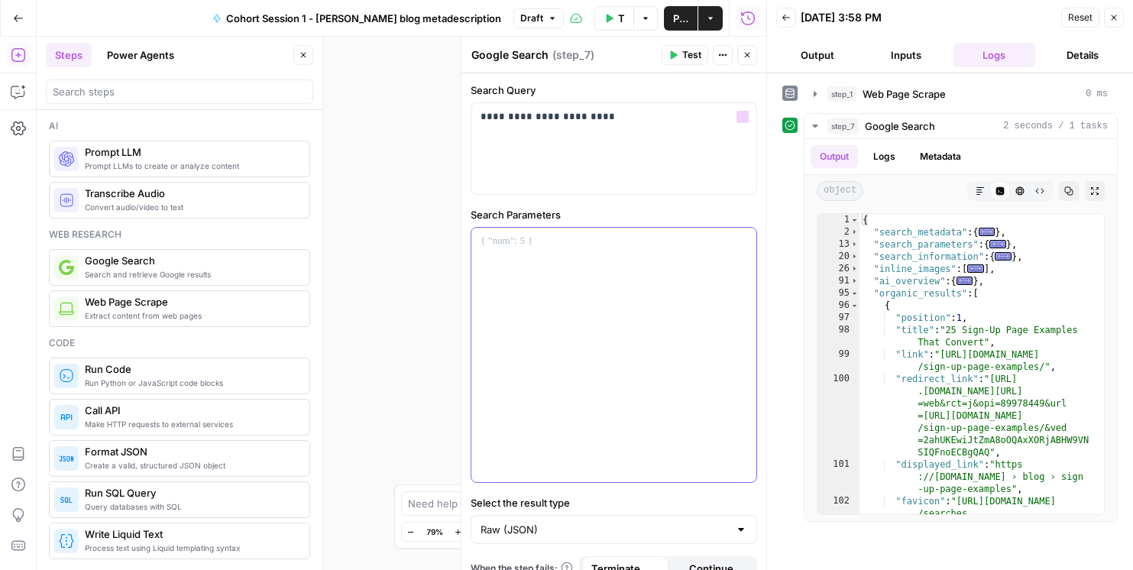
click at [524, 272] on div at bounding box center [614, 355] width 285 height 254
click at [555, 530] on input "Select the result type" at bounding box center [605, 529] width 248 height 15
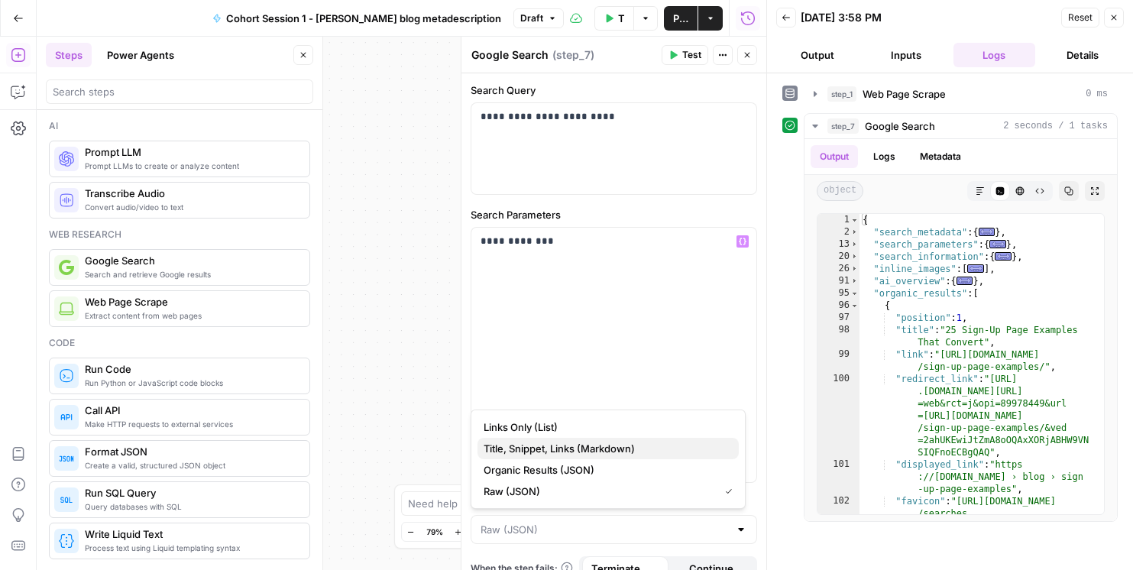
click at [548, 453] on span "Title, Snippet, Links (Markdown)" at bounding box center [605, 448] width 243 height 15
type input "Title, Snippet, Links (Markdown)"
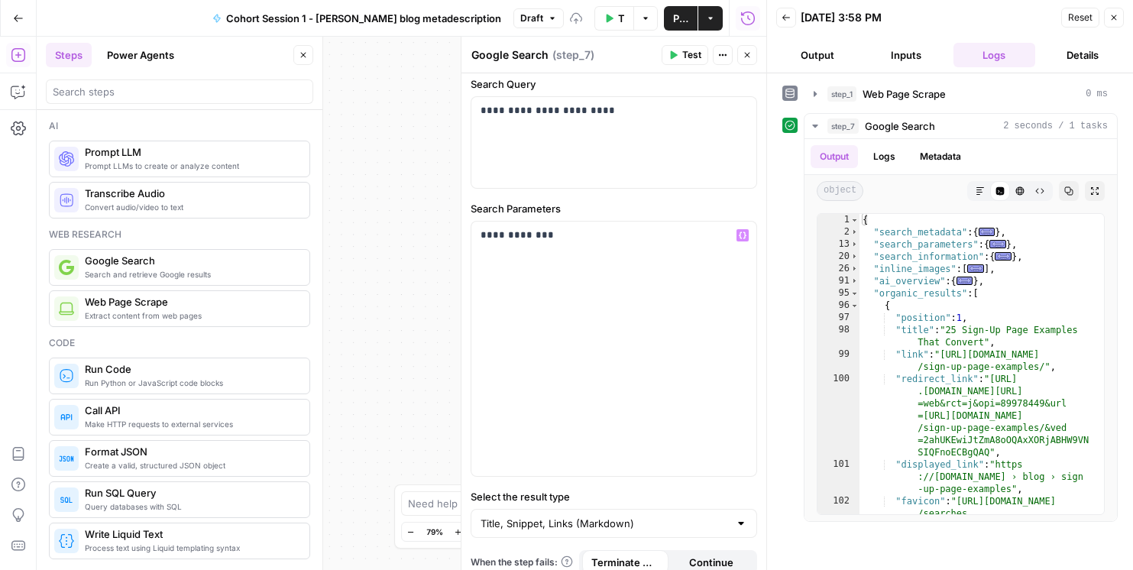
scroll to position [20, 0]
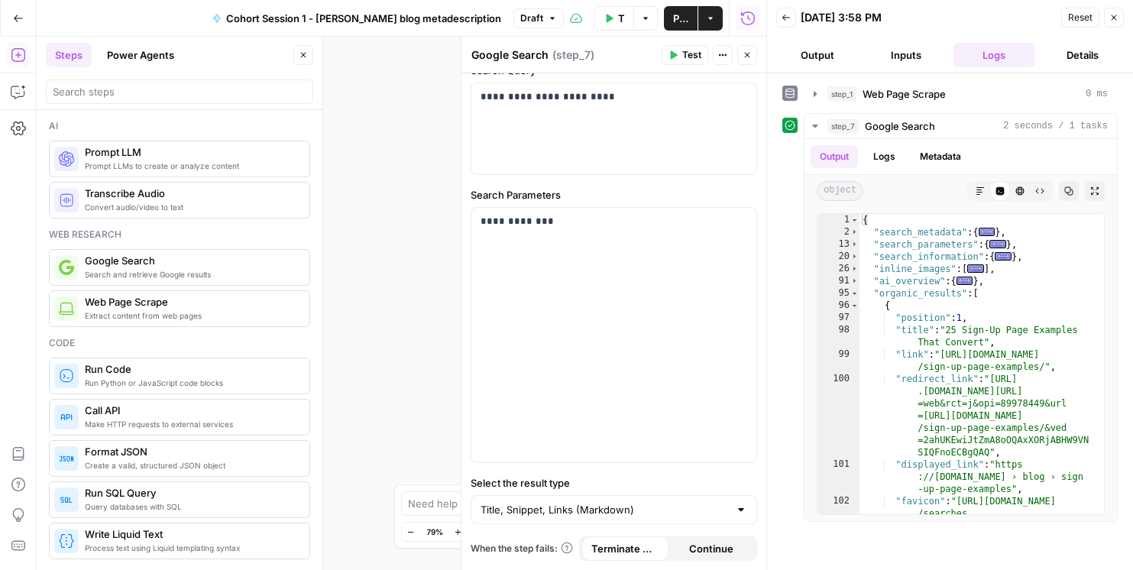
click at [692, 55] on span "Test" at bounding box center [691, 55] width 19 height 14
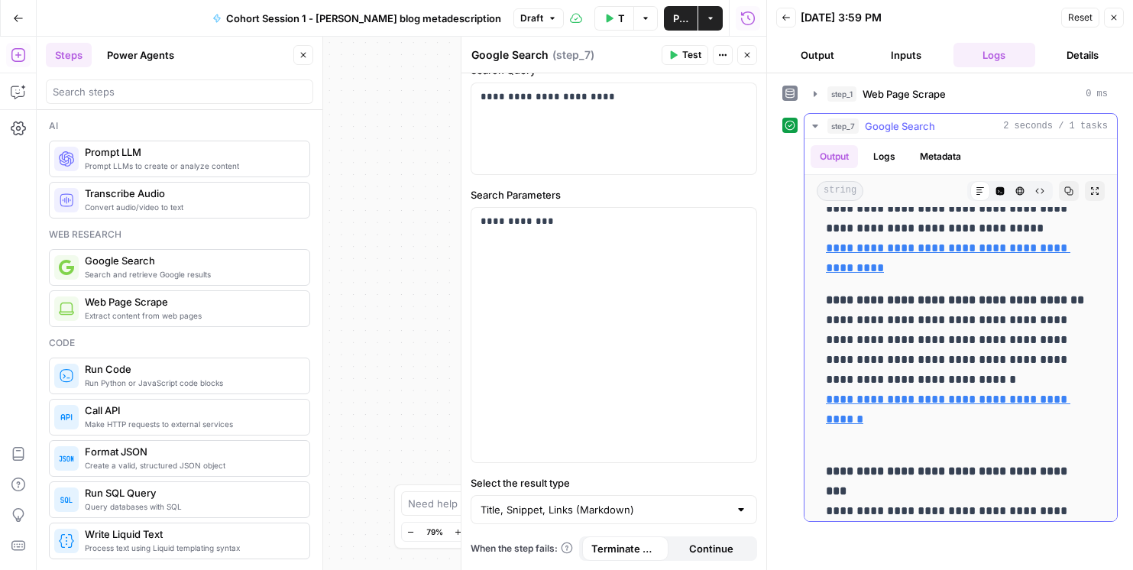
scroll to position [0, 0]
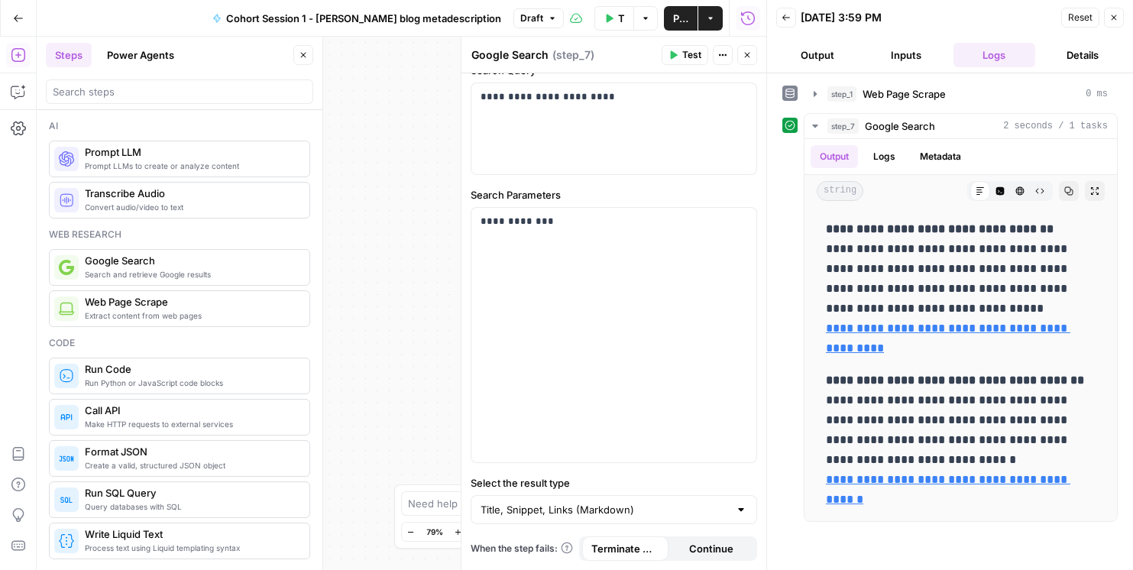
click at [753, 58] on button "Close" at bounding box center [747, 55] width 20 height 20
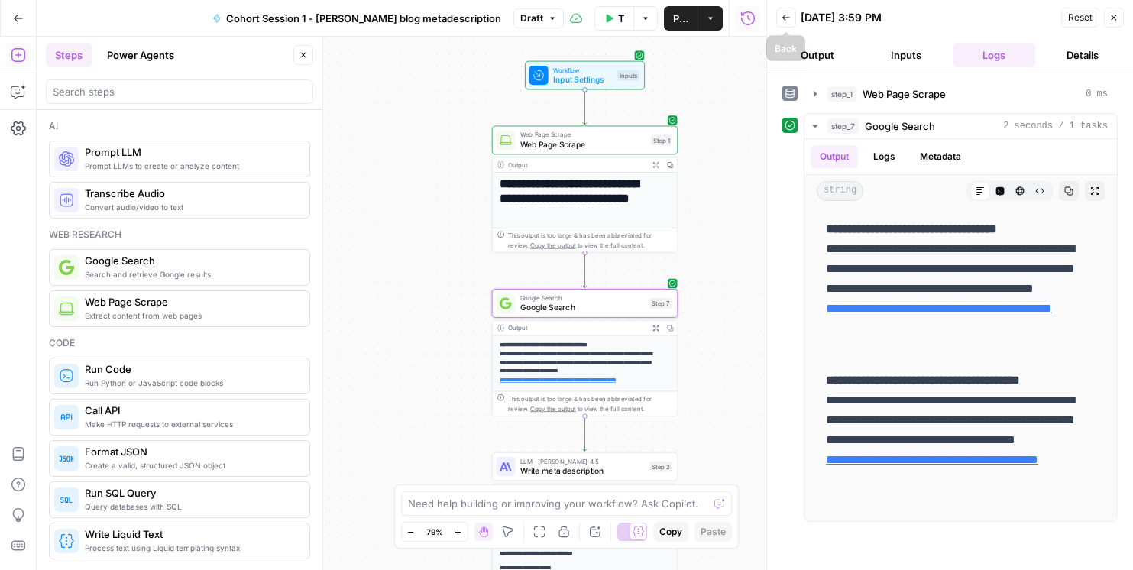
click at [783, 15] on icon "button" at bounding box center [786, 17] width 9 height 9
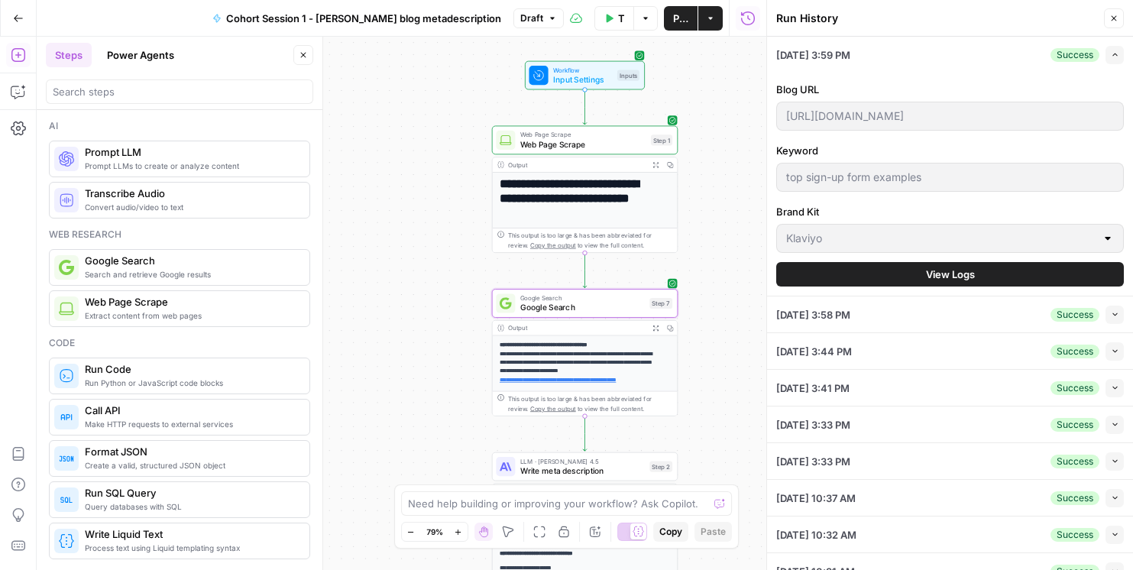
click at [1118, 20] on icon "button" at bounding box center [1114, 18] width 9 height 9
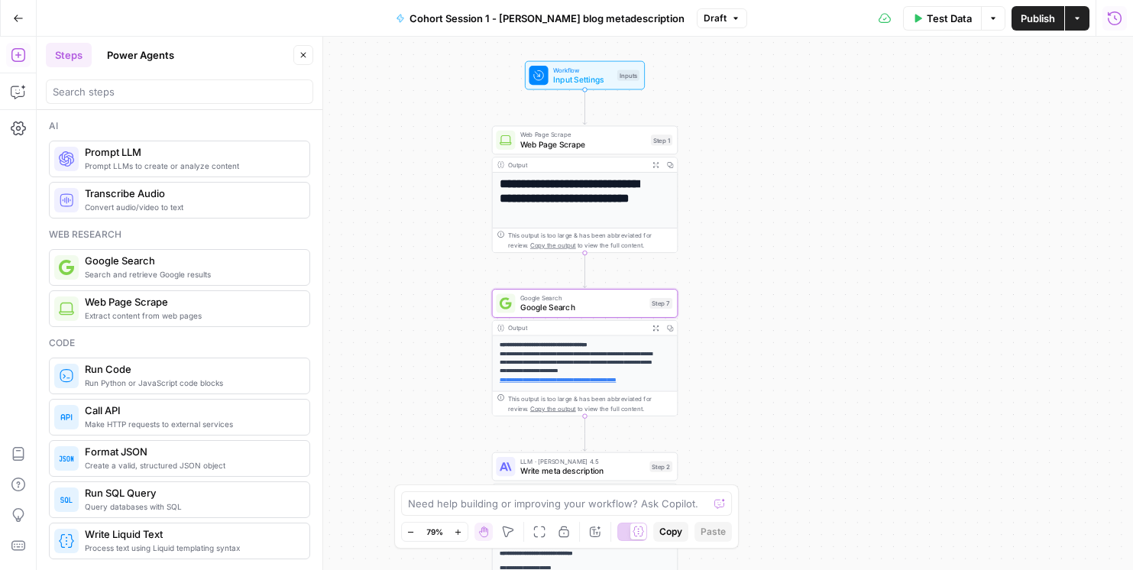
click at [547, 300] on span "Google Search" at bounding box center [582, 298] width 125 height 10
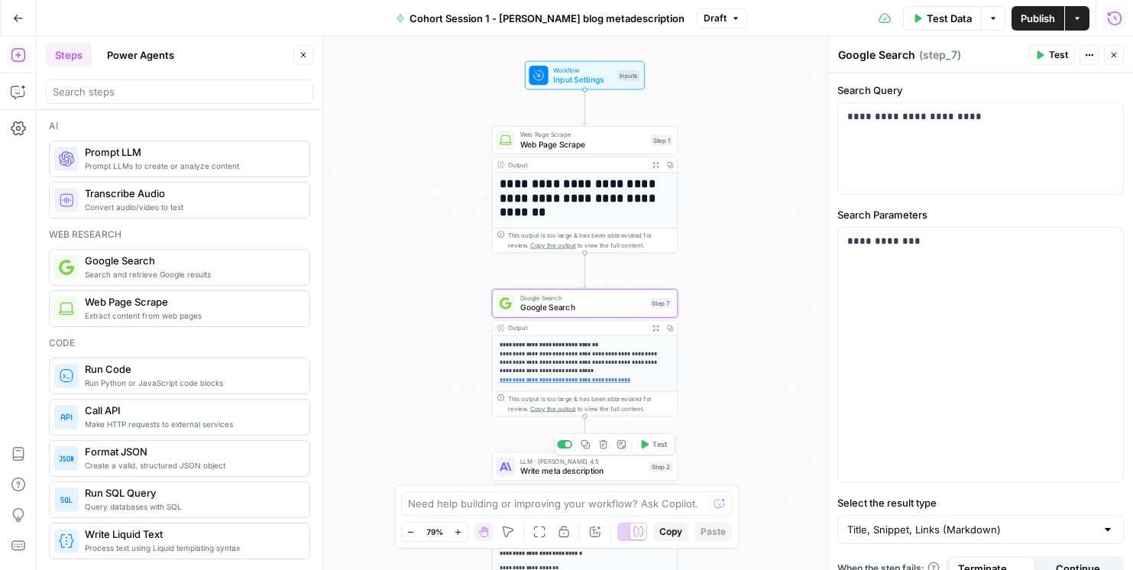
click at [542, 466] on span "Write meta description" at bounding box center [582, 471] width 125 height 12
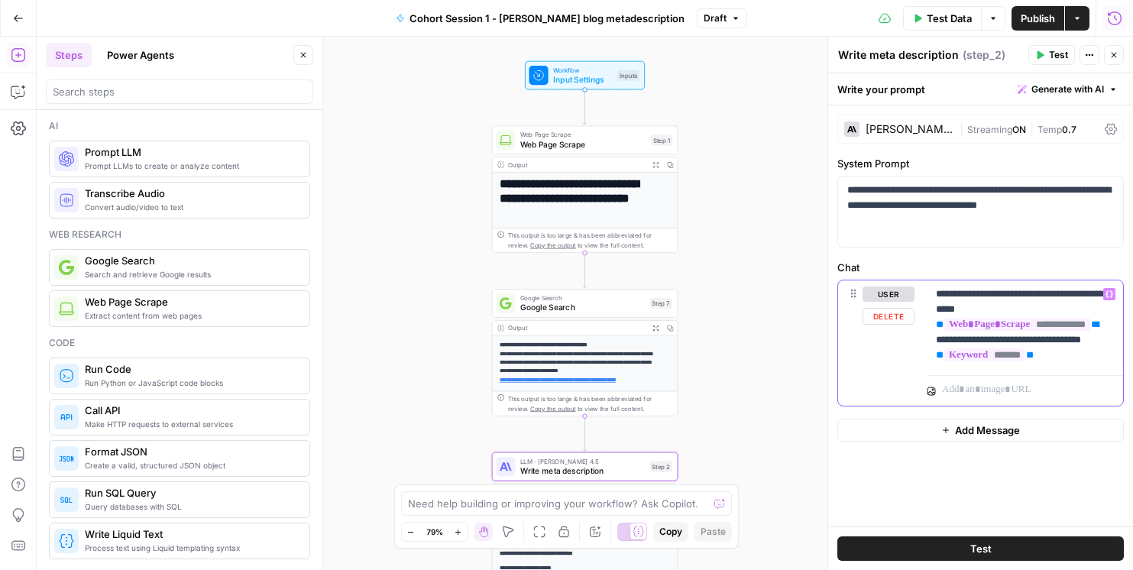
click at [1019, 298] on p "**********" at bounding box center [1025, 325] width 178 height 76
click at [1116, 355] on div "**********" at bounding box center [1025, 324] width 196 height 89
click at [1110, 366] on div "**********" at bounding box center [1025, 324] width 196 height 89
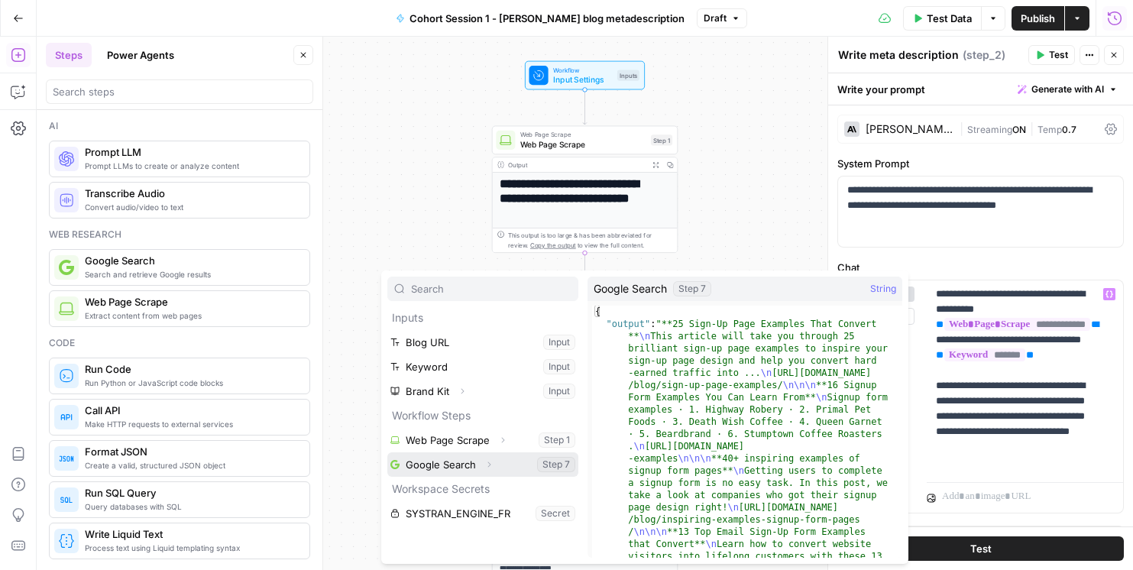
click at [459, 467] on button "Select variable Google Search" at bounding box center [482, 464] width 191 height 24
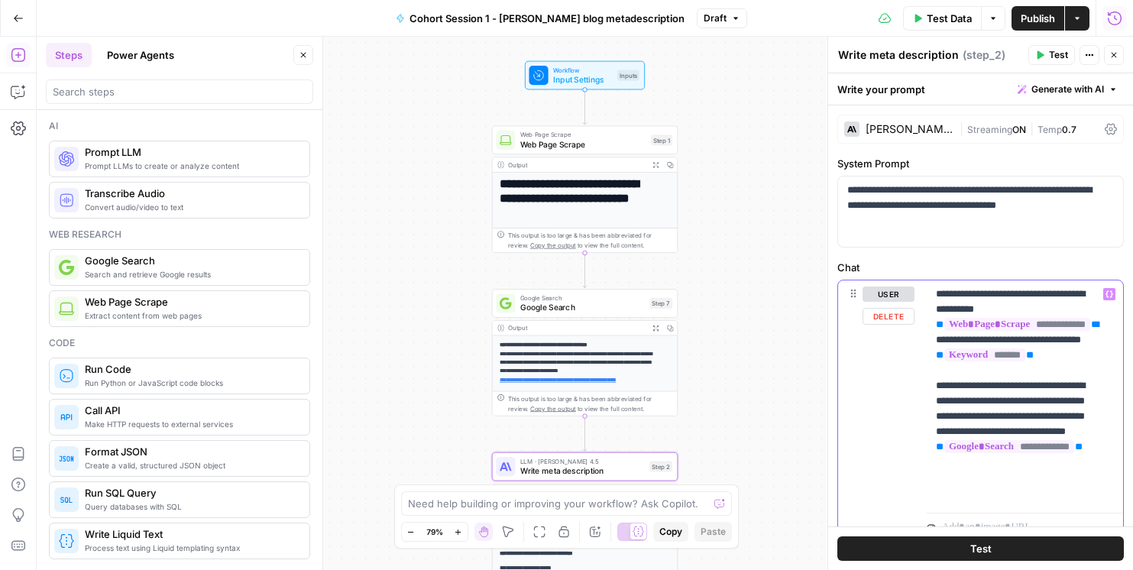
click at [961, 479] on p "**********" at bounding box center [1019, 394] width 167 height 214
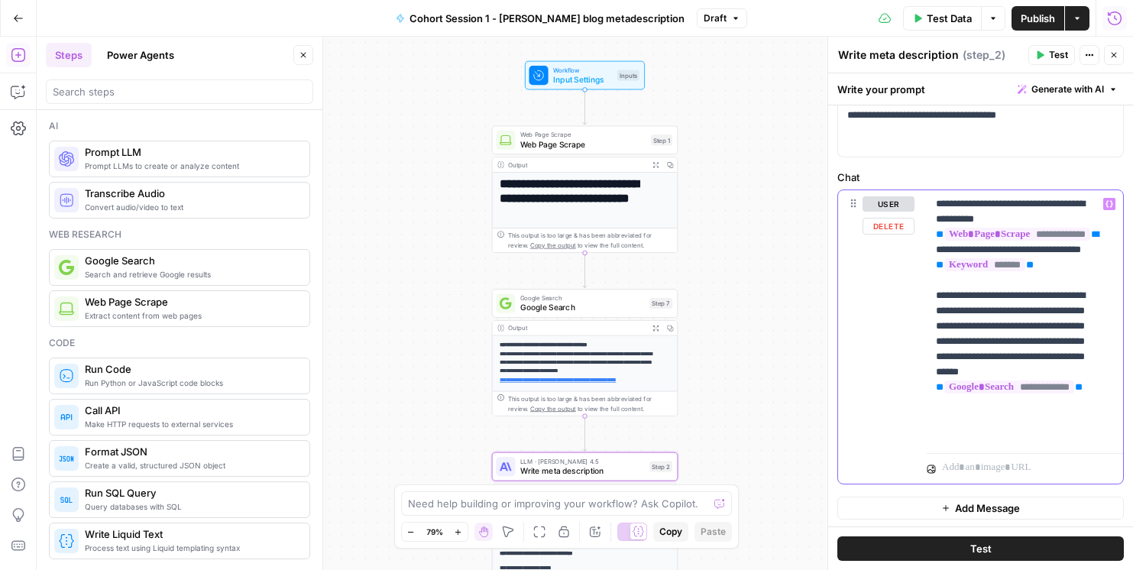
scroll to position [92, 0]
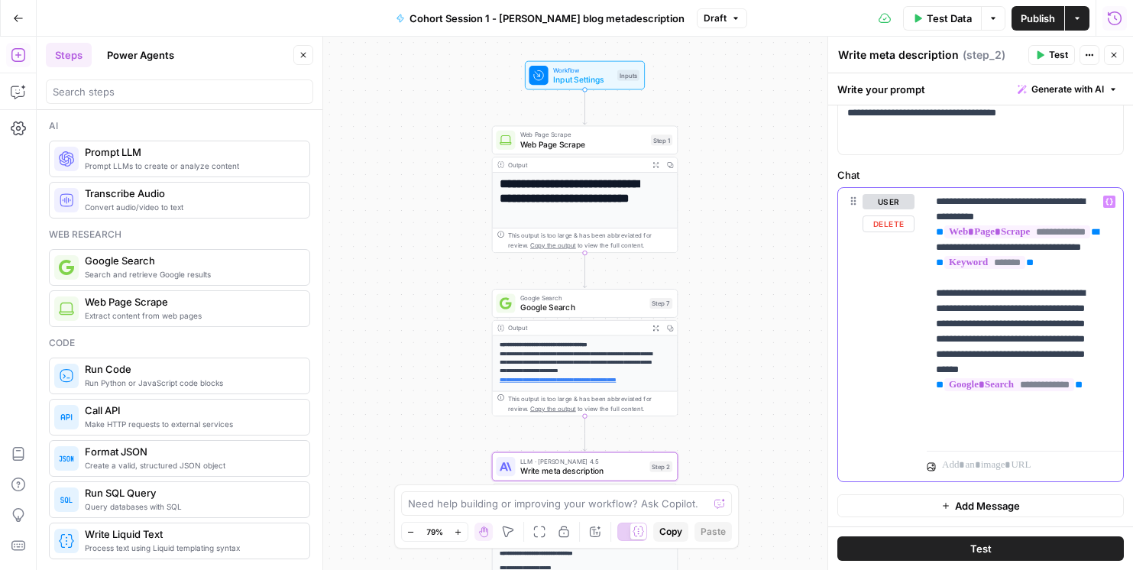
click at [1105, 435] on div "**********" at bounding box center [1025, 316] width 196 height 257
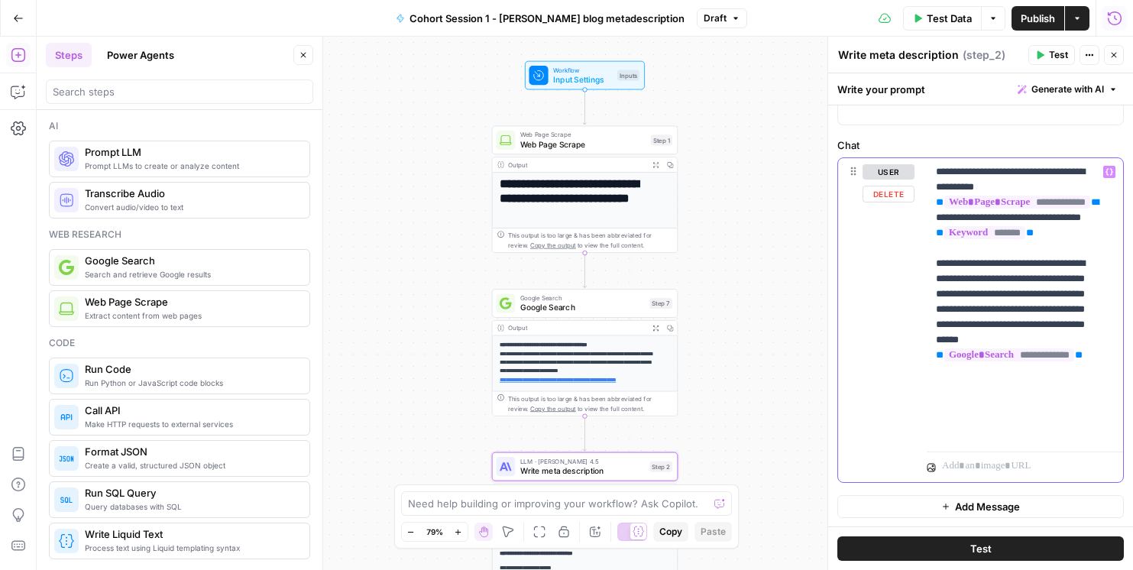
scroll to position [123, 0]
drag, startPoint x: 1048, startPoint y: 306, endPoint x: 990, endPoint y: 304, distance: 57.4
click at [990, 304] on p "**********" at bounding box center [1019, 301] width 167 height 275
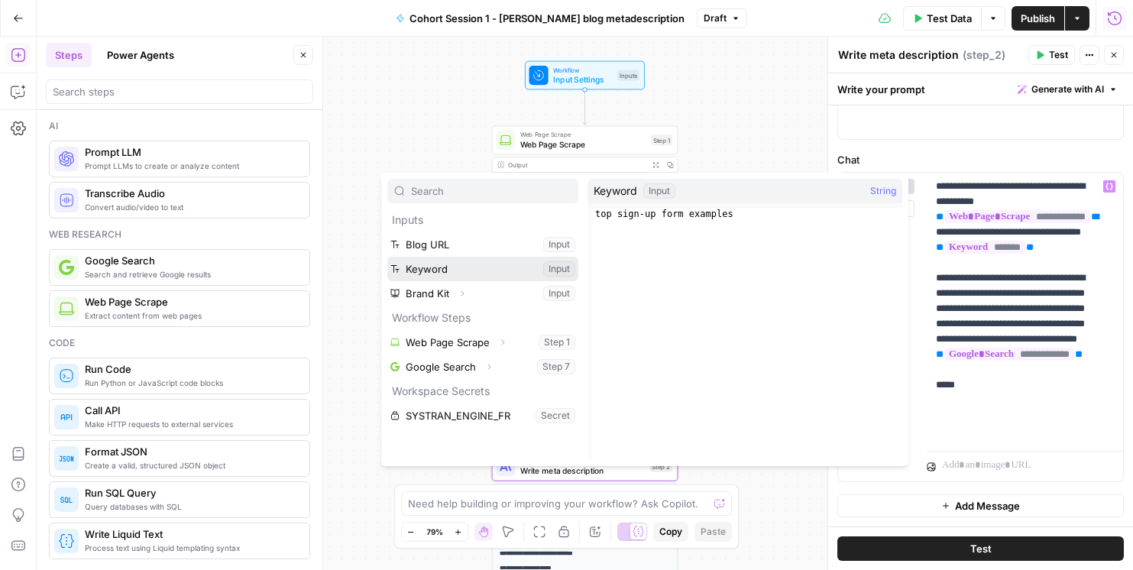
click at [462, 275] on button "Select variable Keyword" at bounding box center [482, 269] width 191 height 24
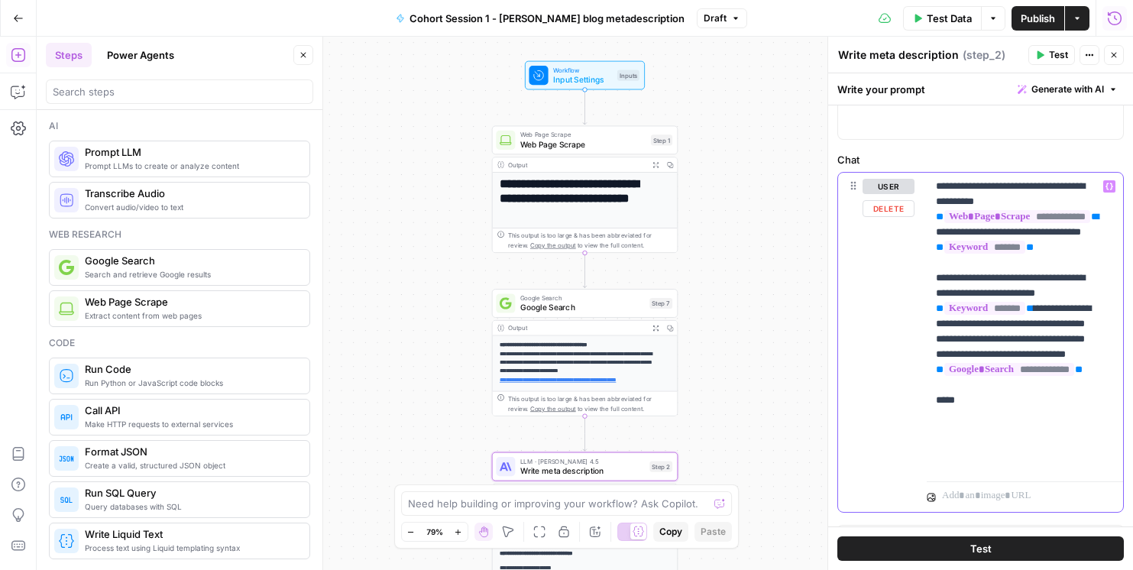
drag, startPoint x: 1106, startPoint y: 266, endPoint x: 929, endPoint y: 185, distance: 194.2
click at [929, 185] on div "**********" at bounding box center [981, 342] width 287 height 341
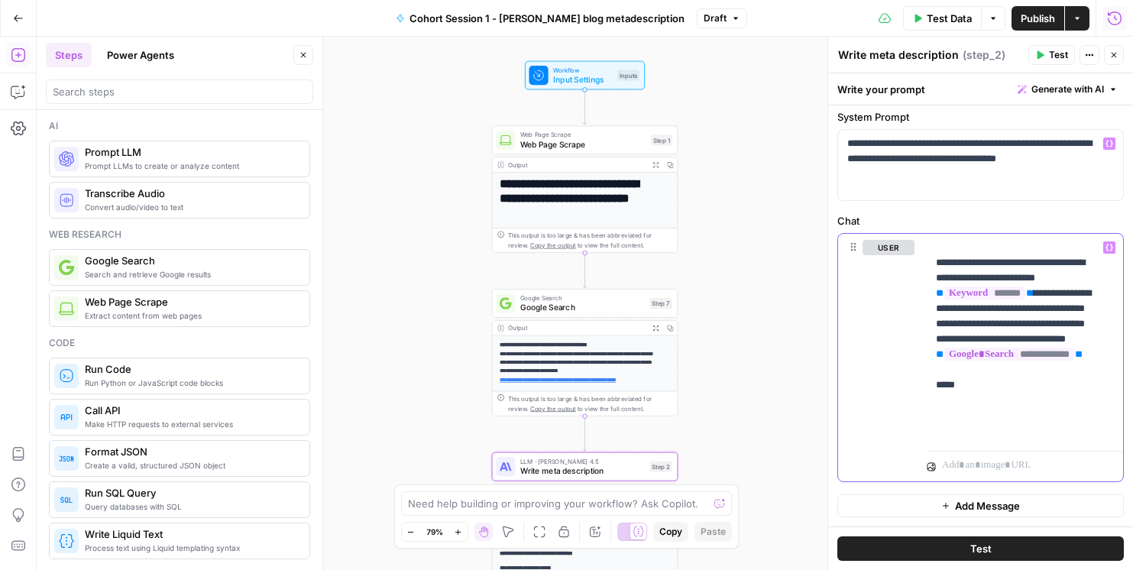
scroll to position [31, 0]
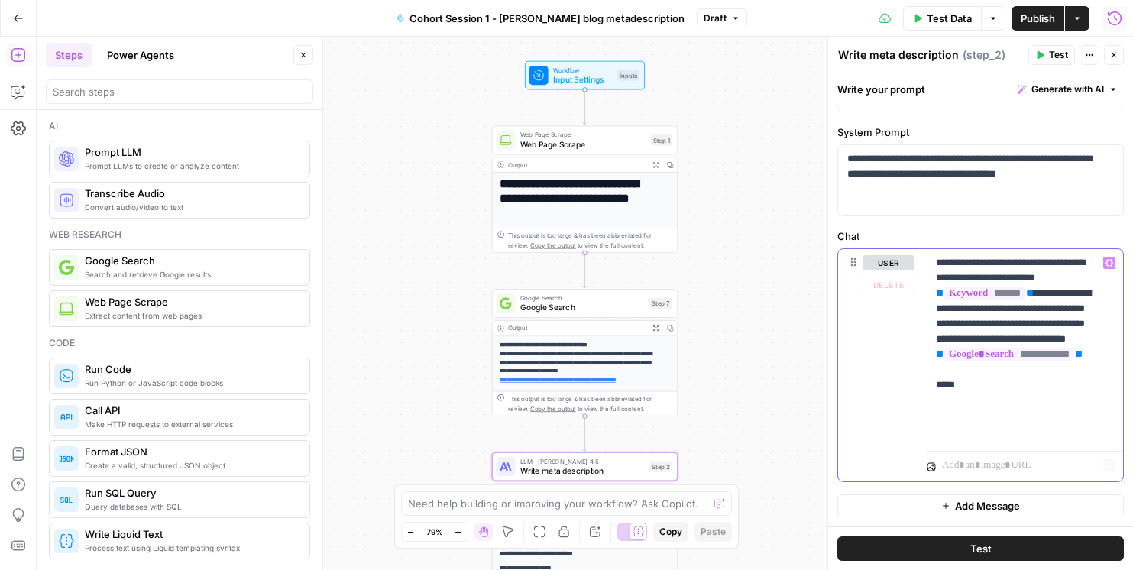
click at [984, 436] on p "**********" at bounding box center [1019, 346] width 167 height 183
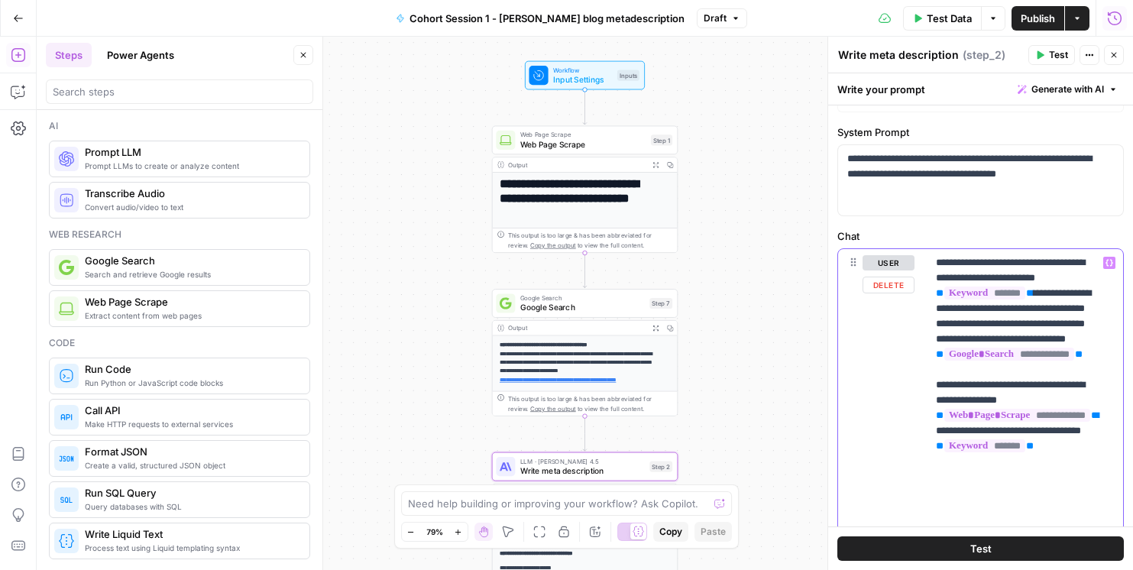
scroll to position [108, 0]
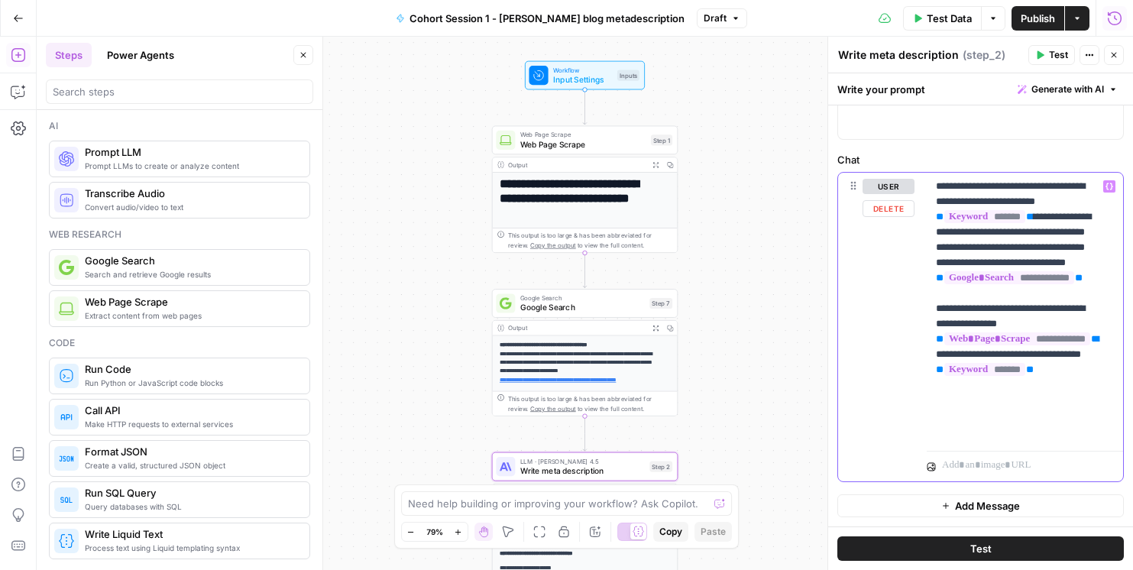
click at [971, 355] on p "**********" at bounding box center [1019, 309] width 167 height 260
drag, startPoint x: 1018, startPoint y: 352, endPoint x: 1000, endPoint y: 352, distance: 18.4
click at [1000, 352] on p "**********" at bounding box center [1019, 309] width 167 height 260
click at [1020, 547] on button "Test" at bounding box center [981, 548] width 287 height 24
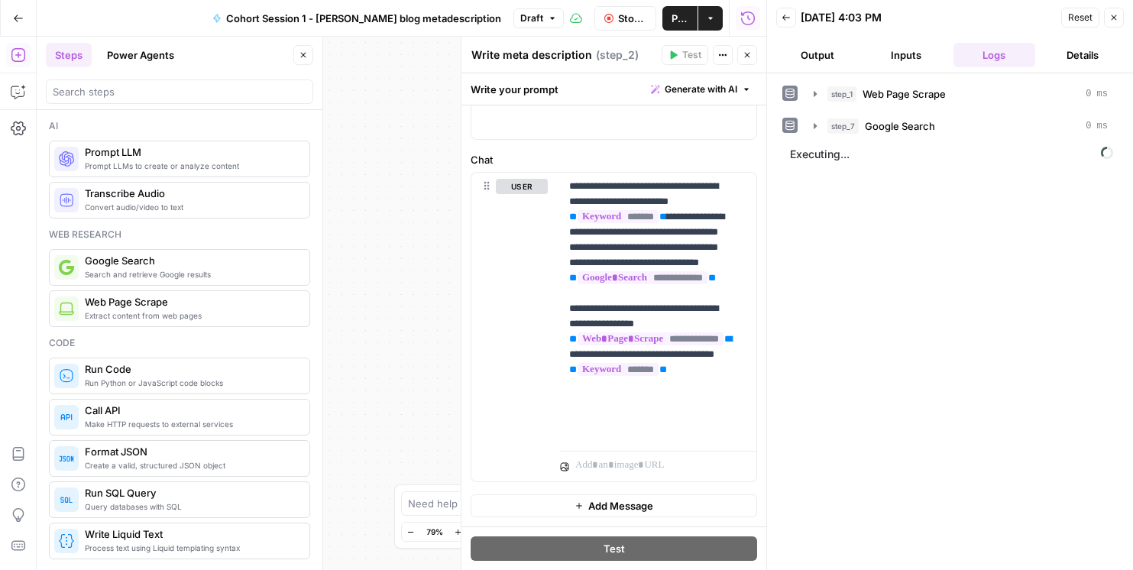
click at [823, 61] on button "Output" at bounding box center [817, 55] width 83 height 24
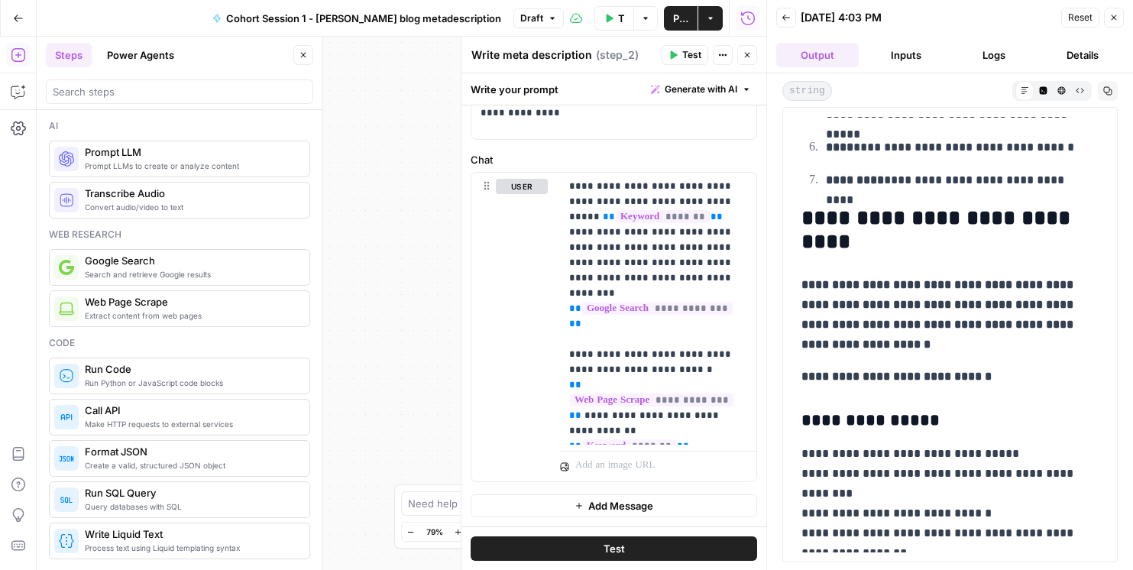
scroll to position [517, 0]
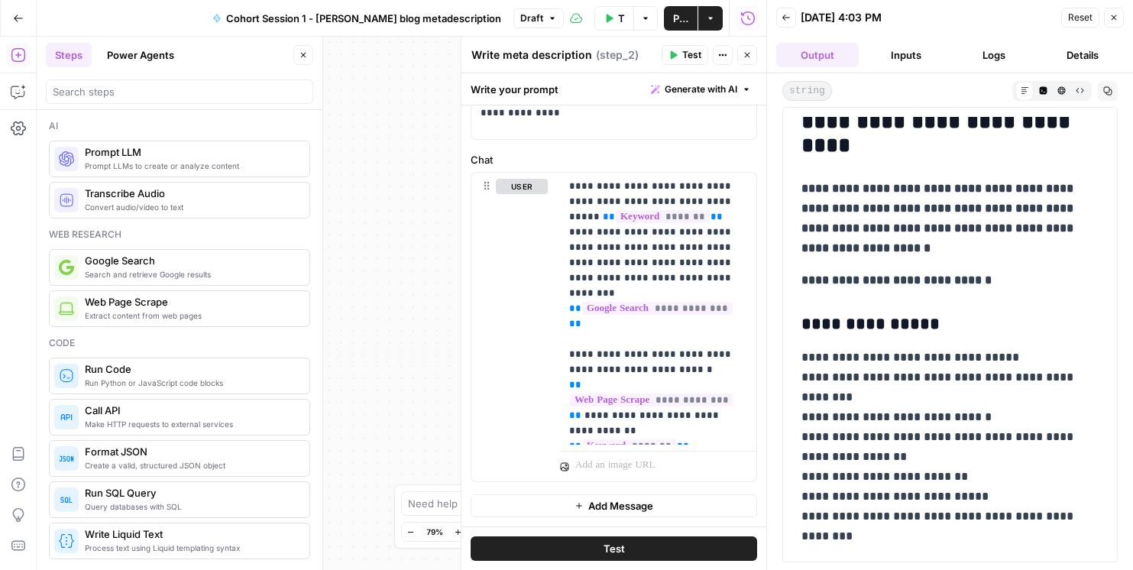
drag, startPoint x: 1119, startPoint y: 16, endPoint x: 1110, endPoint y: 25, distance: 12.4
click at [1119, 17] on button "Close" at bounding box center [1114, 18] width 20 height 20
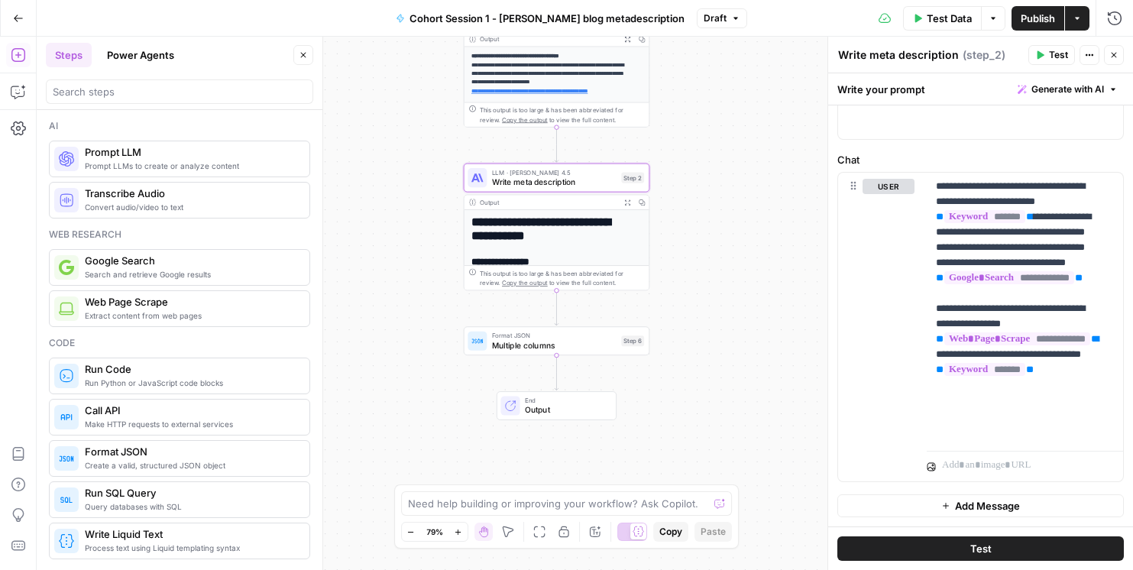
drag, startPoint x: 442, startPoint y: 407, endPoint x: 398, endPoint y: 162, distance: 249.1
click at [414, 144] on div "**********" at bounding box center [585, 303] width 1097 height 533
click at [1120, 51] on button "Close" at bounding box center [1114, 55] width 20 height 20
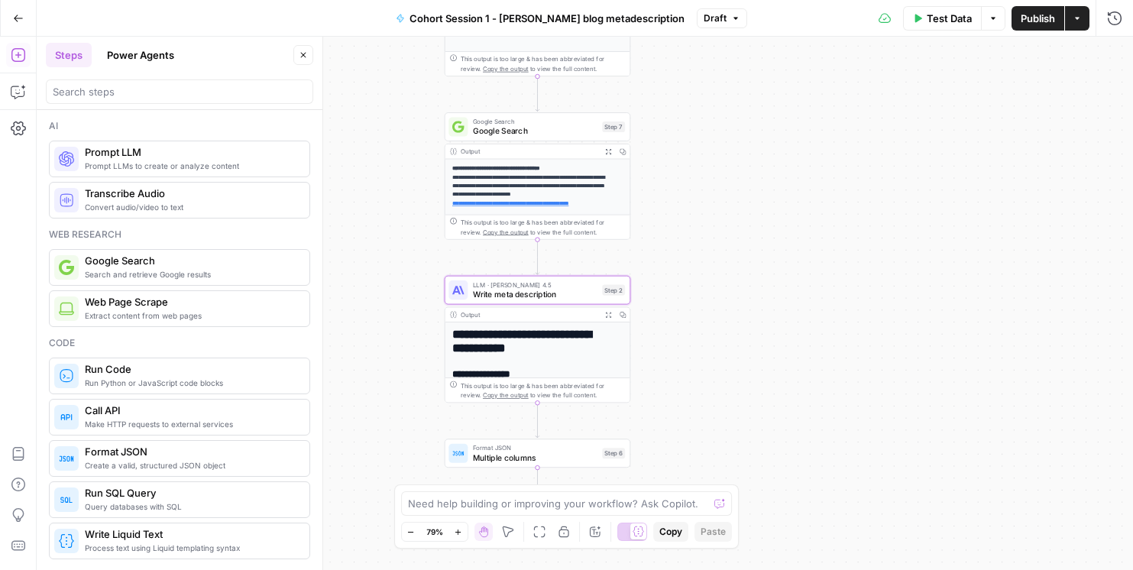
drag, startPoint x: 749, startPoint y: 222, endPoint x: 730, endPoint y: 335, distance: 113.9
click at [730, 335] on div "**********" at bounding box center [585, 303] width 1097 height 533
click at [493, 126] on span "Google Search" at bounding box center [535, 131] width 125 height 12
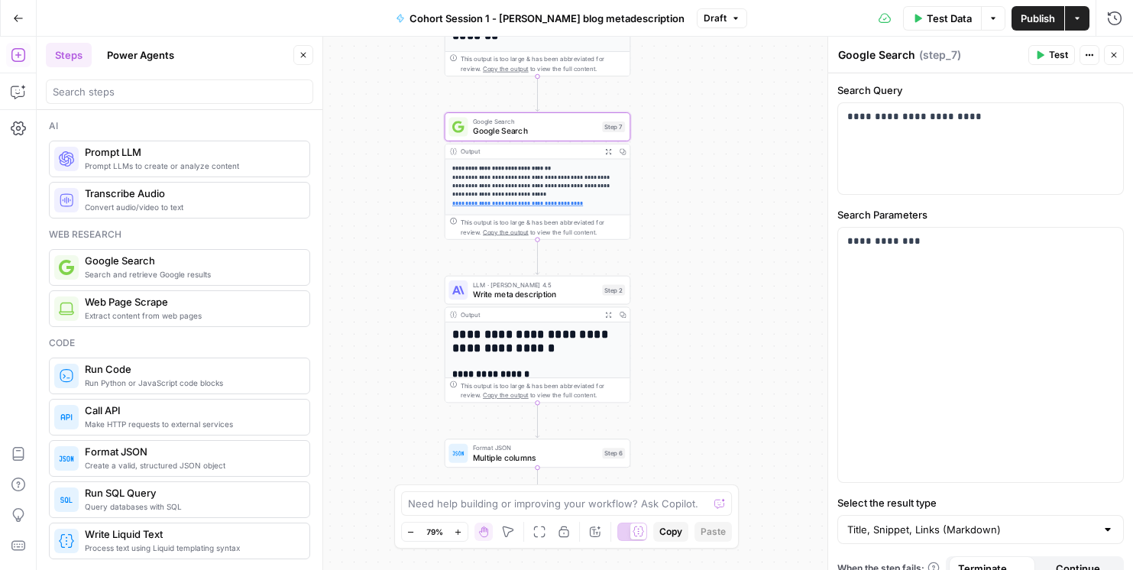
click at [900, 59] on textarea "Google Search" at bounding box center [876, 54] width 77 height 15
drag, startPoint x: 914, startPoint y: 60, endPoint x: 835, endPoint y: 51, distance: 79.2
click at [835, 51] on div "**********" at bounding box center [981, 303] width 306 height 533
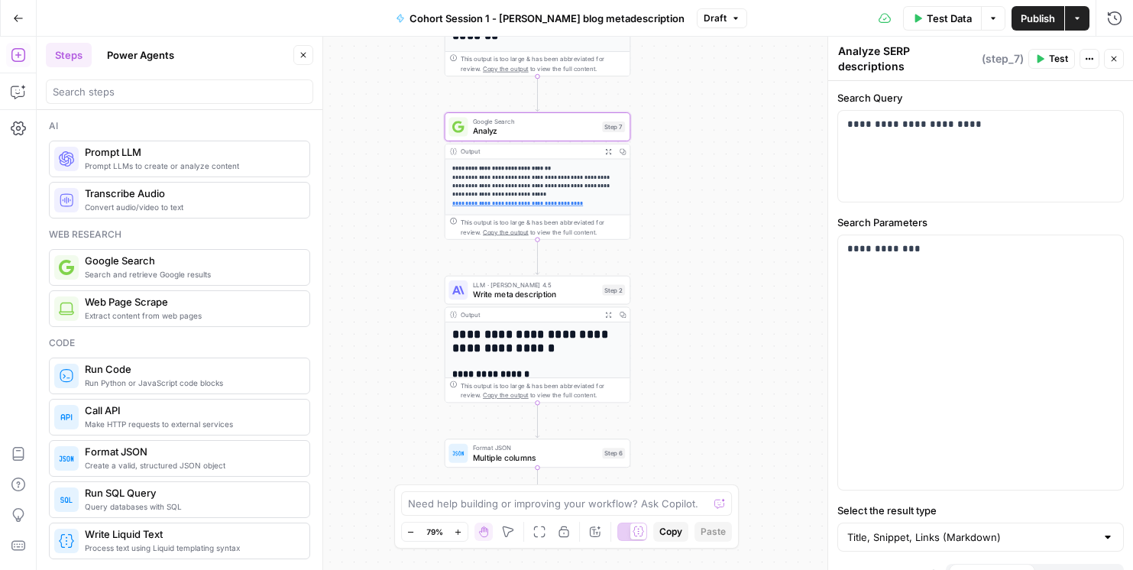
type textarea "Analyze SERP descriptions"
click at [546, 338] on h1 "**********" at bounding box center [533, 341] width 162 height 28
click at [527, 339] on h1 "**********" at bounding box center [533, 341] width 162 height 28
click at [497, 352] on h1 "**********" at bounding box center [533, 341] width 162 height 28
click at [495, 304] on div "**********" at bounding box center [538, 339] width 186 height 127
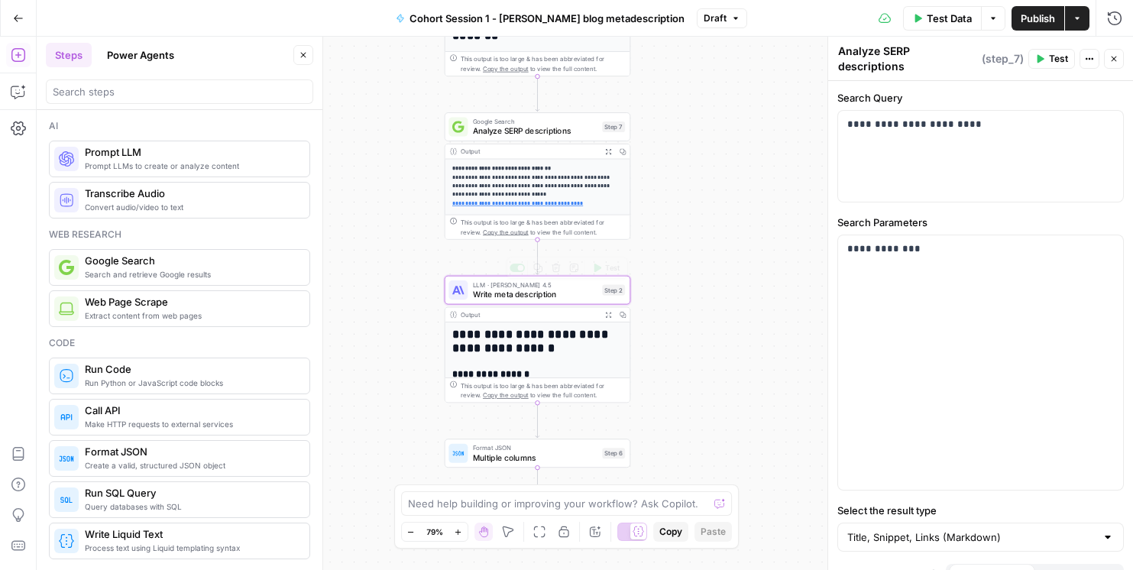
click at [498, 296] on span "Write meta description" at bounding box center [535, 294] width 125 height 12
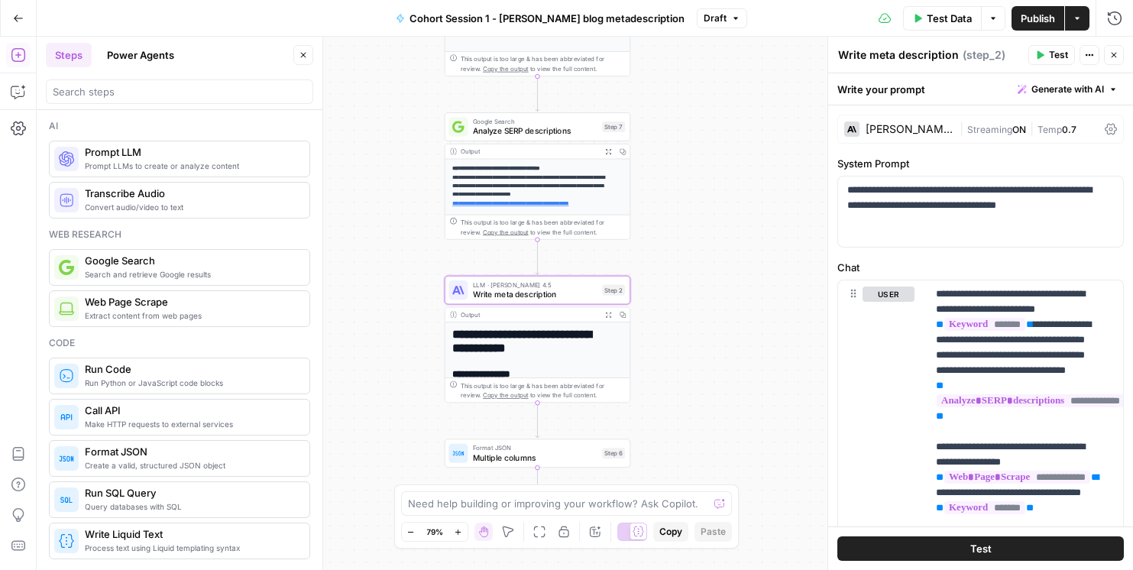
click at [496, 327] on h1 "**********" at bounding box center [533, 341] width 162 height 28
drag, startPoint x: 1116, startPoint y: 57, endPoint x: 1089, endPoint y: 73, distance: 31.6
click at [1116, 57] on icon "button" at bounding box center [1114, 54] width 9 height 9
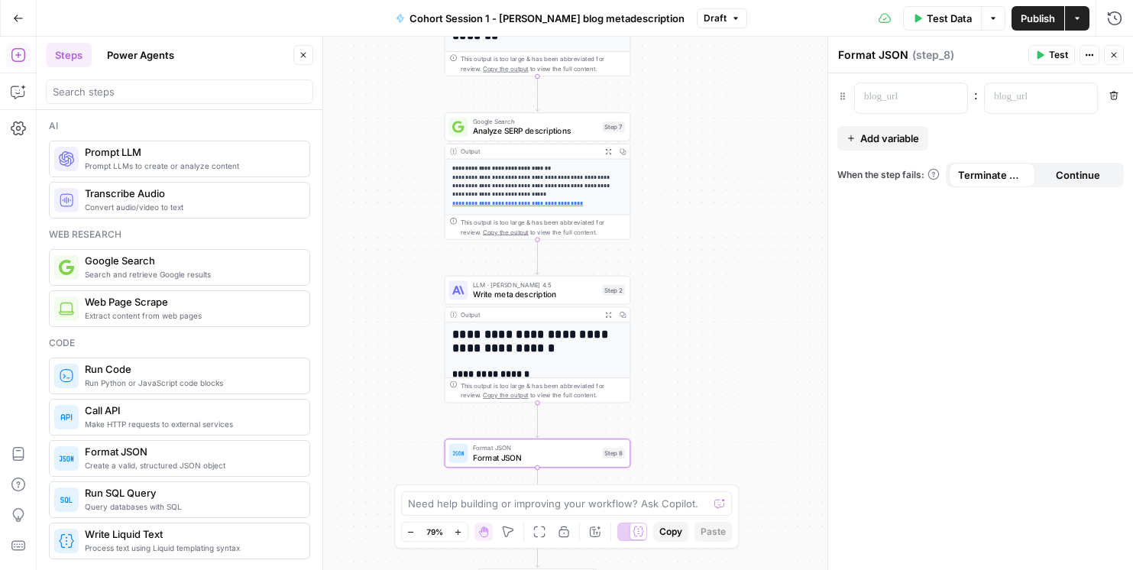
click at [865, 55] on textarea "Format JSON" at bounding box center [873, 54] width 70 height 15
type textarea "Extract meta description"
click at [1116, 97] on icon "button" at bounding box center [1114, 95] width 9 height 9
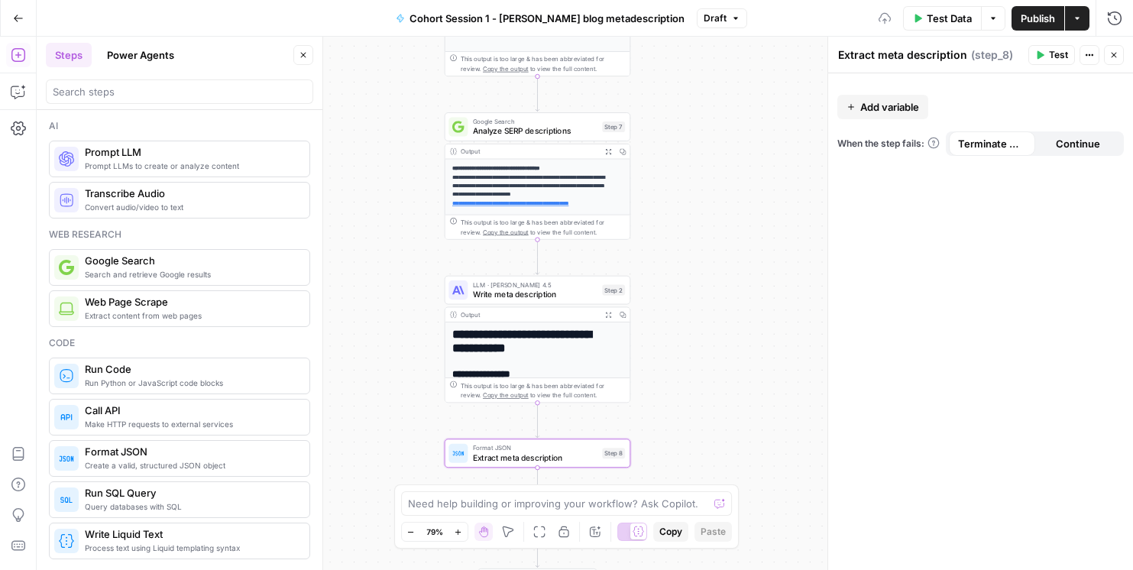
click at [1113, 60] on button "Close" at bounding box center [1114, 55] width 20 height 20
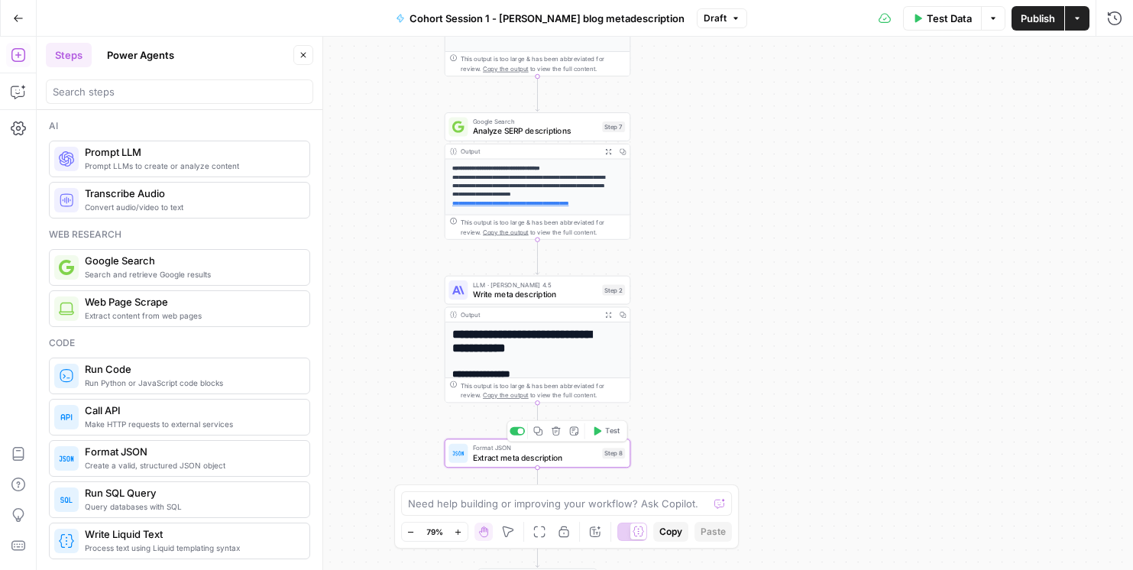
click at [553, 432] on icon "button" at bounding box center [556, 430] width 8 height 8
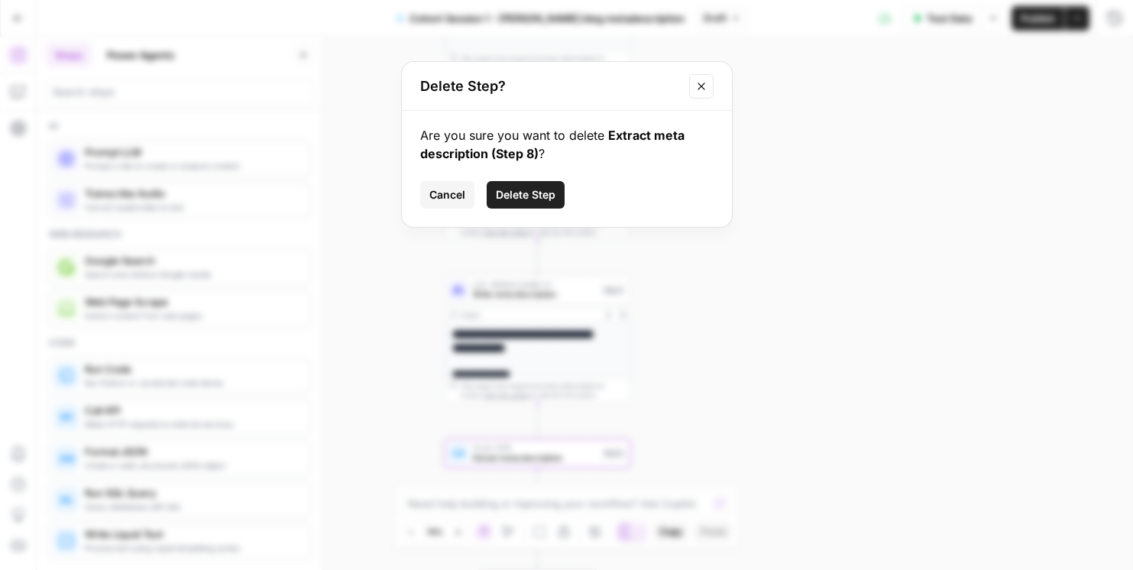
click at [508, 192] on span "Delete Step" at bounding box center [526, 194] width 60 height 15
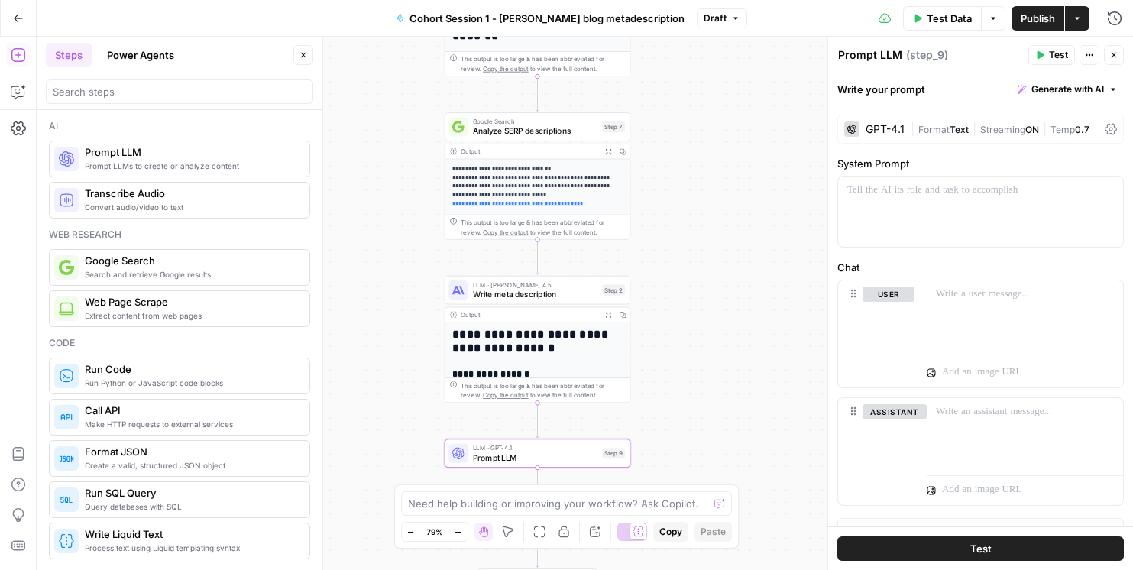
click at [883, 55] on textarea "Prompt LLM" at bounding box center [870, 54] width 64 height 15
type textarea "Extract meta description"
click at [958, 205] on div at bounding box center [980, 212] width 285 height 70
click at [909, 215] on div at bounding box center [980, 212] width 285 height 70
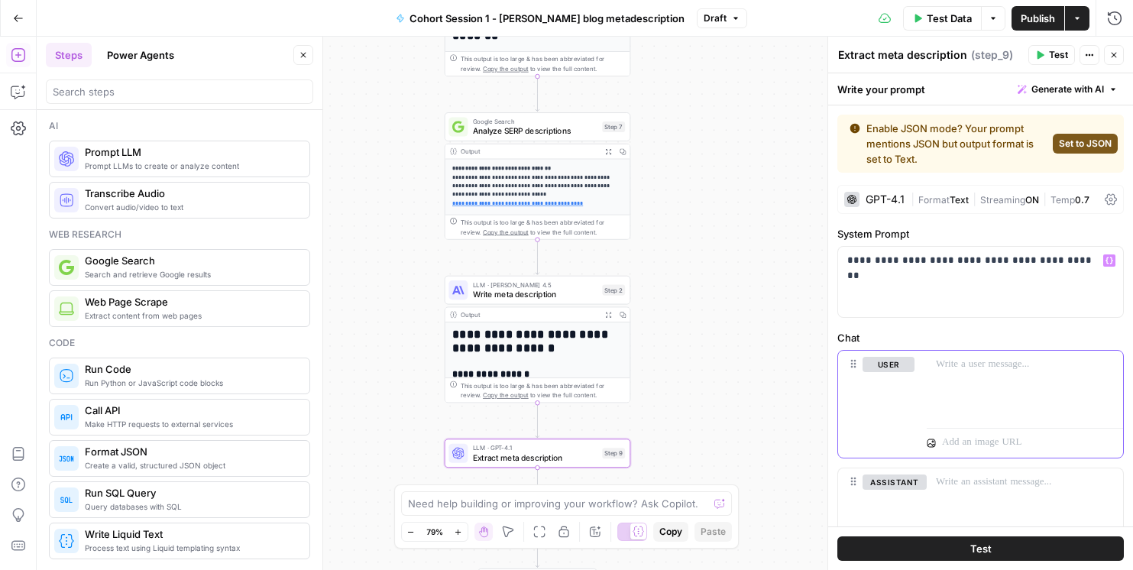
click at [990, 367] on p at bounding box center [1025, 364] width 178 height 15
click at [1062, 139] on span "Set to JSON" at bounding box center [1085, 144] width 53 height 14
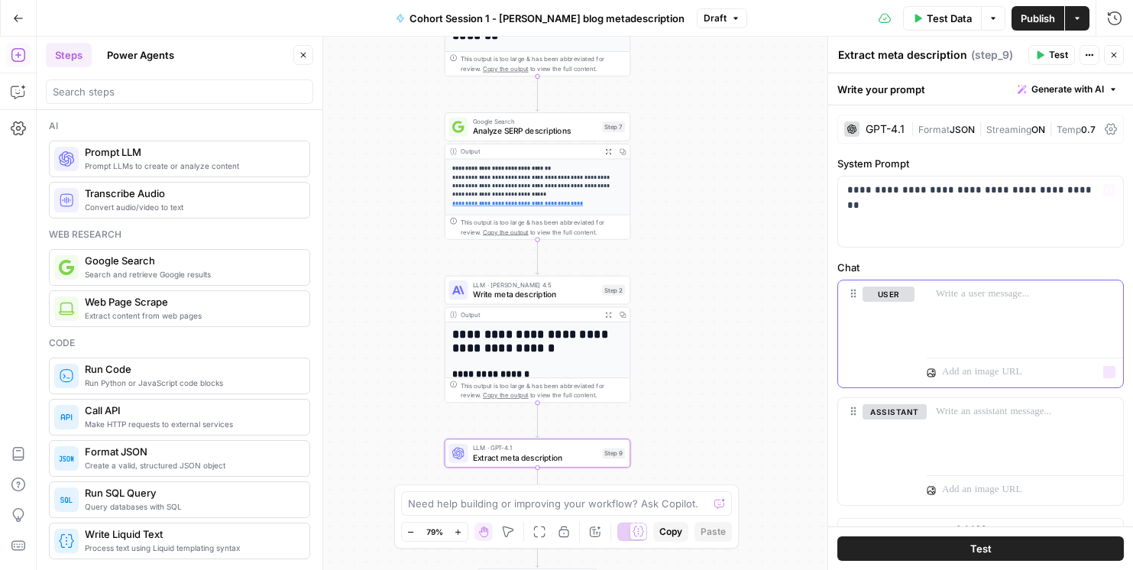
click at [973, 303] on div at bounding box center [1025, 315] width 196 height 70
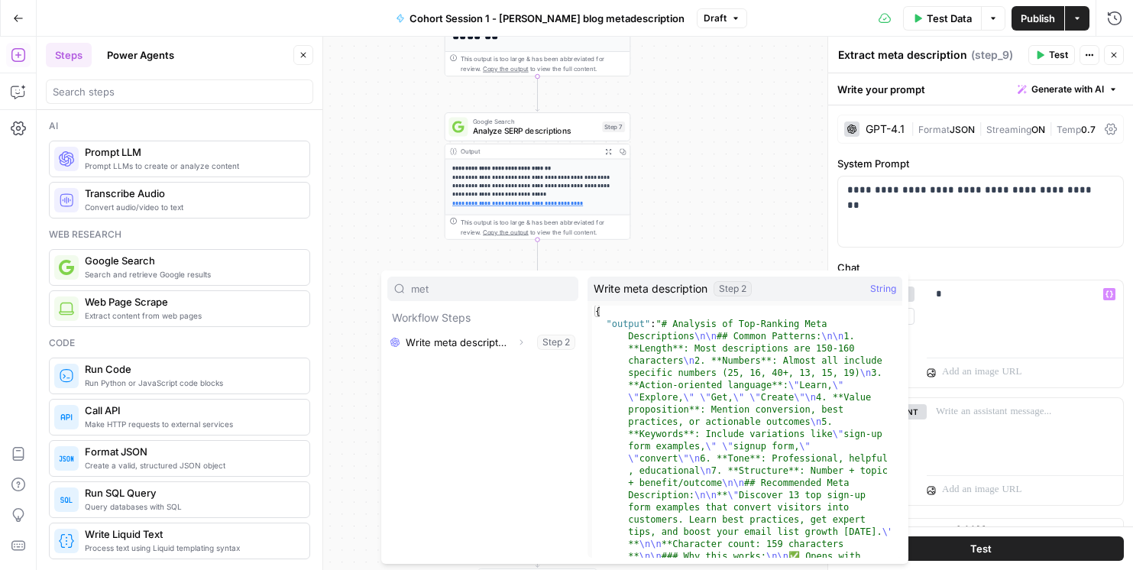
type input "met"
click at [475, 344] on button "Select variable Write meta description" at bounding box center [482, 342] width 191 height 24
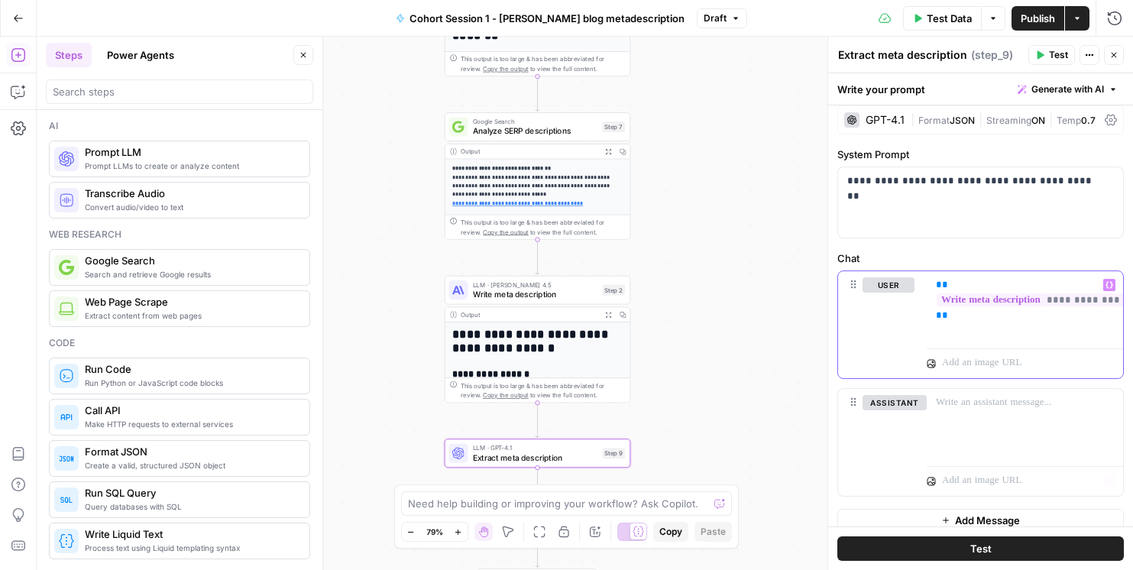
scroll to position [24, 0]
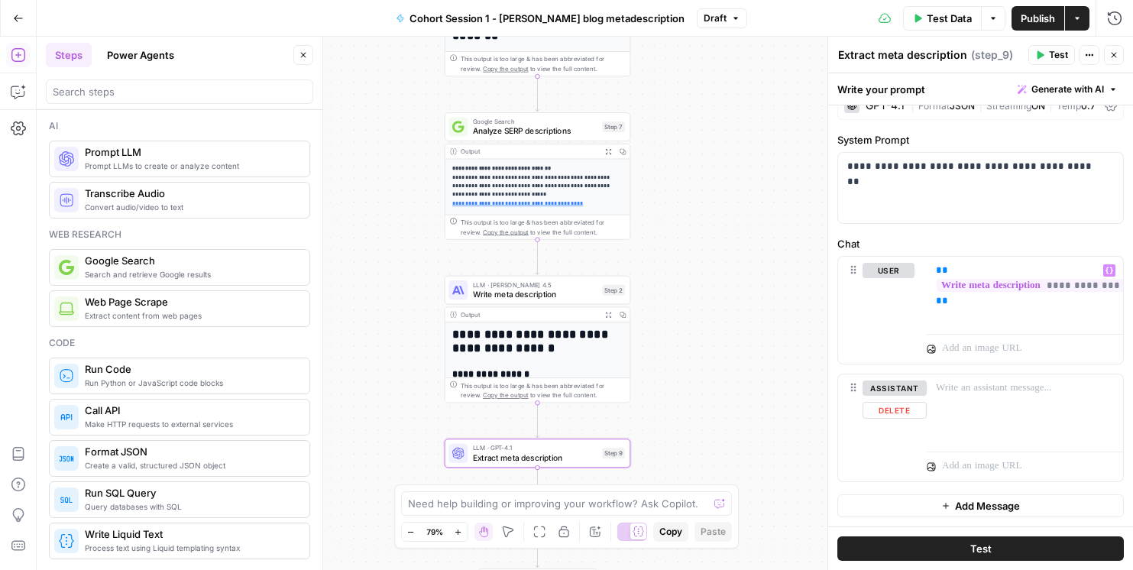
click at [953, 546] on button "Test" at bounding box center [981, 548] width 287 height 24
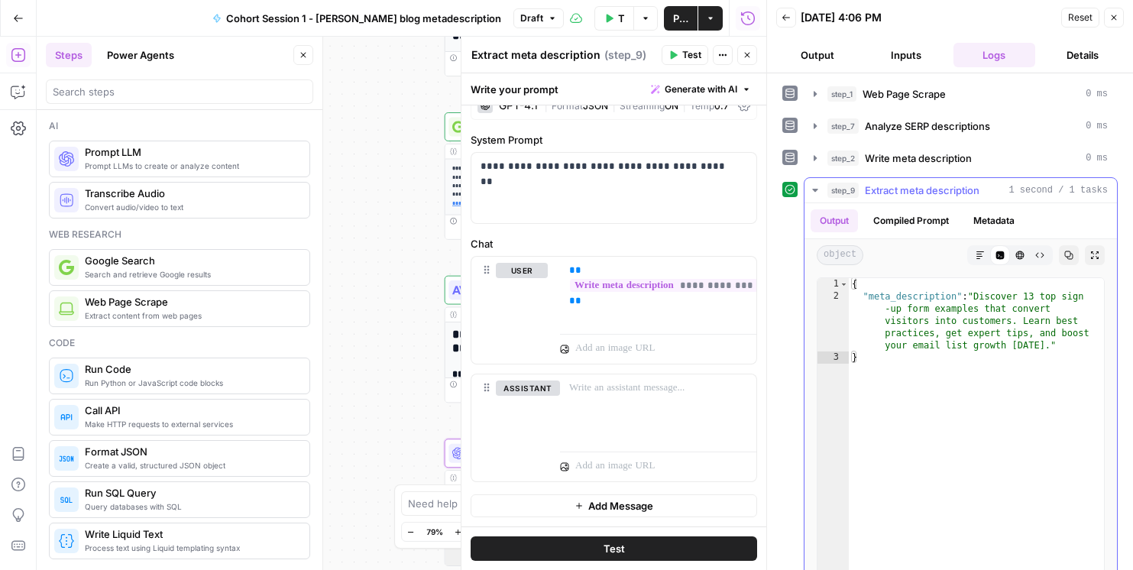
click at [976, 253] on icon "button" at bounding box center [980, 255] width 9 height 9
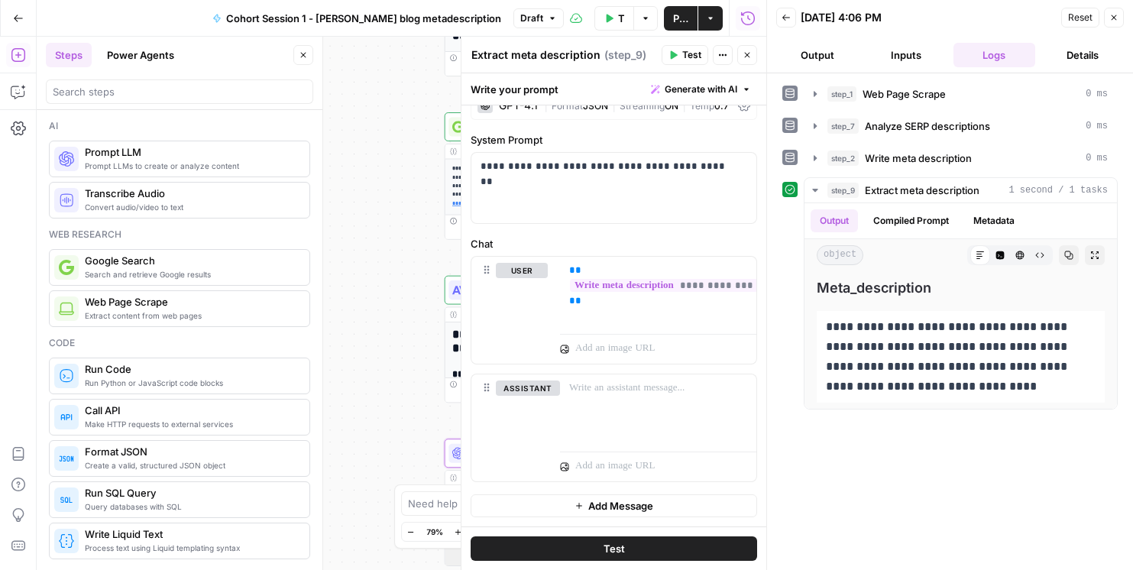
click at [756, 53] on button "Close" at bounding box center [747, 55] width 20 height 20
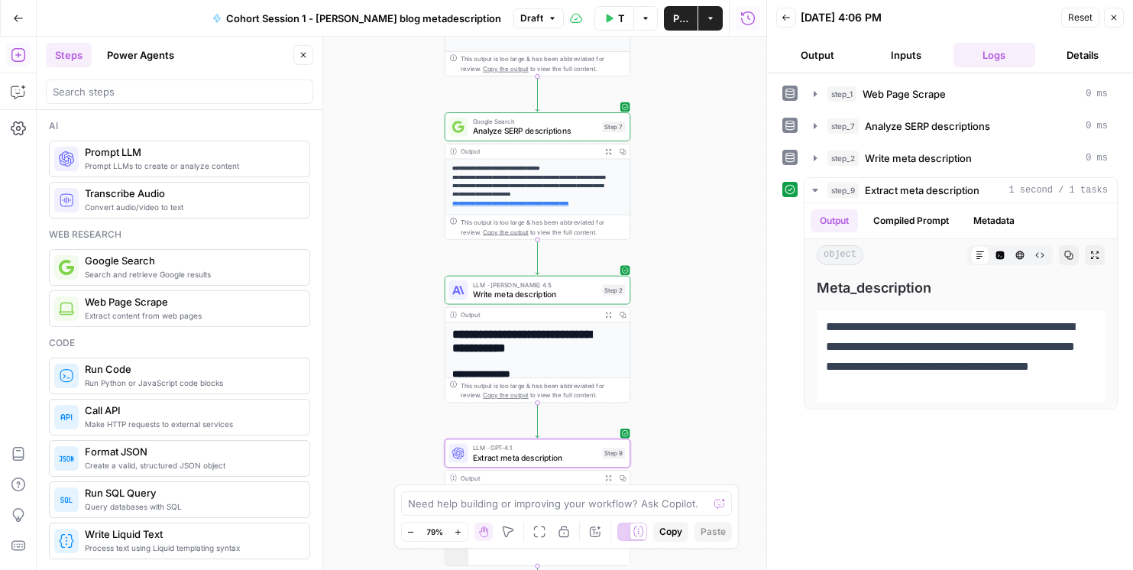
click at [1120, 16] on button "Close" at bounding box center [1114, 18] width 20 height 20
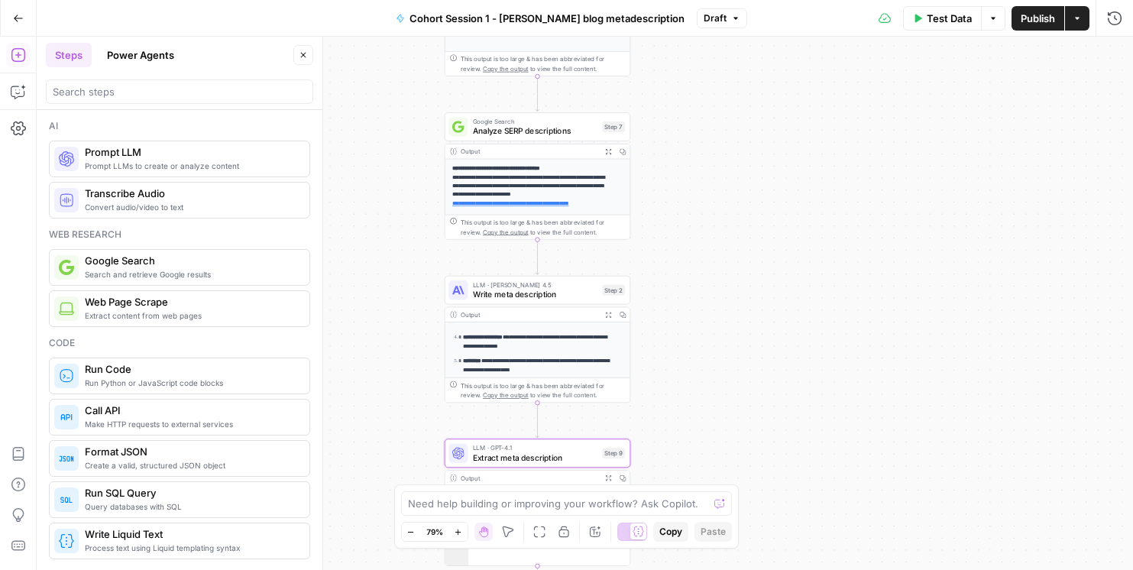
scroll to position [157, 0]
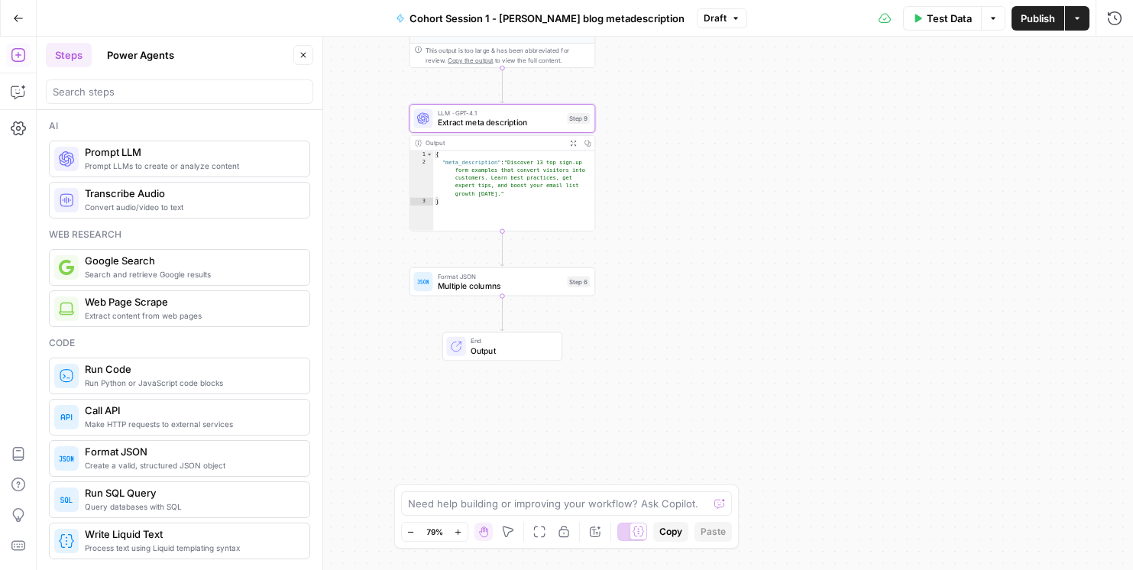
drag, startPoint x: 789, startPoint y: 378, endPoint x: 760, endPoint y: 154, distance: 225.9
click at [760, 154] on div "**********" at bounding box center [585, 303] width 1097 height 533
click at [466, 282] on span "Multiple columns" at bounding box center [500, 286] width 125 height 12
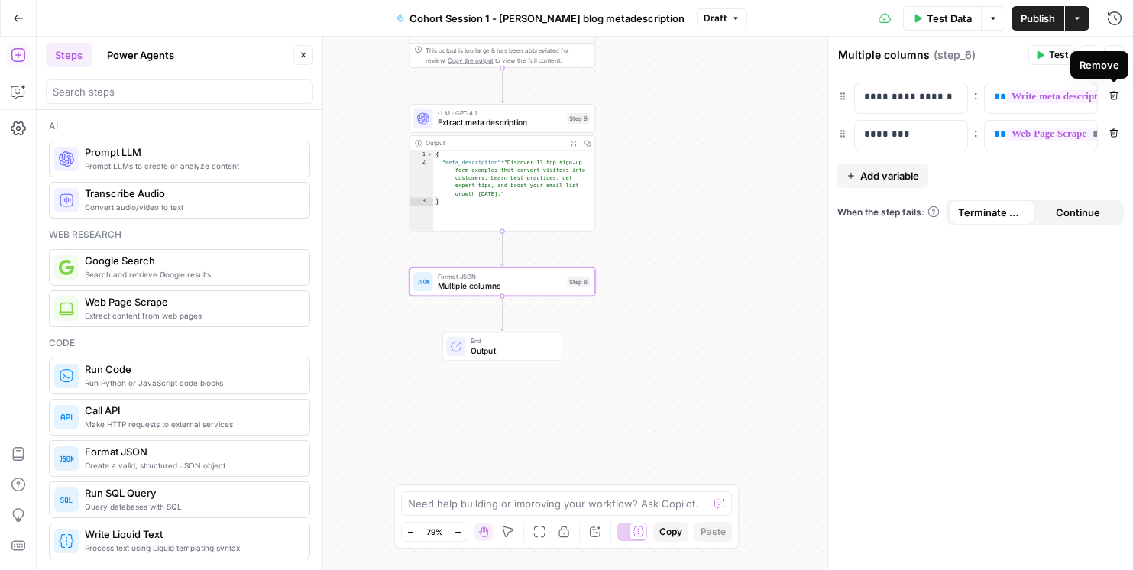
click at [1115, 99] on icon "button" at bounding box center [1114, 95] width 9 height 9
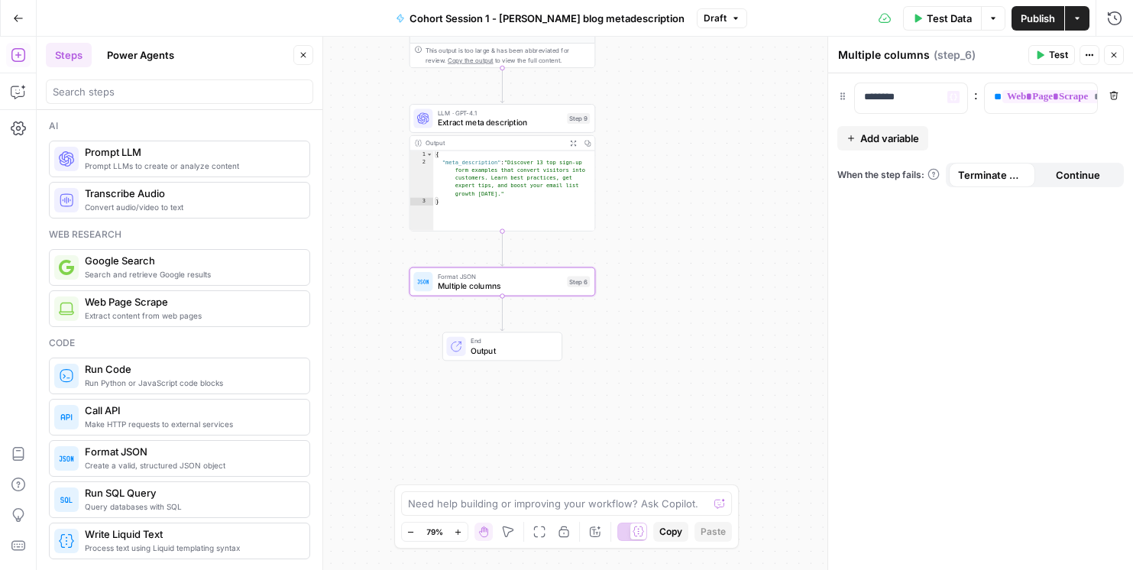
click at [858, 135] on button "Add variable" at bounding box center [883, 138] width 91 height 24
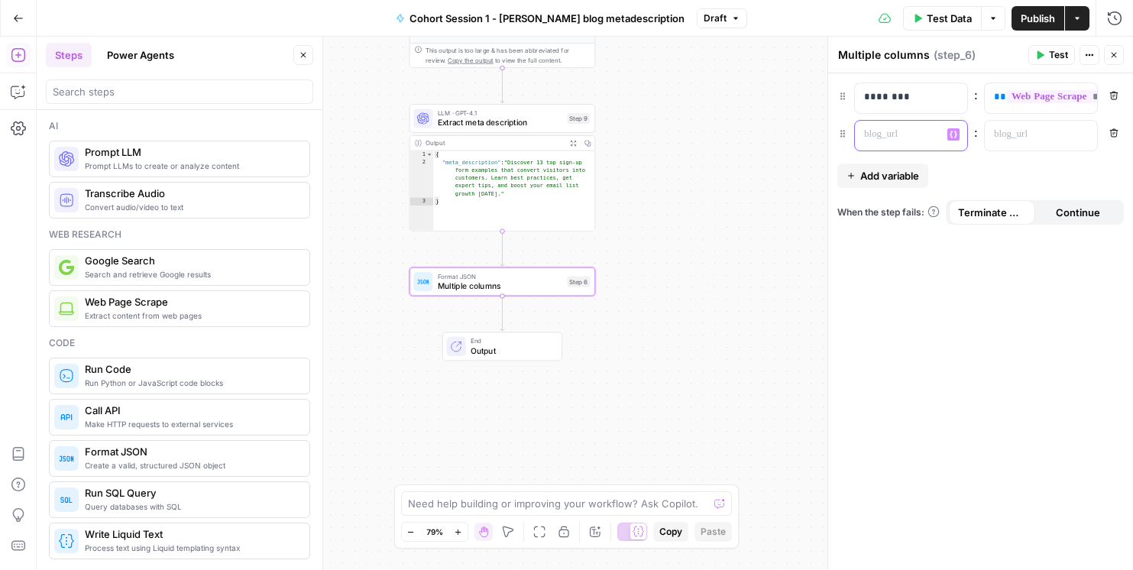
click at [870, 138] on p at bounding box center [899, 134] width 70 height 15
click at [1026, 134] on p at bounding box center [1029, 134] width 70 height 15
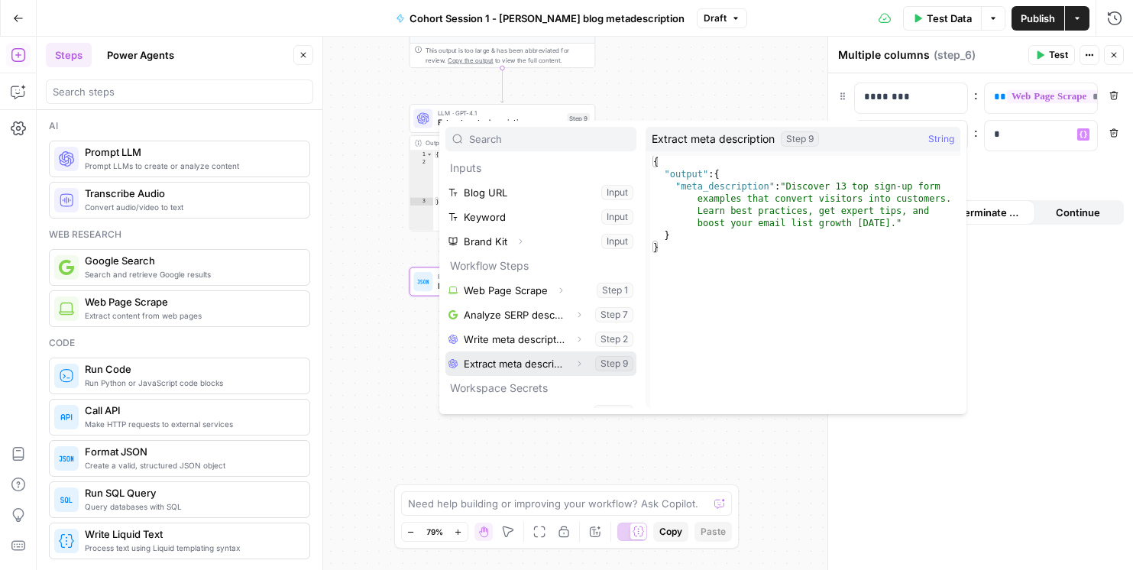
click at [522, 370] on button "Select variable Extract meta description" at bounding box center [541, 364] width 191 height 24
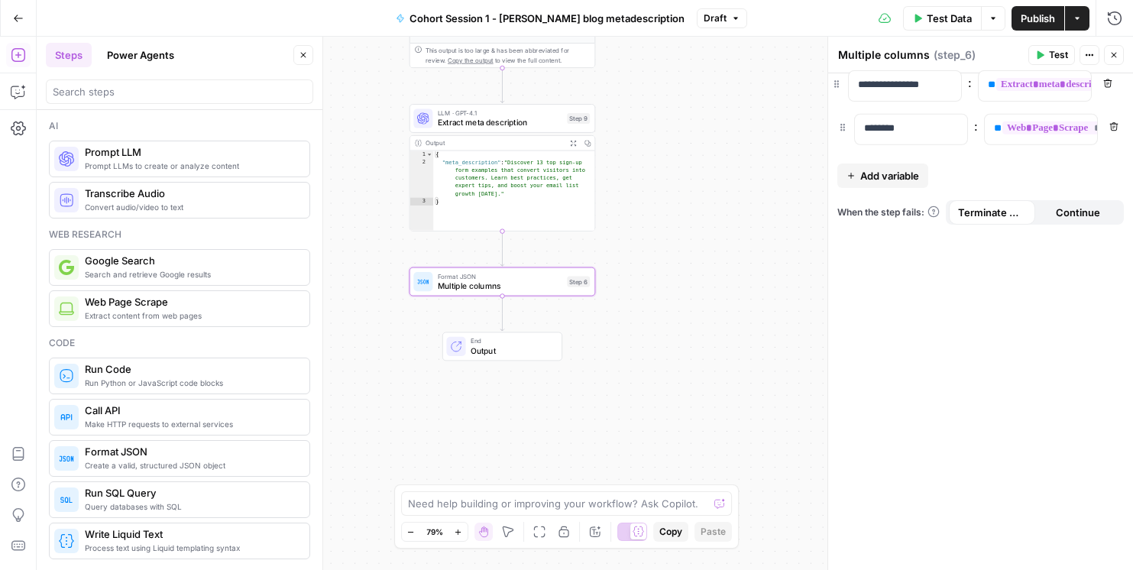
drag, startPoint x: 844, startPoint y: 134, endPoint x: 837, endPoint y: 81, distance: 53.9
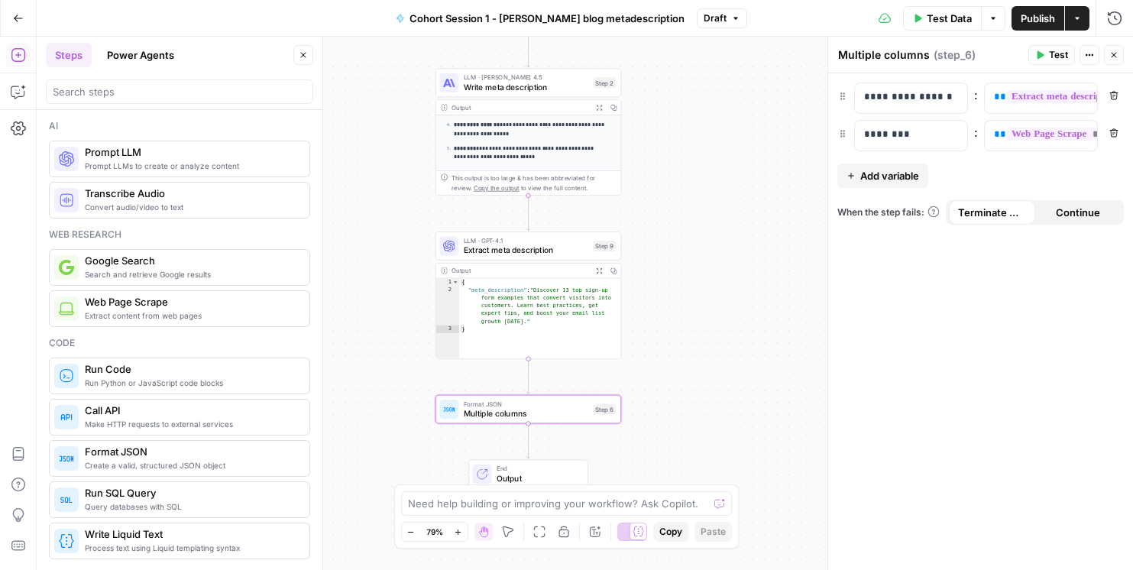
drag, startPoint x: 674, startPoint y: 332, endPoint x: 700, endPoint y: 441, distance: 112.3
click at [700, 441] on div "**********" at bounding box center [585, 303] width 1097 height 533
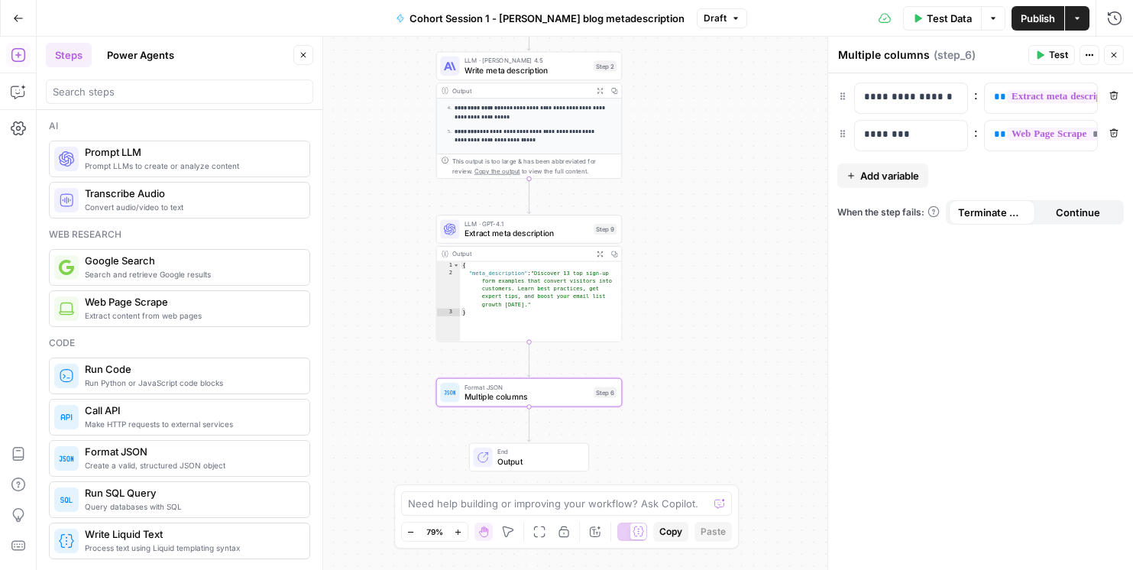
drag, startPoint x: 700, startPoint y: 441, endPoint x: 700, endPoint y: 424, distance: 16.8
click at [701, 424] on div "**********" at bounding box center [585, 303] width 1097 height 533
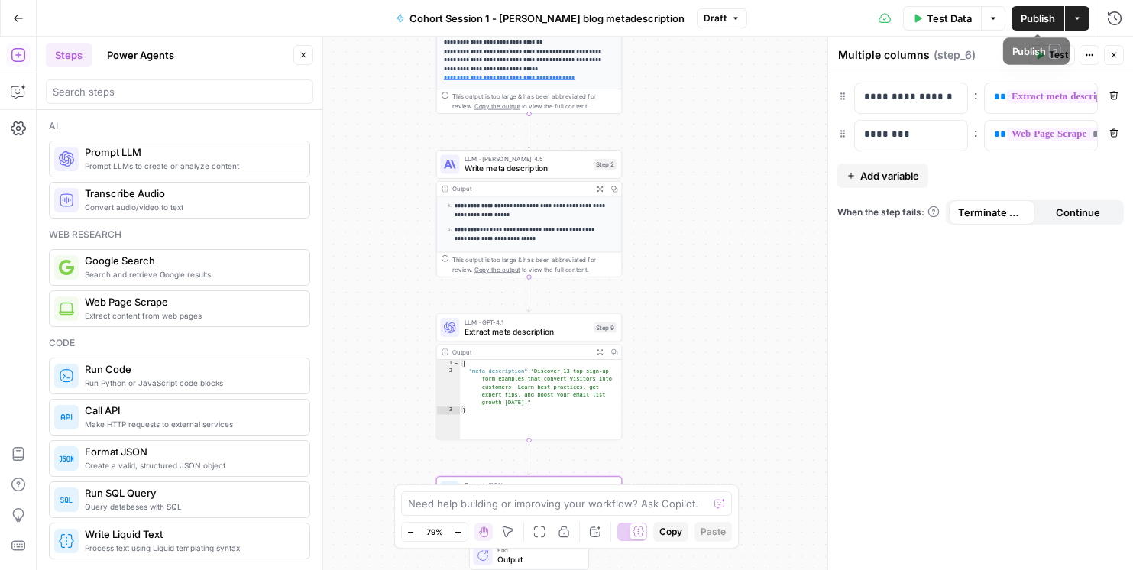
click at [1019, 14] on button "Publish" at bounding box center [1038, 18] width 53 height 24
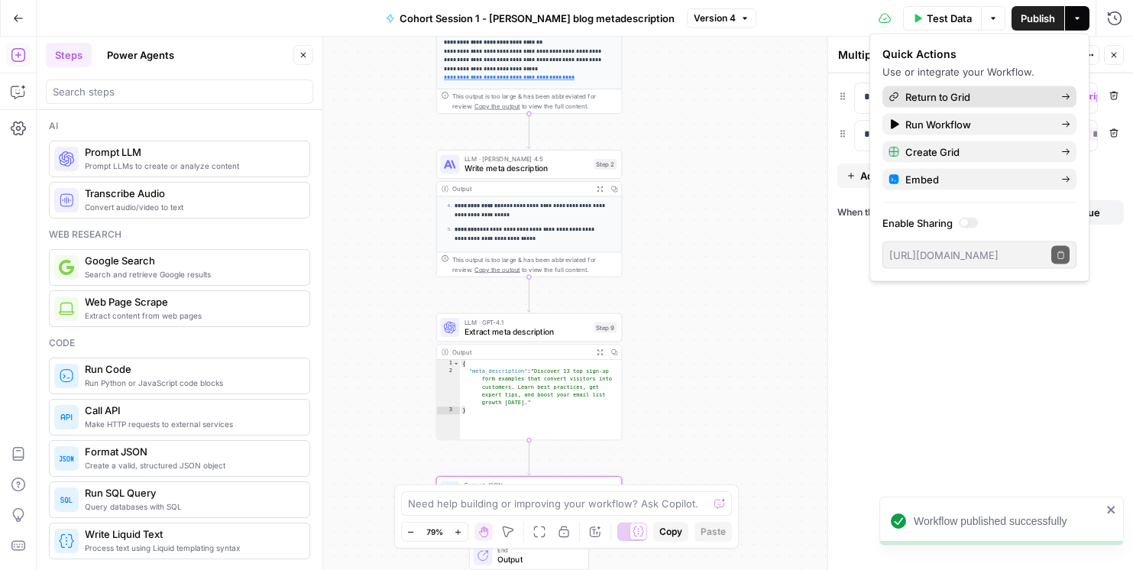
click at [946, 94] on span "Return to Grid" at bounding box center [978, 96] width 144 height 15
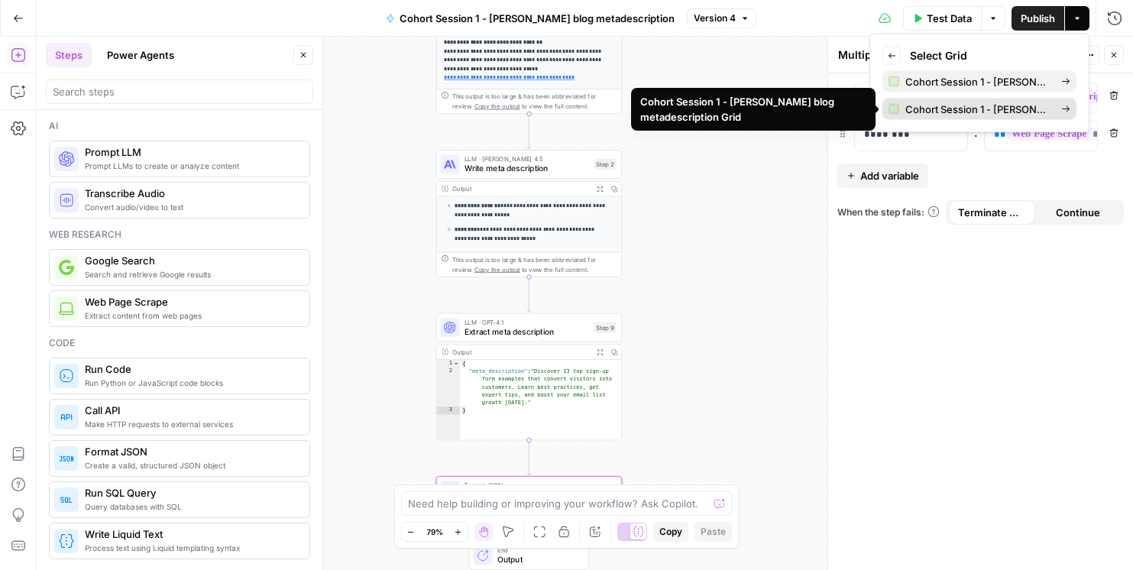
click at [944, 106] on span "Cohort Session 1 - [PERSON_NAME] blog metadescription Grid" at bounding box center [978, 109] width 144 height 15
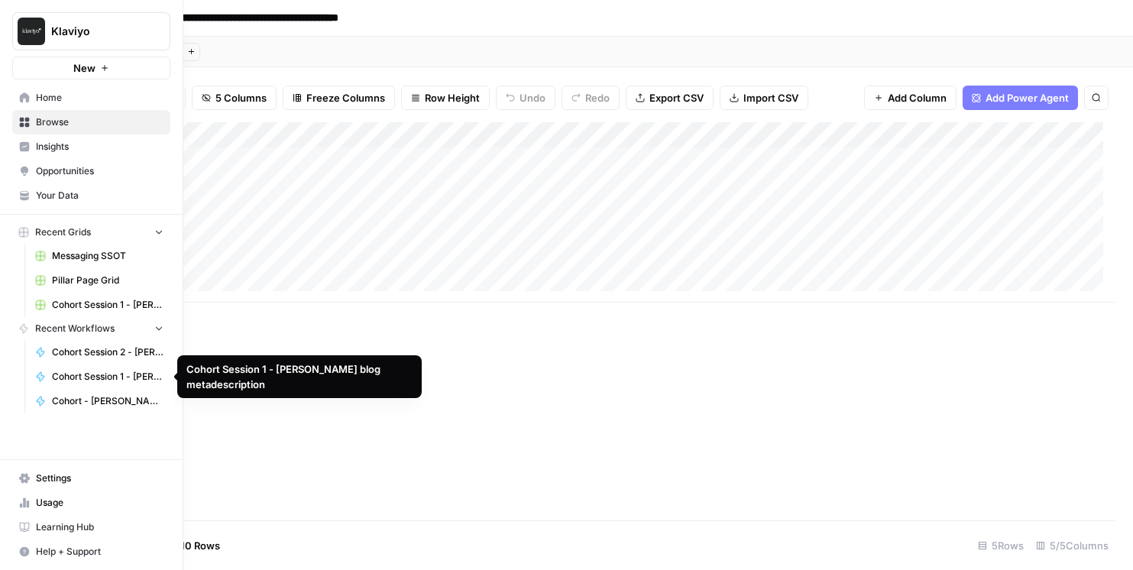
click at [116, 374] on span "Cohort Session 1 - [PERSON_NAME] blog metadescription" at bounding box center [108, 377] width 112 height 14
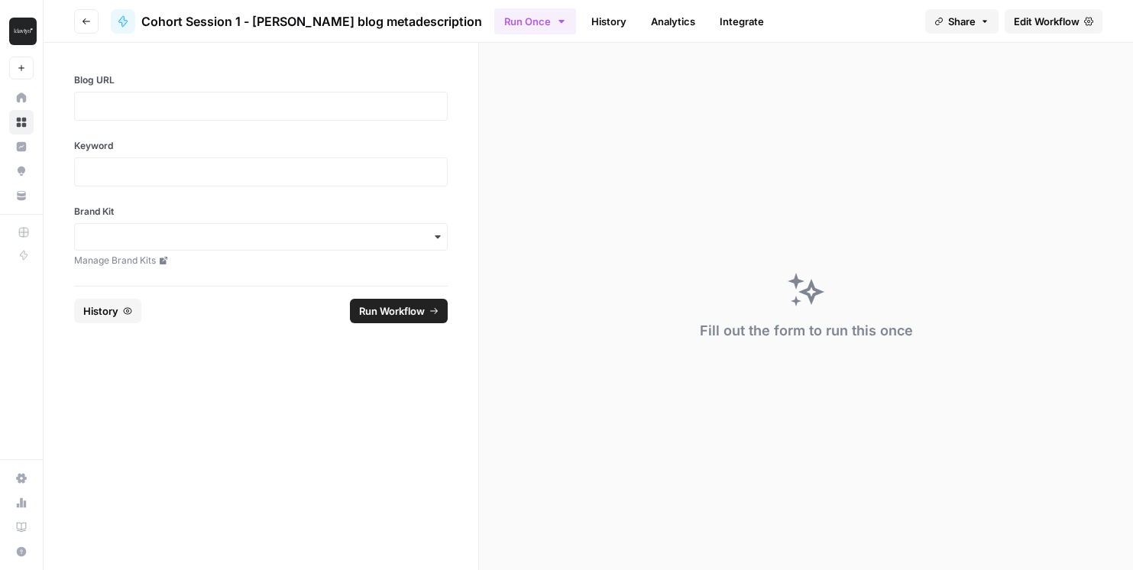
click at [1062, 22] on span "Edit Workflow" at bounding box center [1047, 21] width 66 height 15
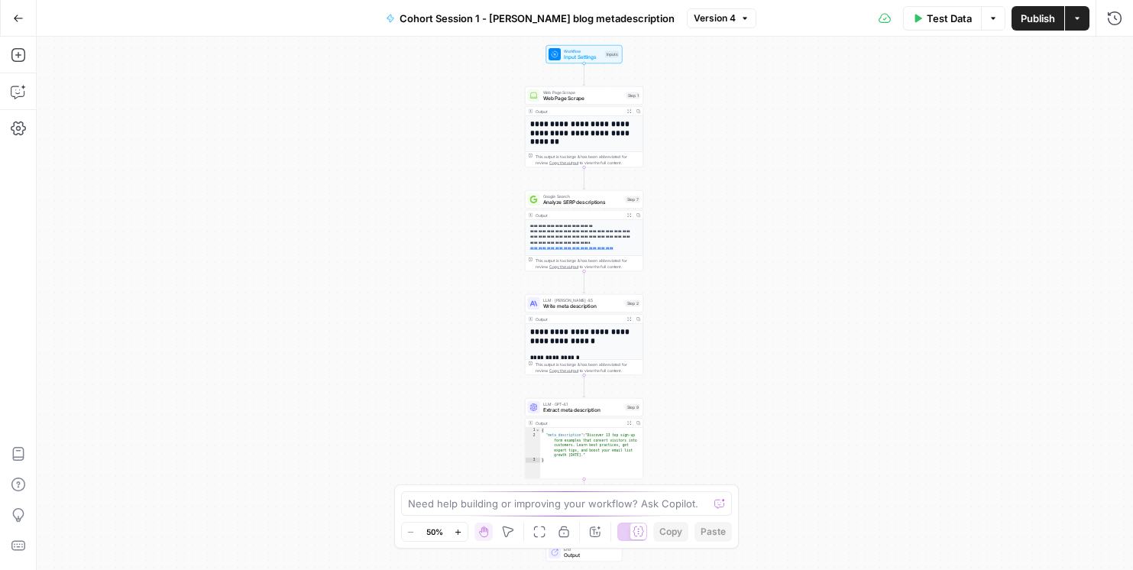
click at [1073, 21] on icon "button" at bounding box center [1077, 18] width 9 height 9
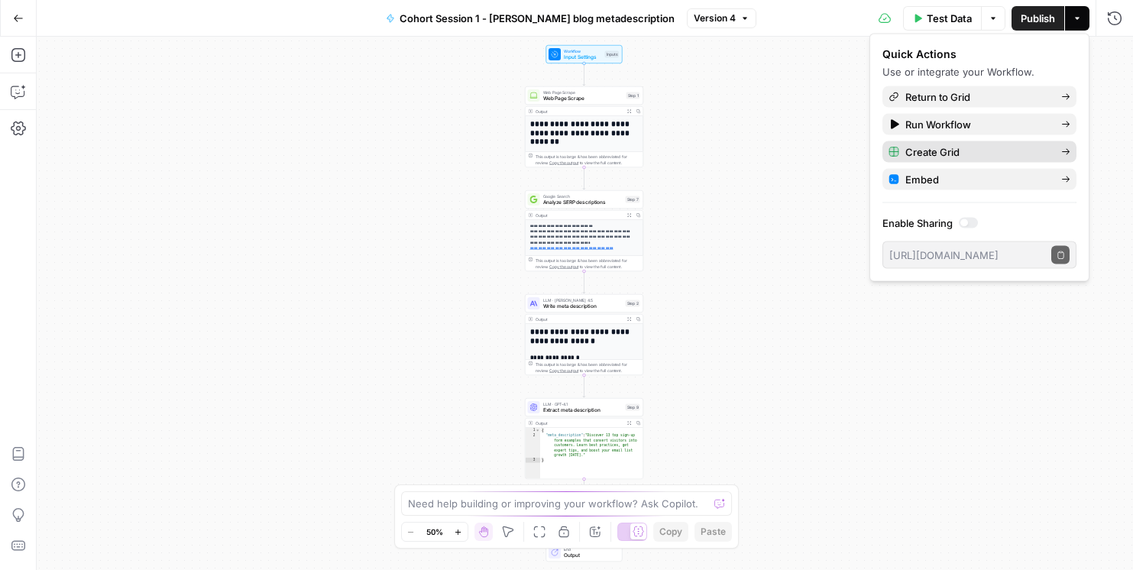
click at [995, 148] on span "Create Grid" at bounding box center [978, 151] width 144 height 15
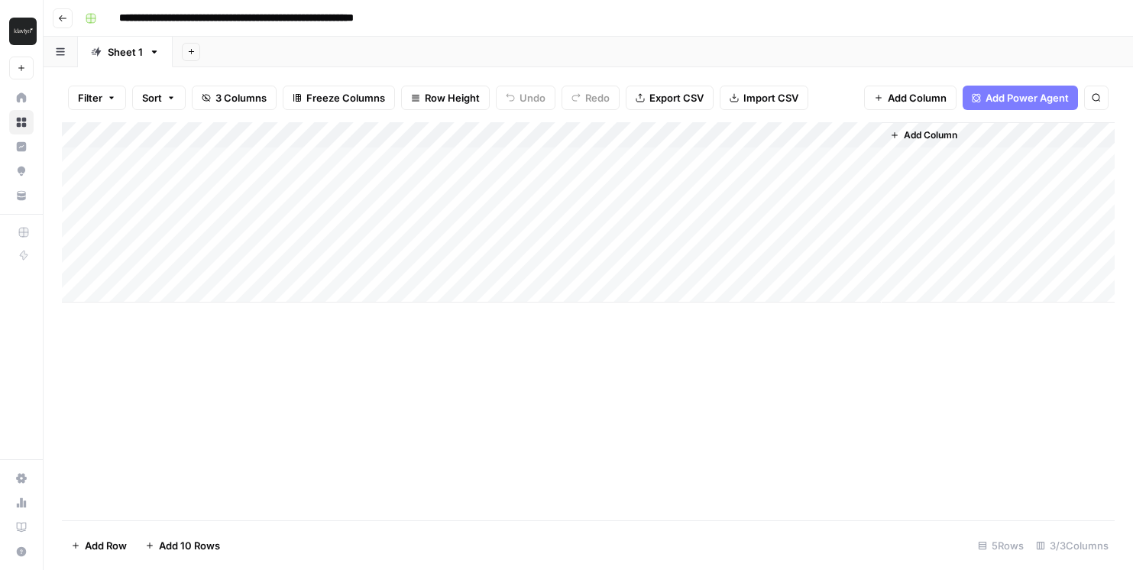
click at [133, 163] on div "Add Column" at bounding box center [588, 212] width 1053 height 180
click at [129, 160] on div "Add Column" at bounding box center [588, 212] width 1053 height 180
type textarea "**********"
paste textarea "**********"
type textarea "**********"
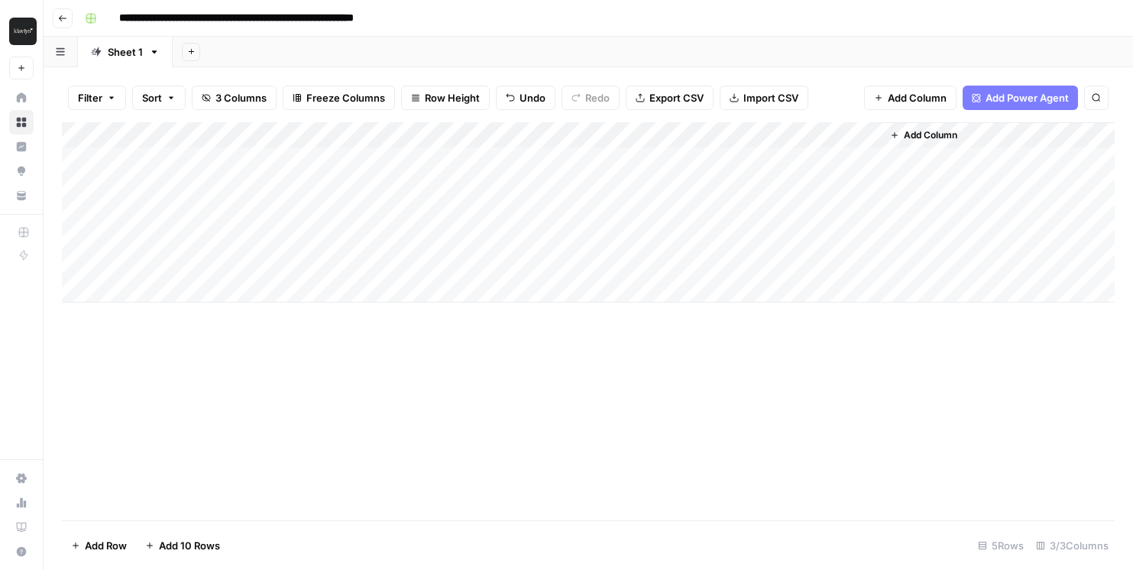
click at [455, 159] on div "Add Column" at bounding box center [588, 212] width 1053 height 180
click at [369, 163] on div "Add Column" at bounding box center [588, 212] width 1053 height 180
type textarea "**********"
click at [638, 158] on div "Add Column" at bounding box center [588, 212] width 1053 height 180
click at [628, 135] on div "Add Column" at bounding box center [588, 212] width 1053 height 180
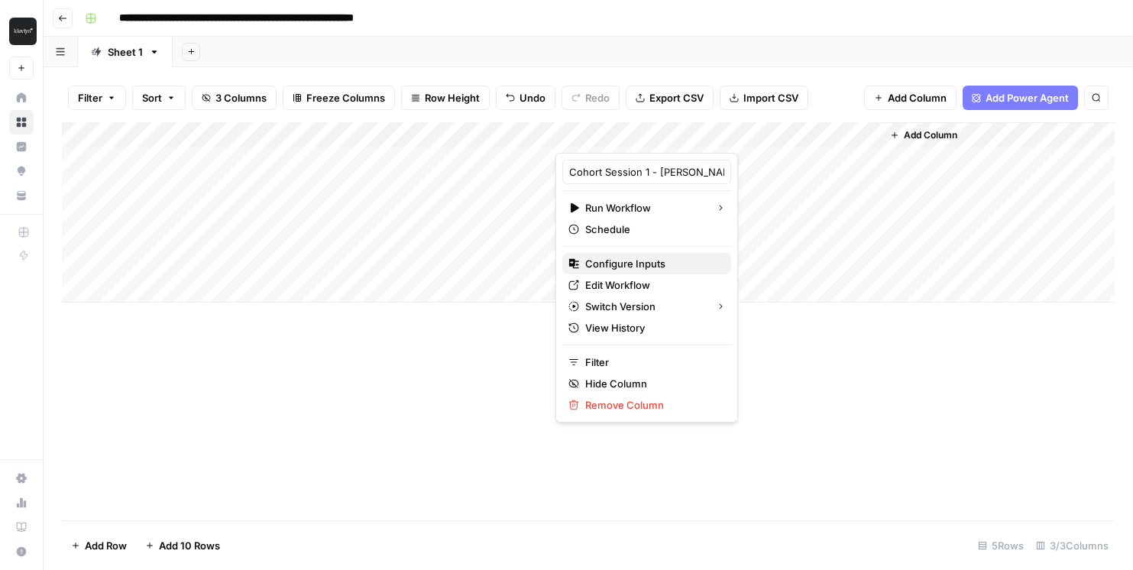
click at [622, 258] on span "Configure Inputs" at bounding box center [652, 263] width 134 height 15
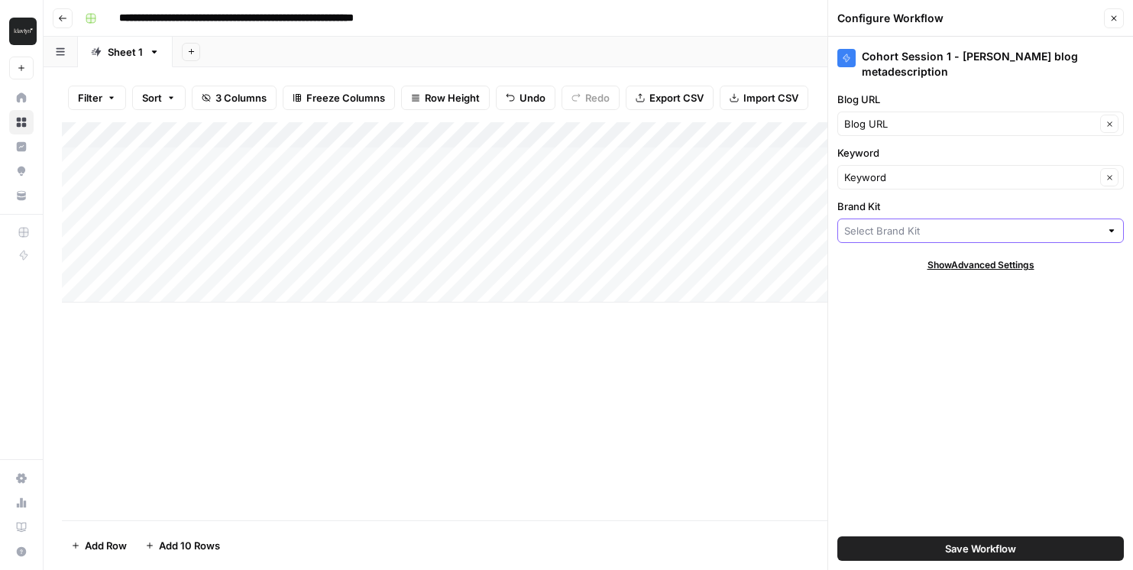
click at [904, 228] on input "Brand Kit" at bounding box center [972, 230] width 256 height 15
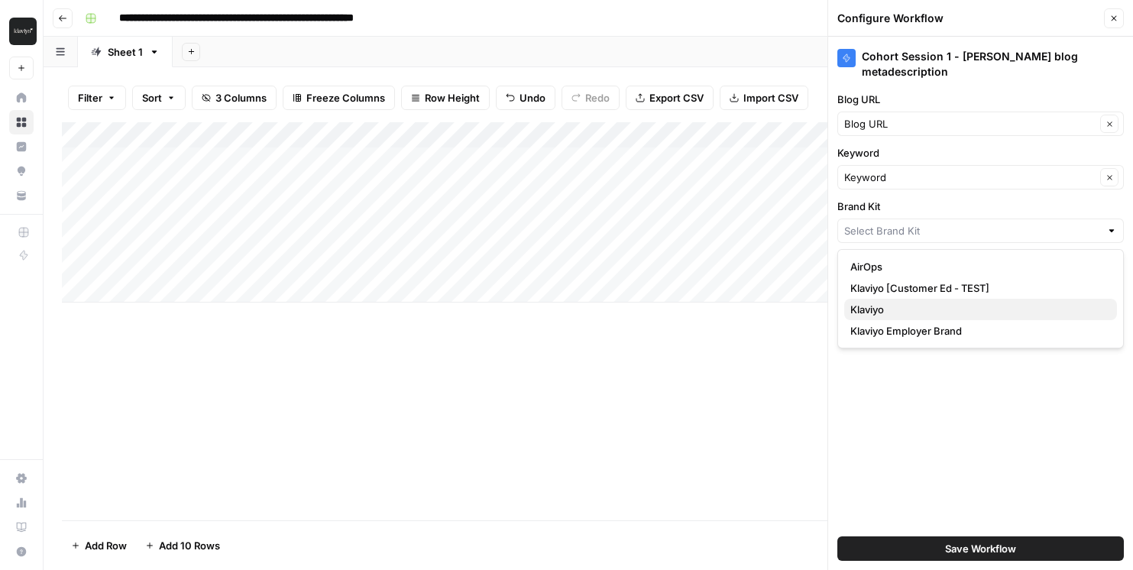
click at [909, 316] on span "Klaviyo" at bounding box center [978, 309] width 254 height 15
type input "Klaviyo"
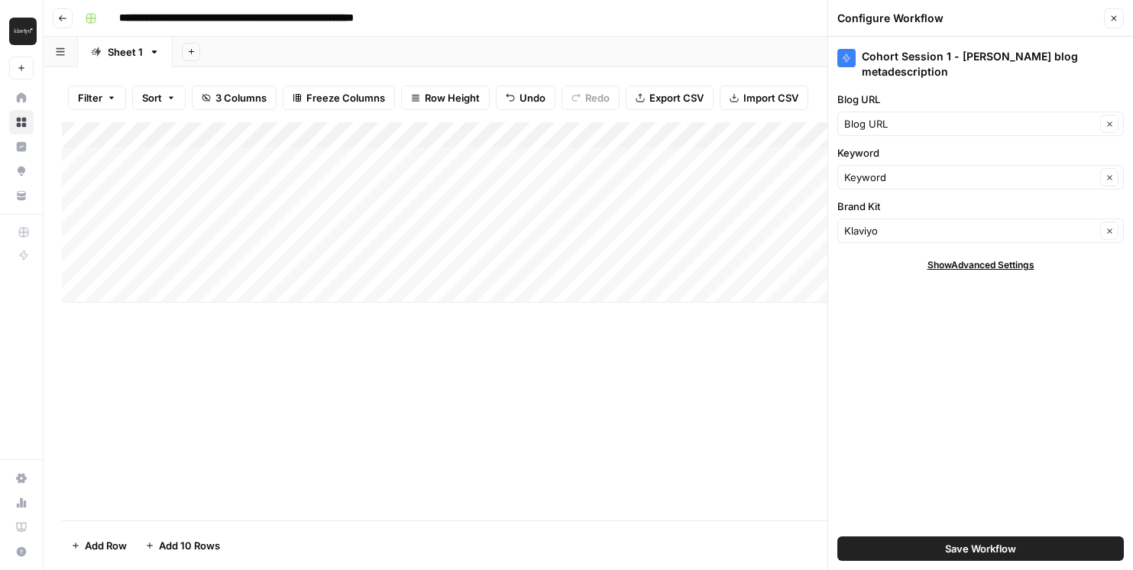
click at [983, 545] on span "Save Workflow" at bounding box center [980, 548] width 71 height 15
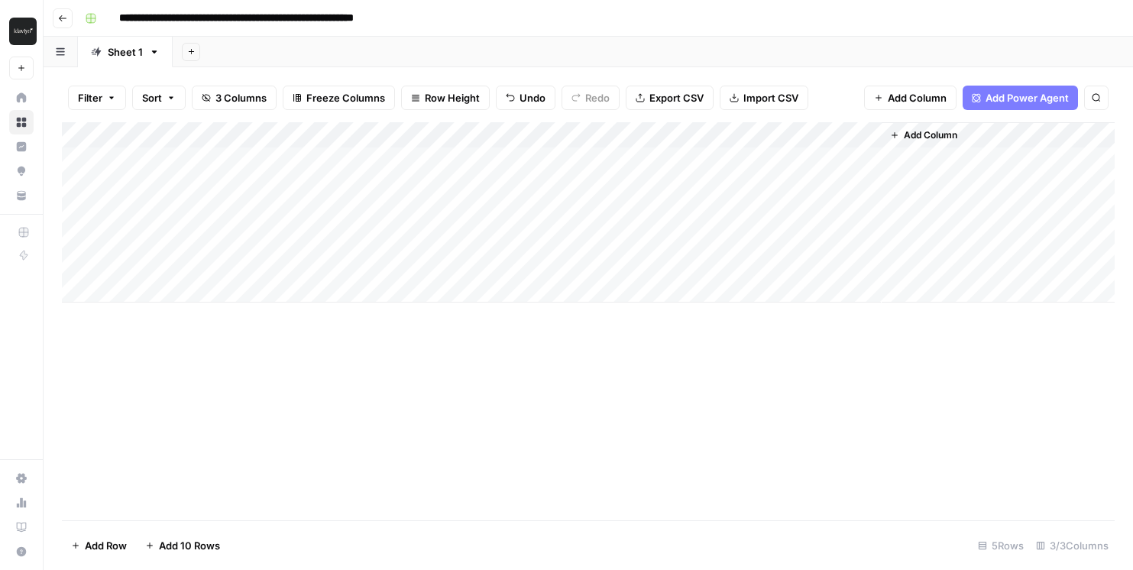
click at [621, 164] on div "Add Column" at bounding box center [588, 212] width 1053 height 180
click at [1009, 134] on div "Add Column" at bounding box center [588, 212] width 1053 height 180
click at [821, 392] on div "Add Column" at bounding box center [588, 321] width 1053 height 398
click at [943, 164] on div "Add Column" at bounding box center [588, 212] width 1053 height 180
click at [1005, 157] on div "Add Column" at bounding box center [588, 212] width 1053 height 180
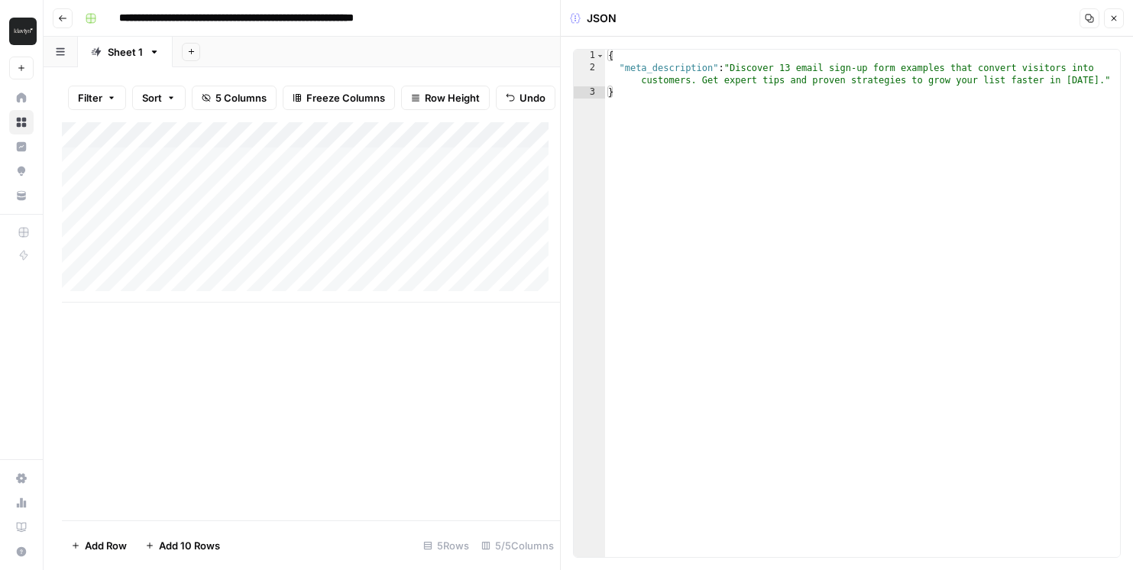
click at [1109, 16] on button "Close" at bounding box center [1114, 18] width 20 height 20
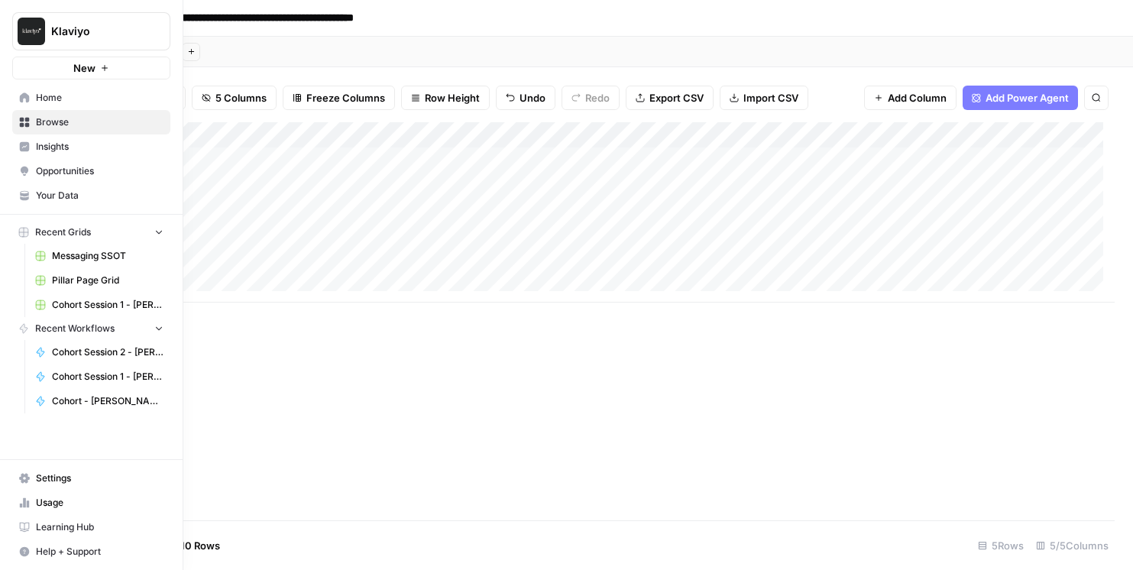
click at [35, 93] on link "Home" at bounding box center [91, 98] width 158 height 24
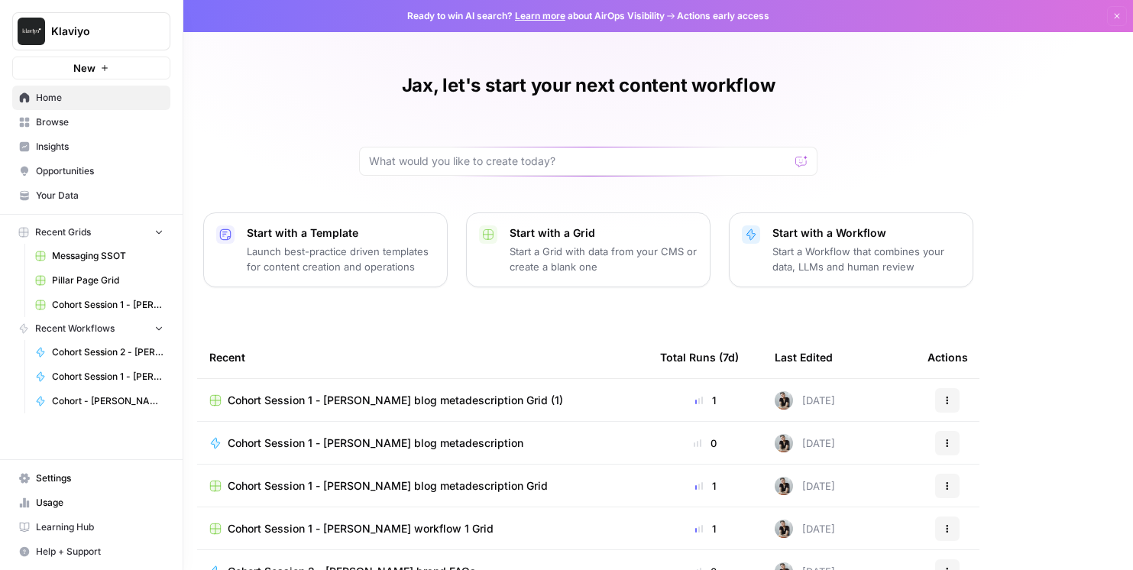
click at [40, 123] on span "Browse" at bounding box center [100, 122] width 128 height 14
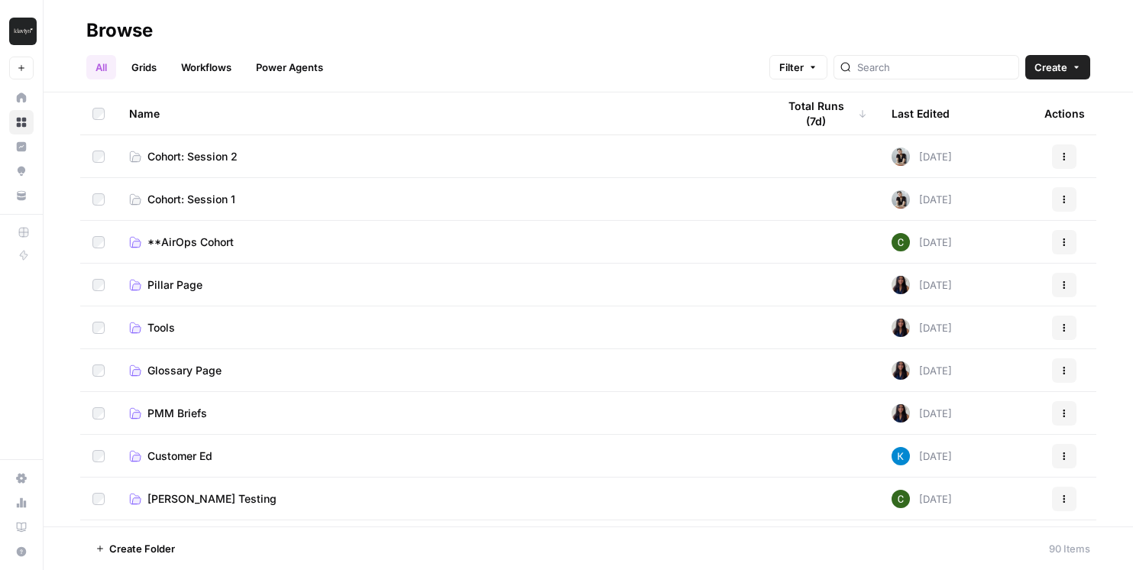
click at [214, 199] on span "Cohort: Session 1" at bounding box center [191, 199] width 88 height 15
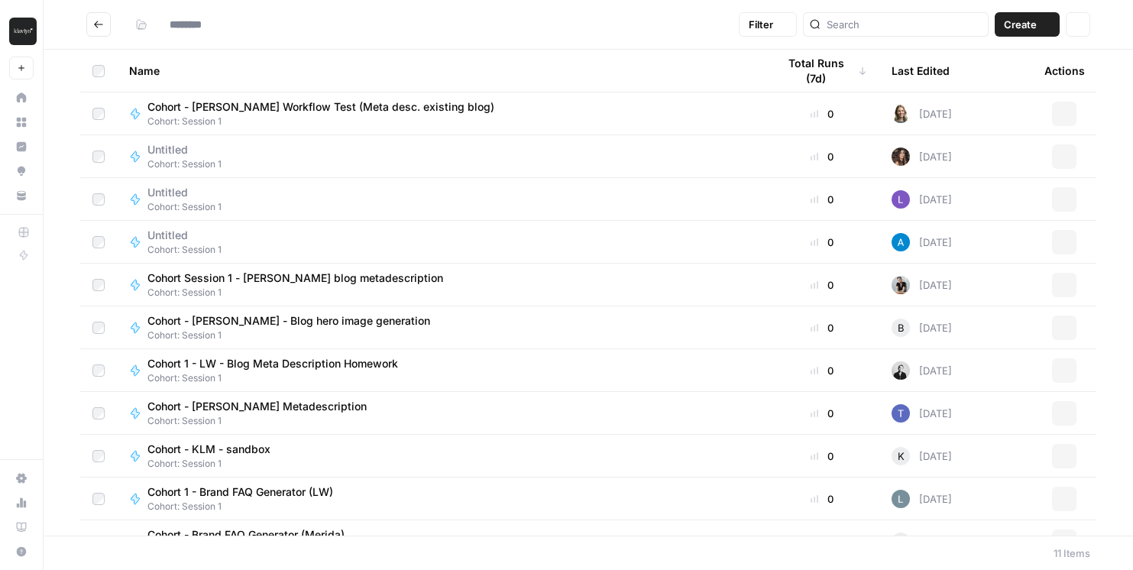
type input "**********"
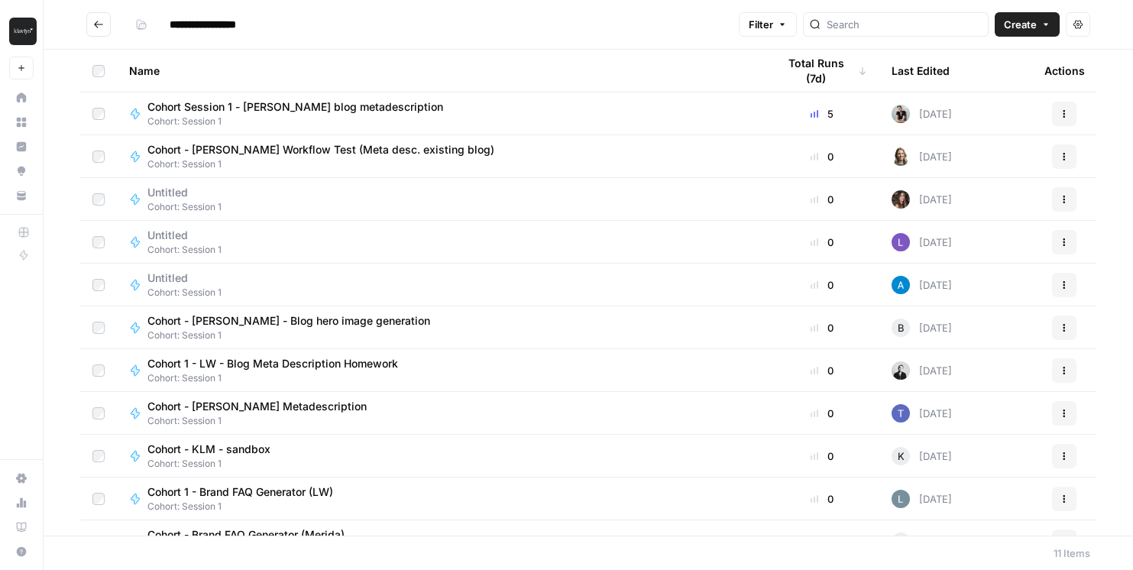
click at [95, 12] on button "Go back" at bounding box center [98, 24] width 24 height 24
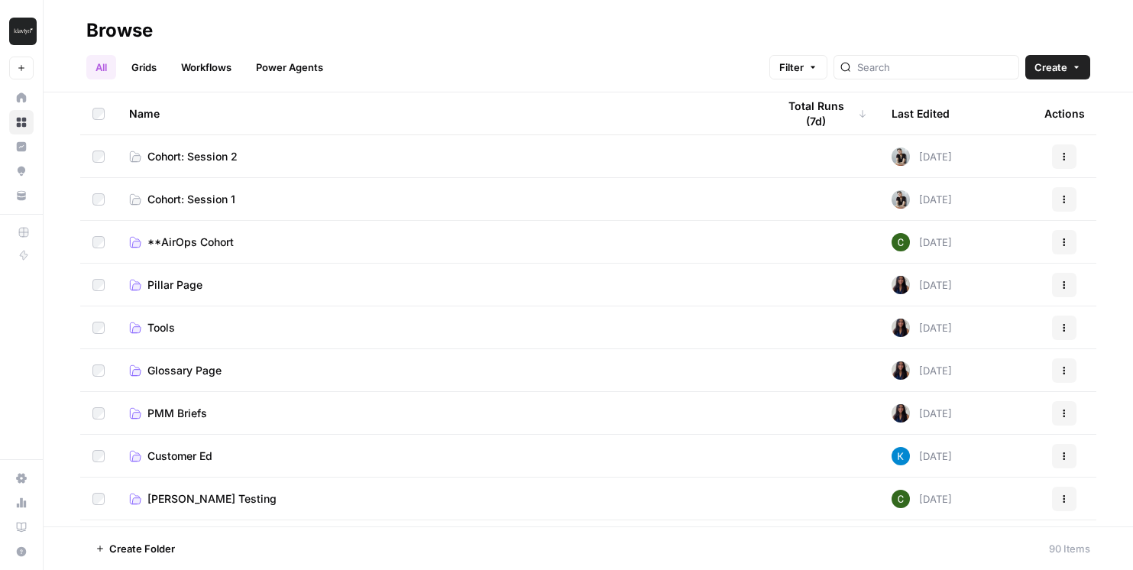
click at [203, 167] on td "Cohort: Session 2" at bounding box center [441, 156] width 648 height 42
click at [201, 157] on span "Cohort: Session 2" at bounding box center [192, 156] width 90 height 15
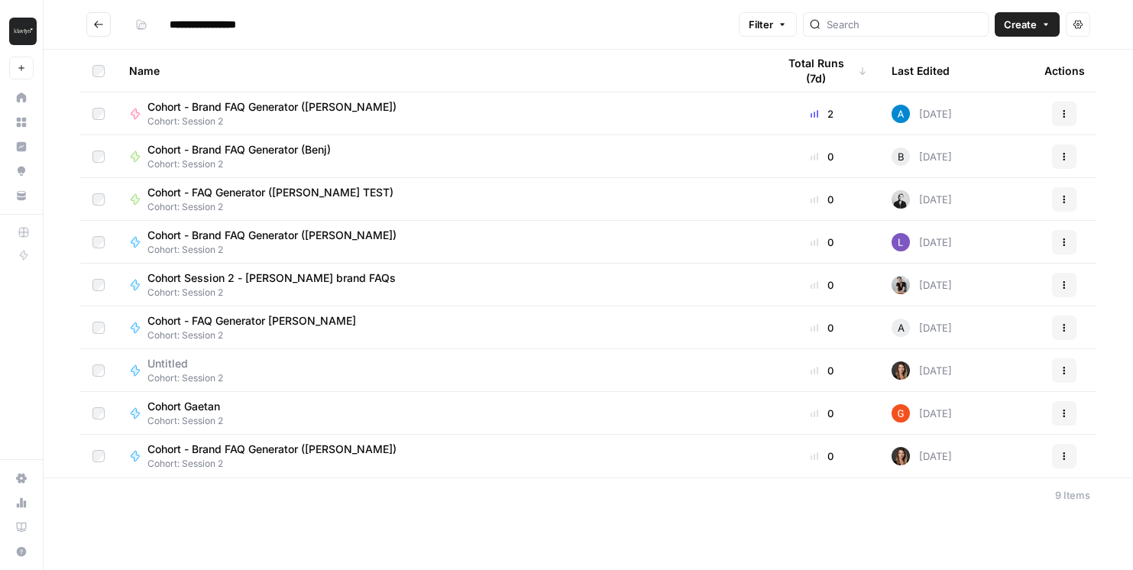
click at [95, 15] on button "Go back" at bounding box center [98, 24] width 24 height 24
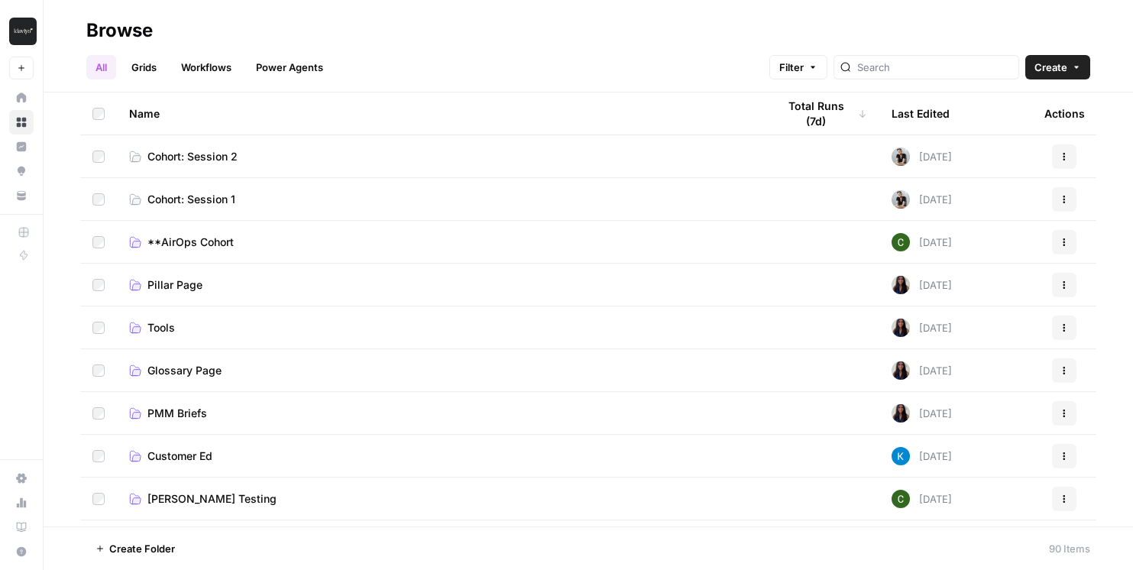
click at [212, 198] on span "Cohort: Session 1" at bounding box center [191, 199] width 88 height 15
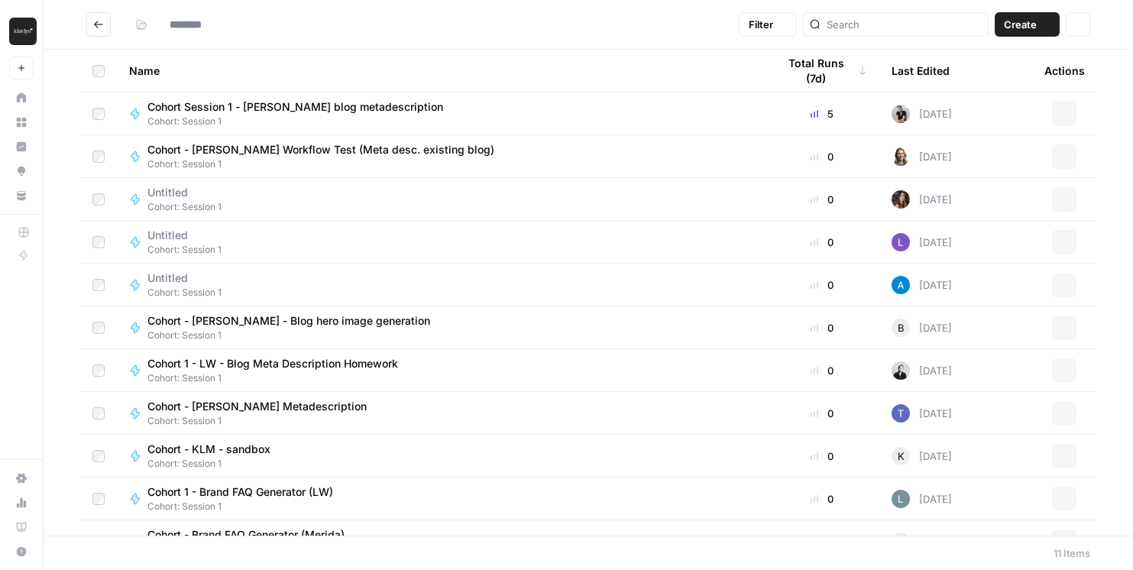
type input "**********"
